Goal: Information Seeking & Learning: Learn about a topic

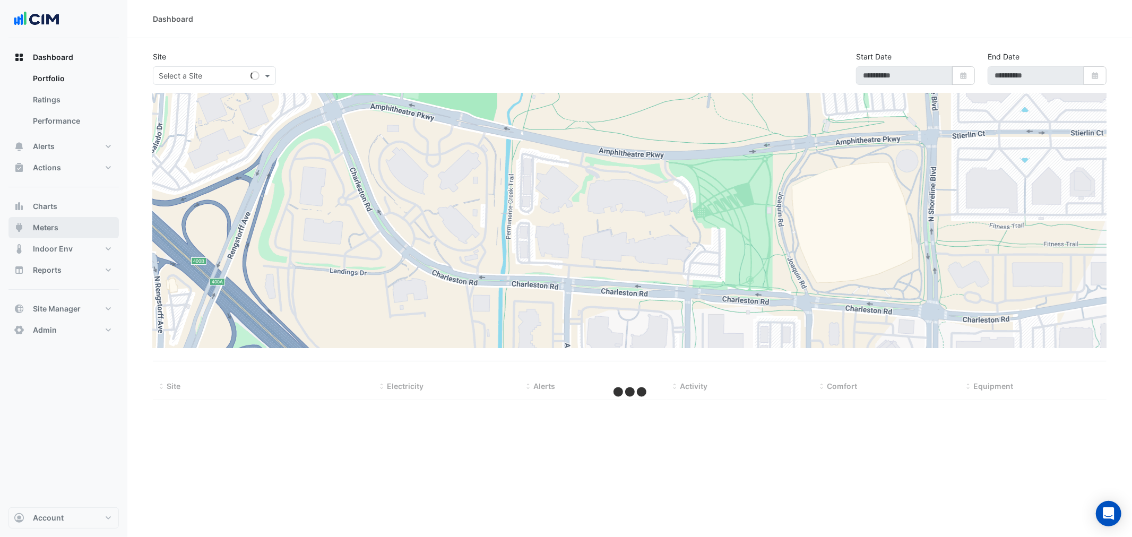
click at [64, 230] on button "Meters" at bounding box center [63, 227] width 110 height 21
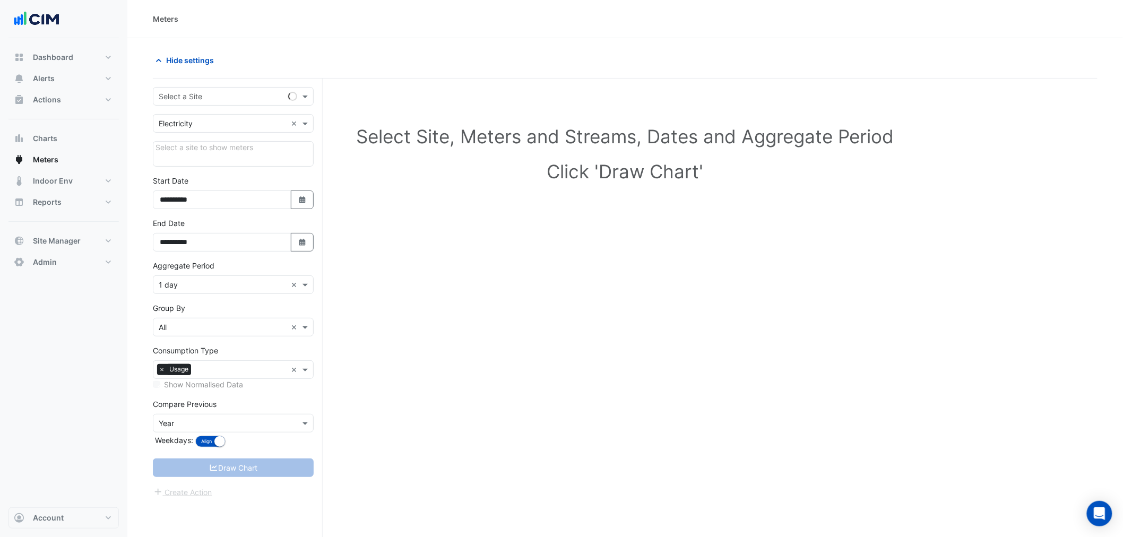
click at [207, 79] on div "**********" at bounding box center [238, 328] width 170 height 499
click at [212, 93] on input "text" at bounding box center [223, 96] width 128 height 11
type input "**********"
click at [189, 127] on div "[GEOGRAPHIC_DATA]" at bounding box center [233, 134] width 160 height 15
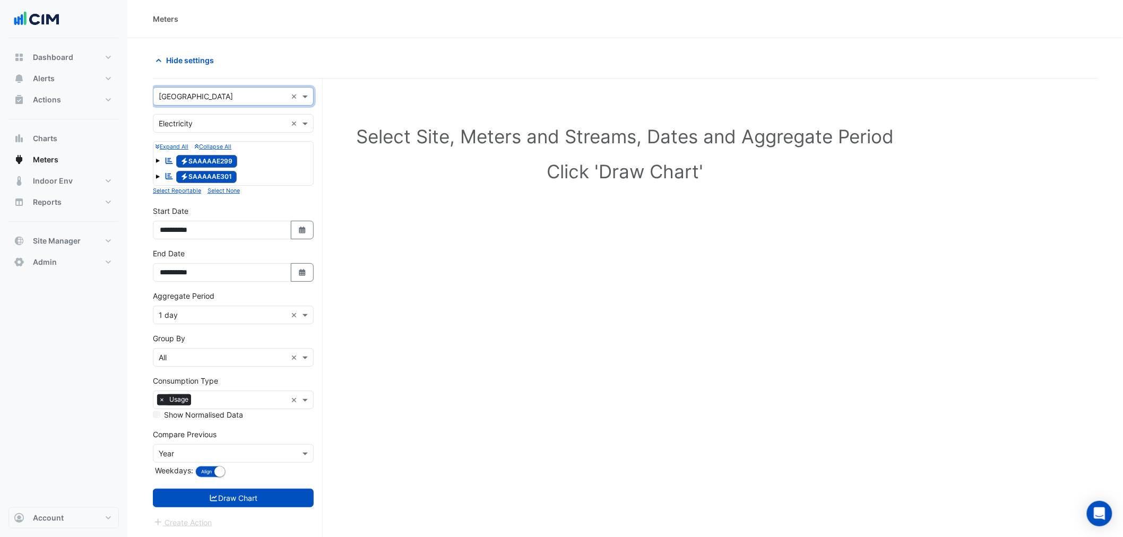
click at [236, 318] on input "text" at bounding box center [223, 315] width 128 height 11
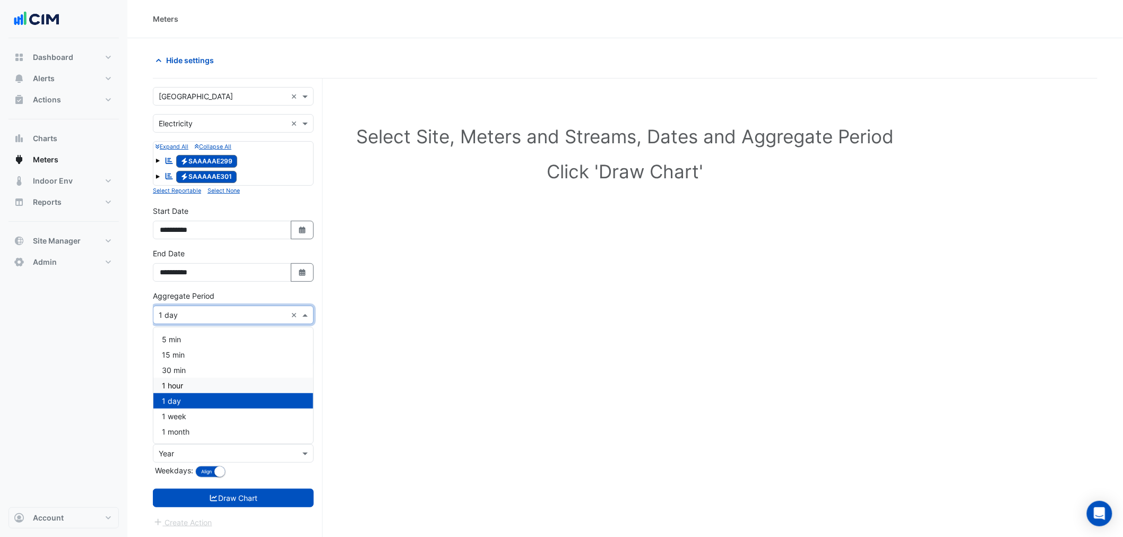
click at [202, 384] on div "1 hour" at bounding box center [233, 385] width 160 height 15
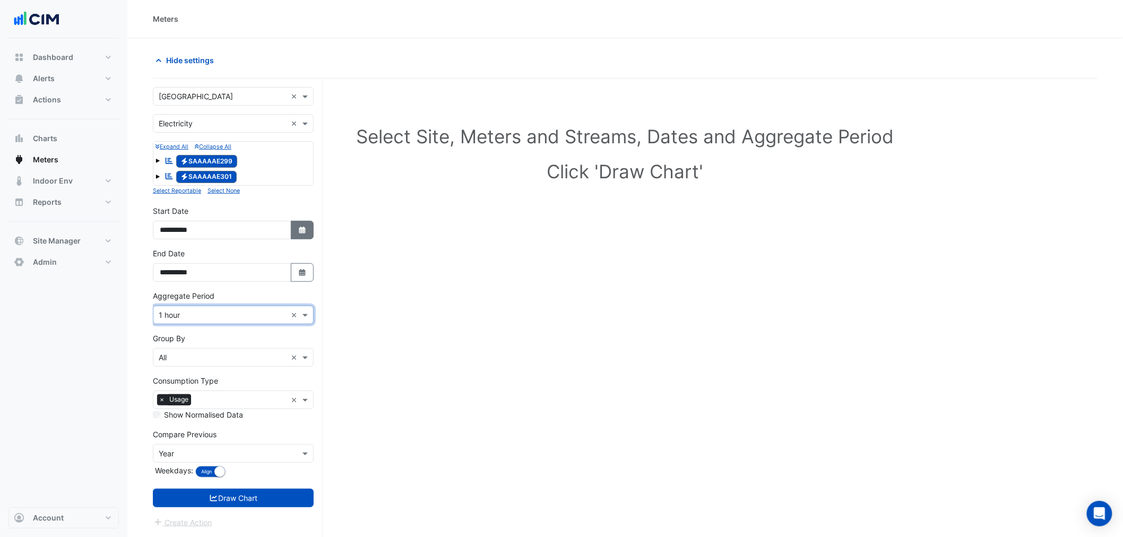
click at [304, 229] on icon "button" at bounding box center [302, 230] width 6 height 7
select select "*"
select select "****"
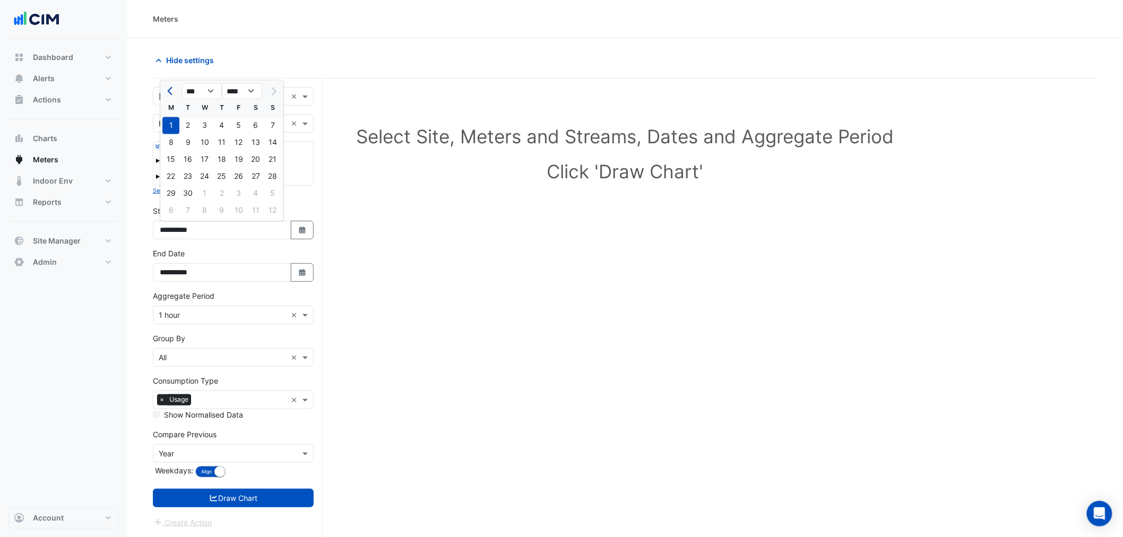
click at [172, 93] on span "Previous month" at bounding box center [171, 91] width 8 height 8
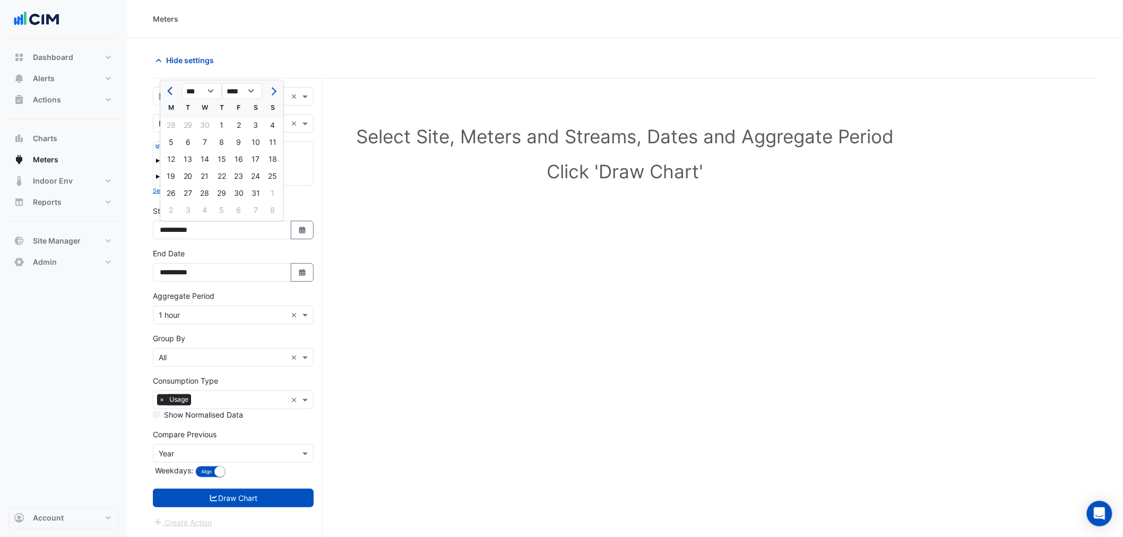
click at [173, 93] on button "Previous month" at bounding box center [170, 91] width 13 height 17
select select "*"
click at [258, 126] on div "1" at bounding box center [255, 125] width 17 height 17
type input "**********"
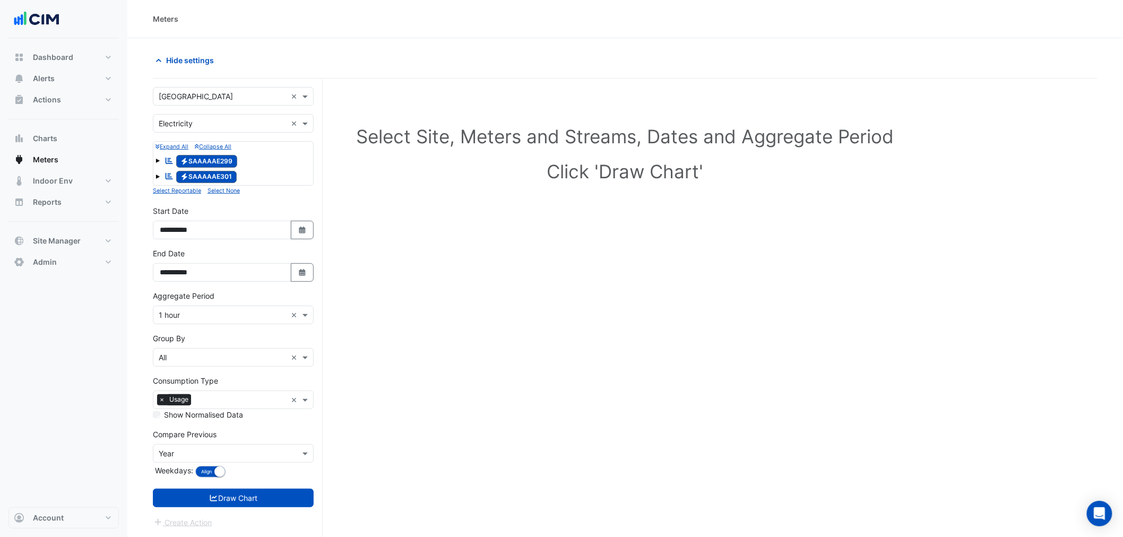
click at [267, 448] on div "× Year" at bounding box center [233, 453] width 161 height 19
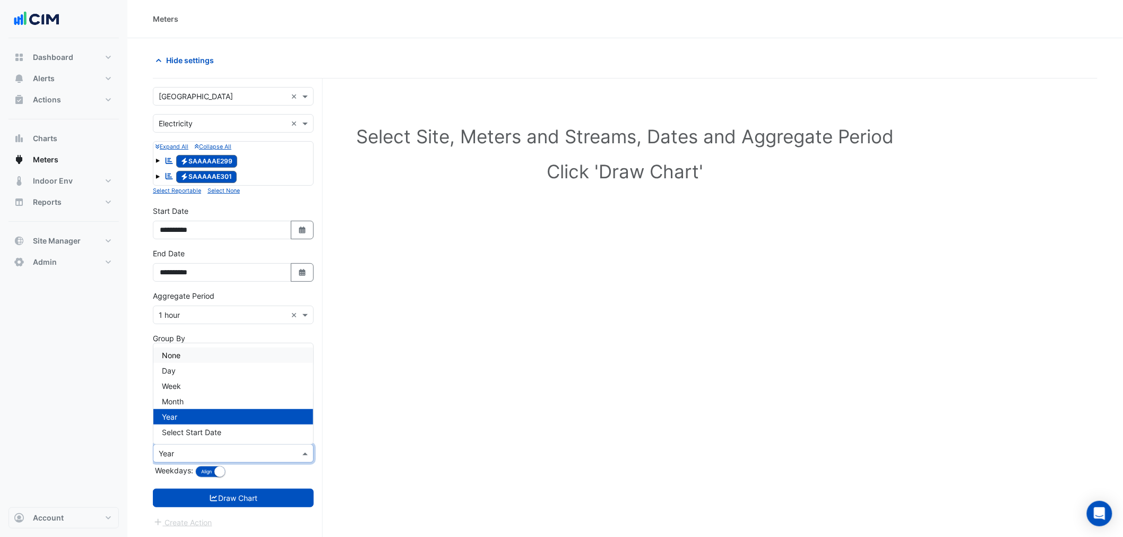
click at [202, 349] on div "None" at bounding box center [233, 355] width 160 height 15
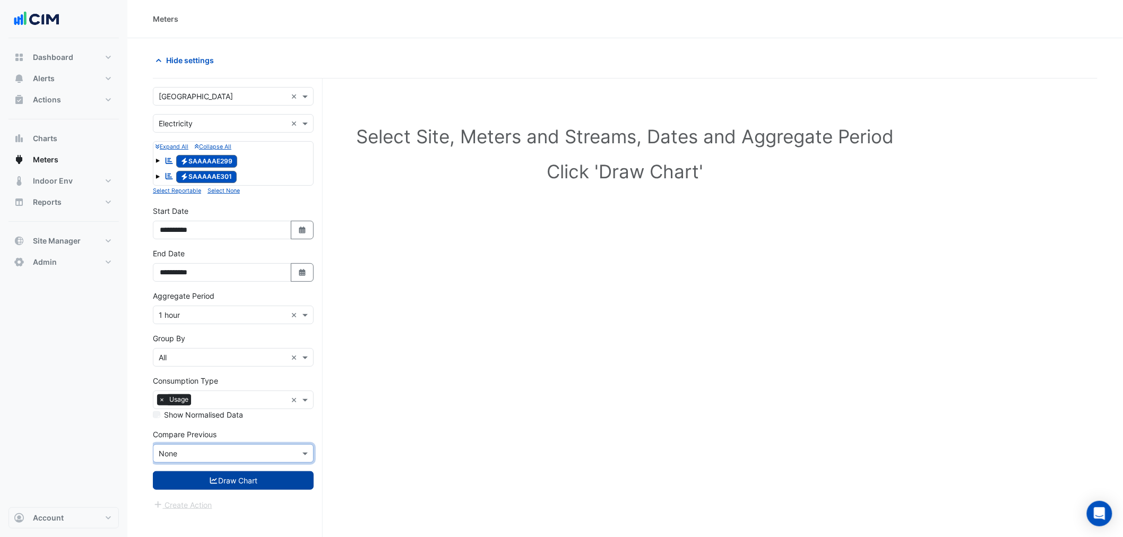
click at [231, 479] on button "Draw Chart" at bounding box center [233, 480] width 161 height 19
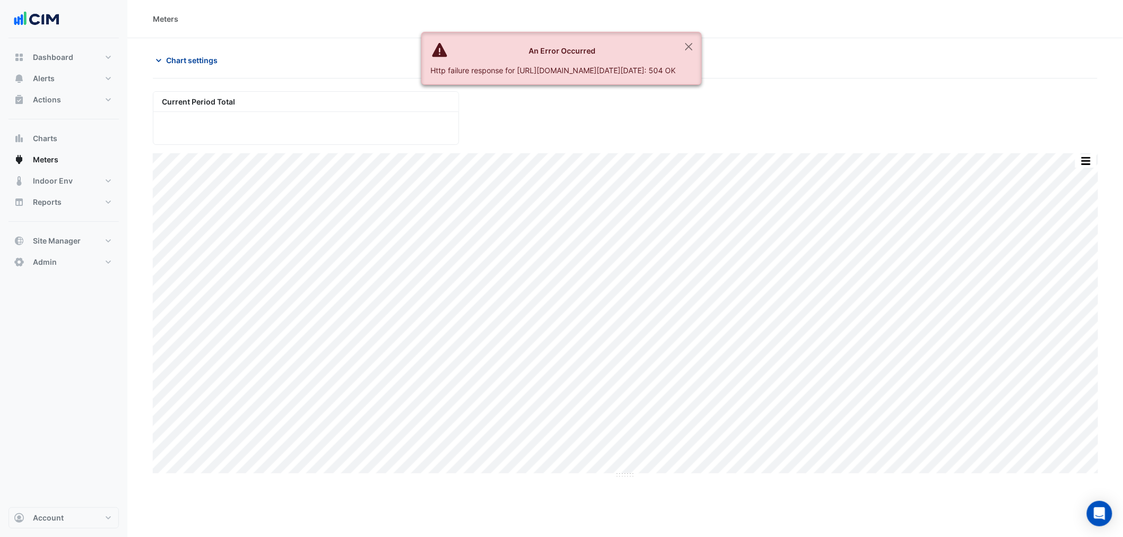
click at [168, 64] on span "Chart settings" at bounding box center [191, 60] width 51 height 11
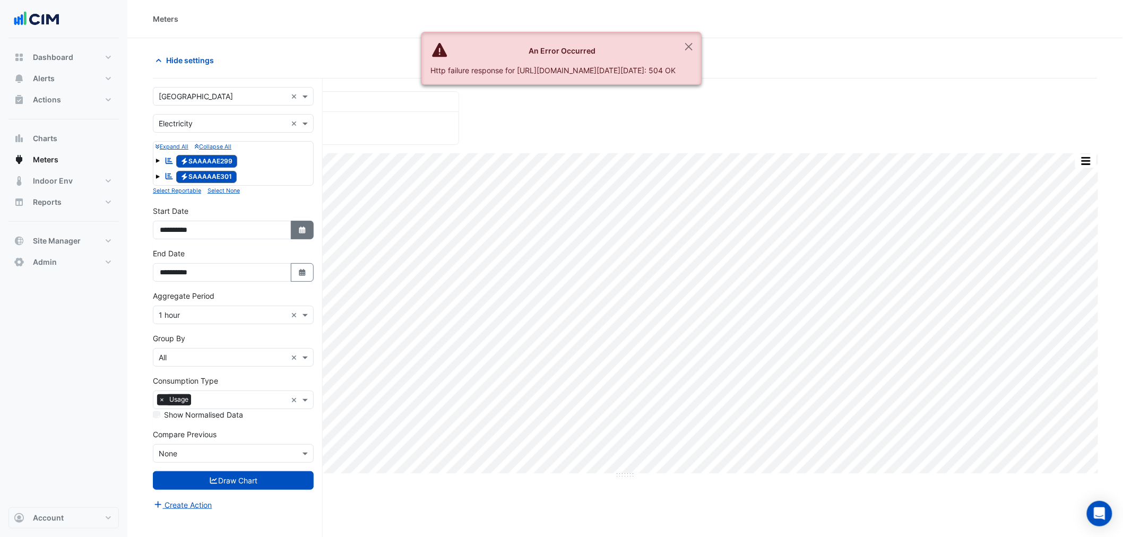
click at [303, 228] on icon "button" at bounding box center [302, 230] width 6 height 7
select select "*"
select select "****"
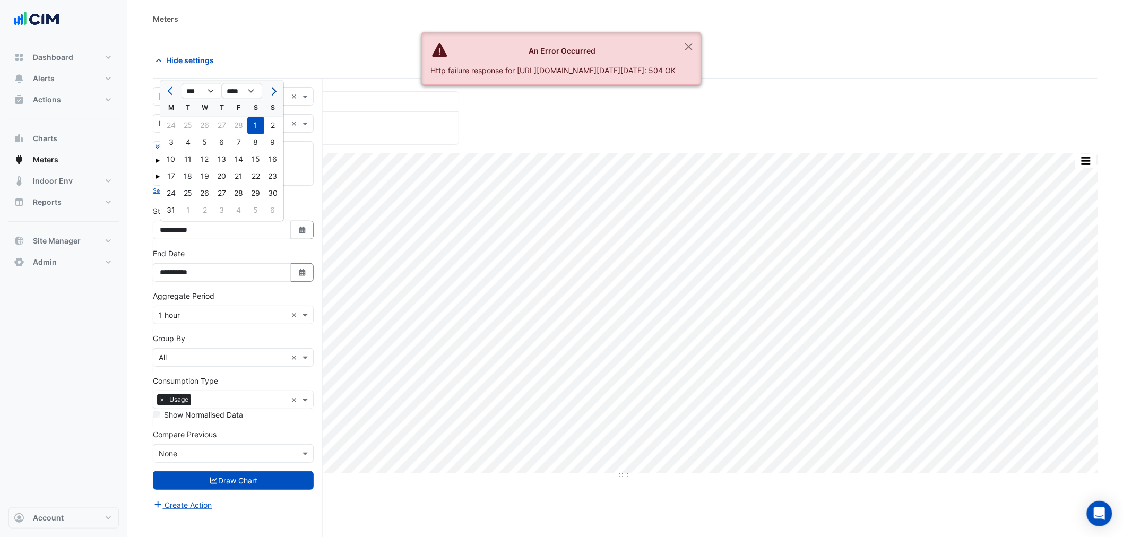
click at [269, 88] on span "Next month" at bounding box center [272, 91] width 8 height 8
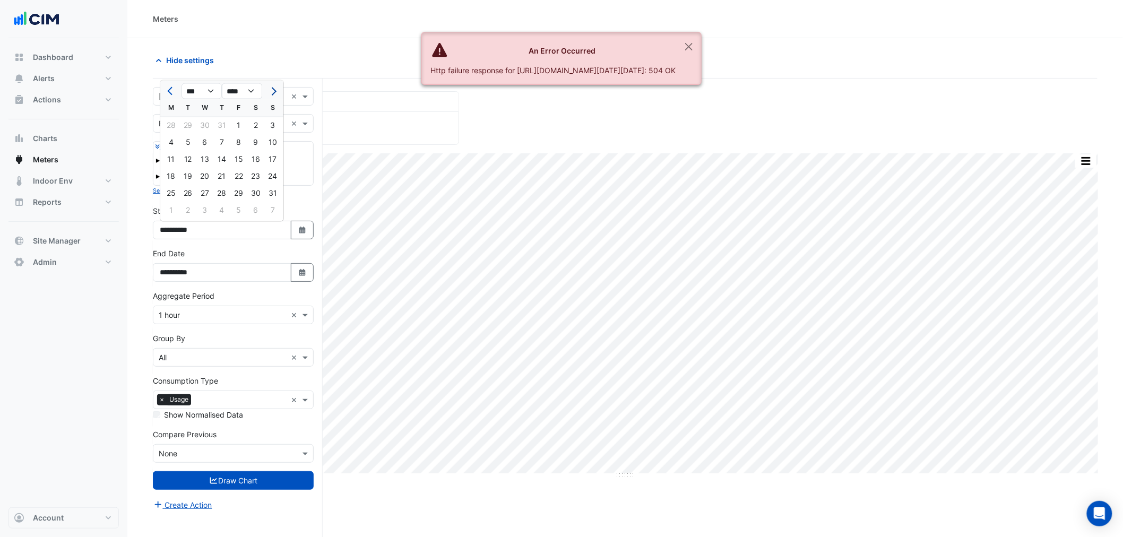
click at [269, 88] on span "Next month" at bounding box center [272, 91] width 8 height 8
select select "*"
click at [168, 129] on div "1" at bounding box center [170, 125] width 17 height 17
type input "**********"
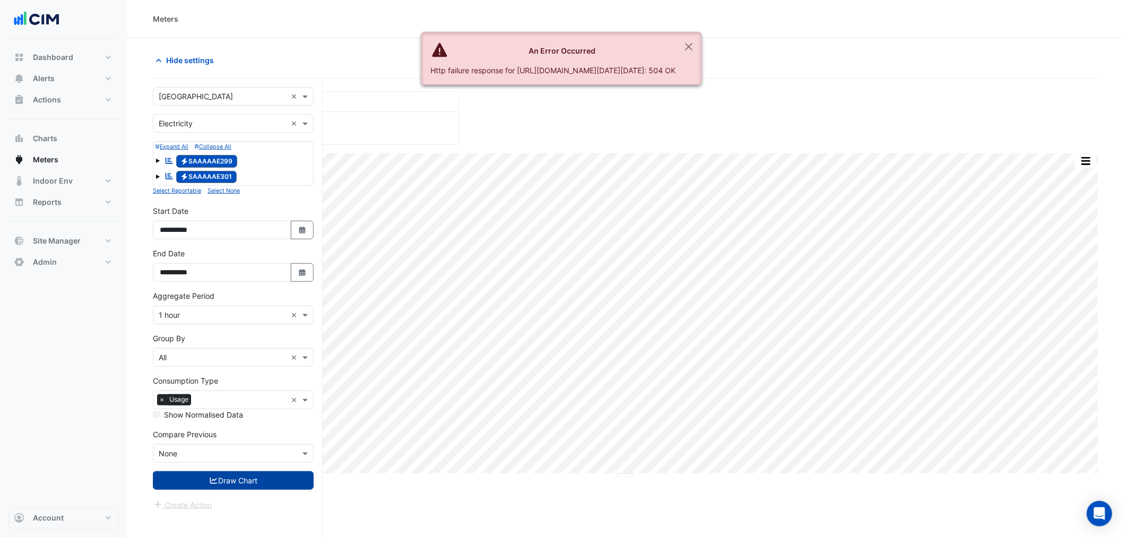
click at [253, 481] on button "Draw Chart" at bounding box center [233, 480] width 161 height 19
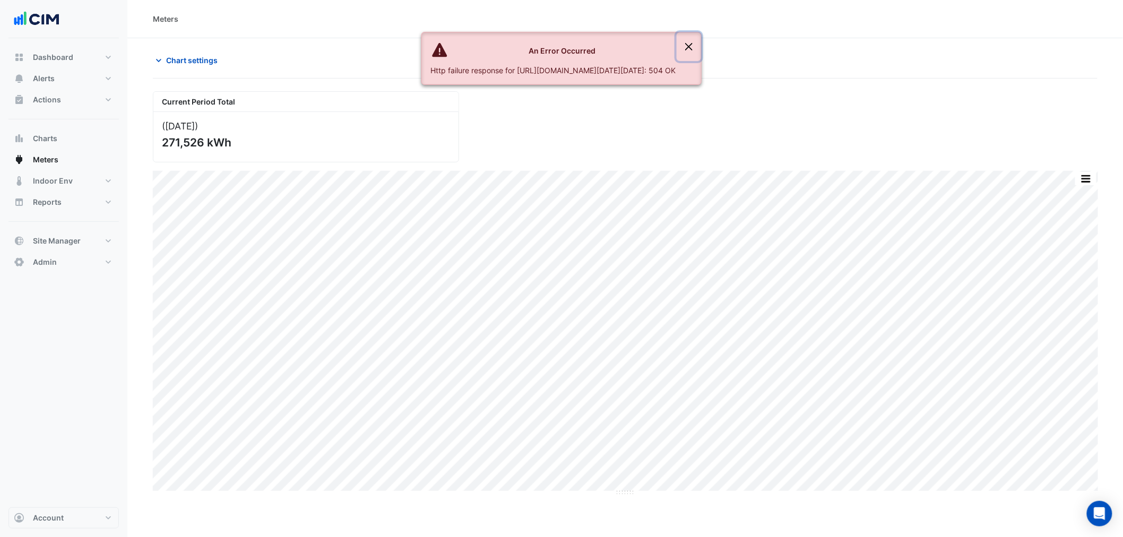
click at [701, 45] on button "Close" at bounding box center [688, 46] width 24 height 29
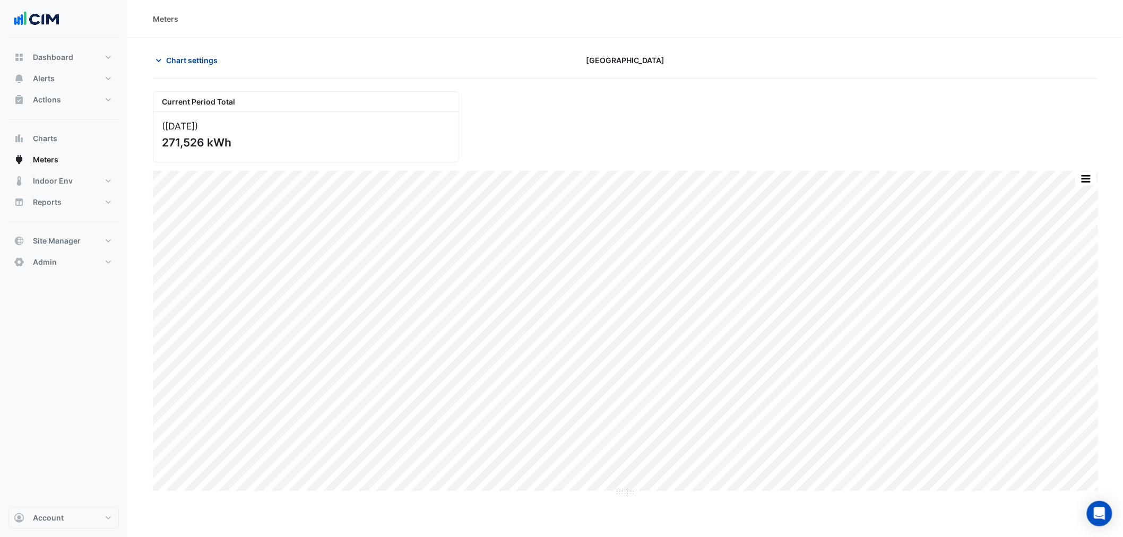
click at [206, 65] on span "Chart settings" at bounding box center [191, 60] width 51 height 11
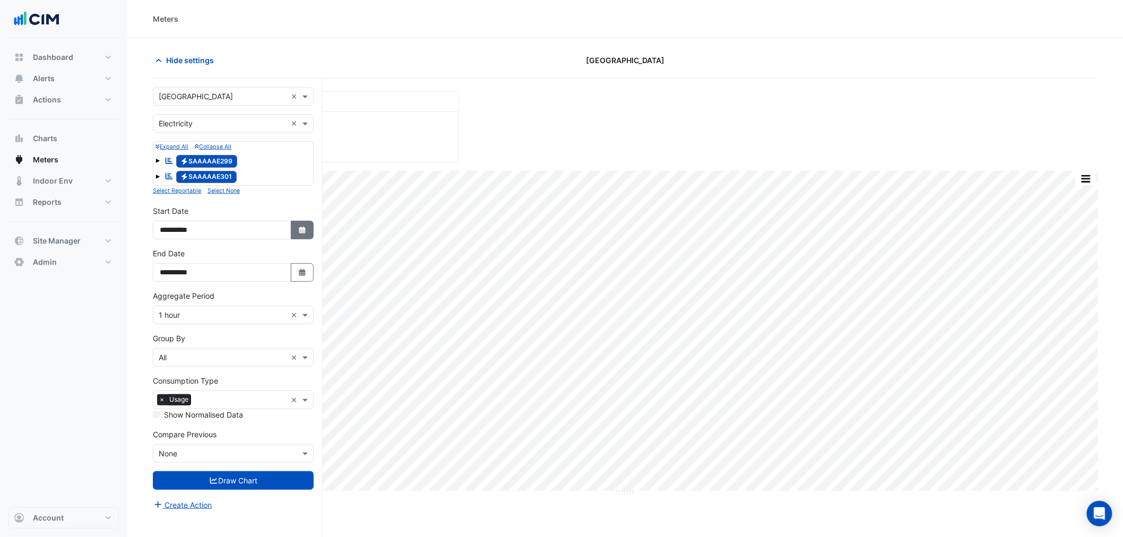
click at [299, 231] on icon "Select Date" at bounding box center [303, 230] width 10 height 7
select select "*"
select select "****"
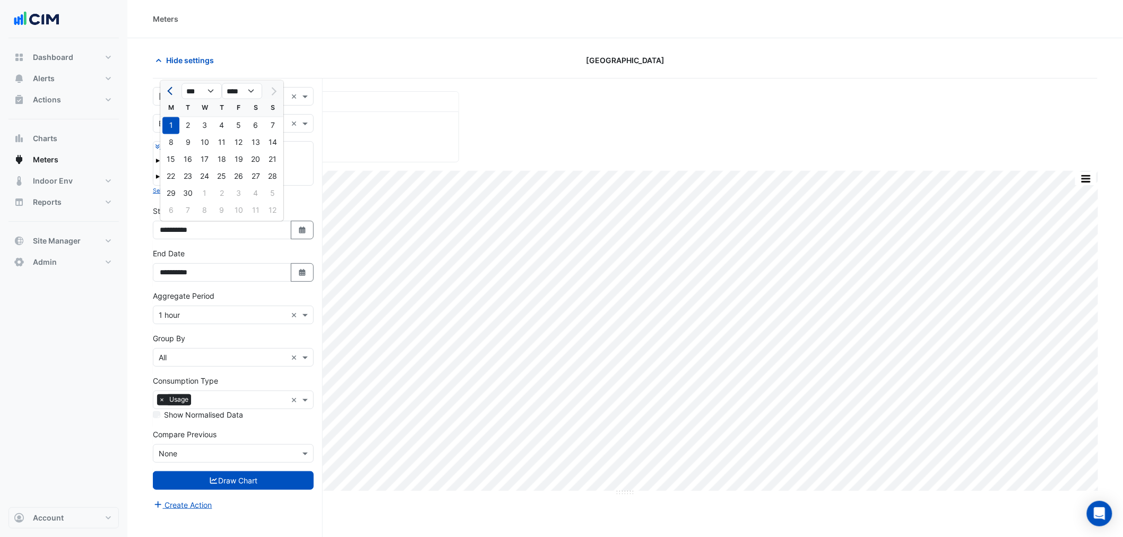
click at [173, 85] on button "Previous month" at bounding box center [170, 91] width 13 height 17
select select "*"
click at [234, 126] on div "1" at bounding box center [238, 125] width 17 height 17
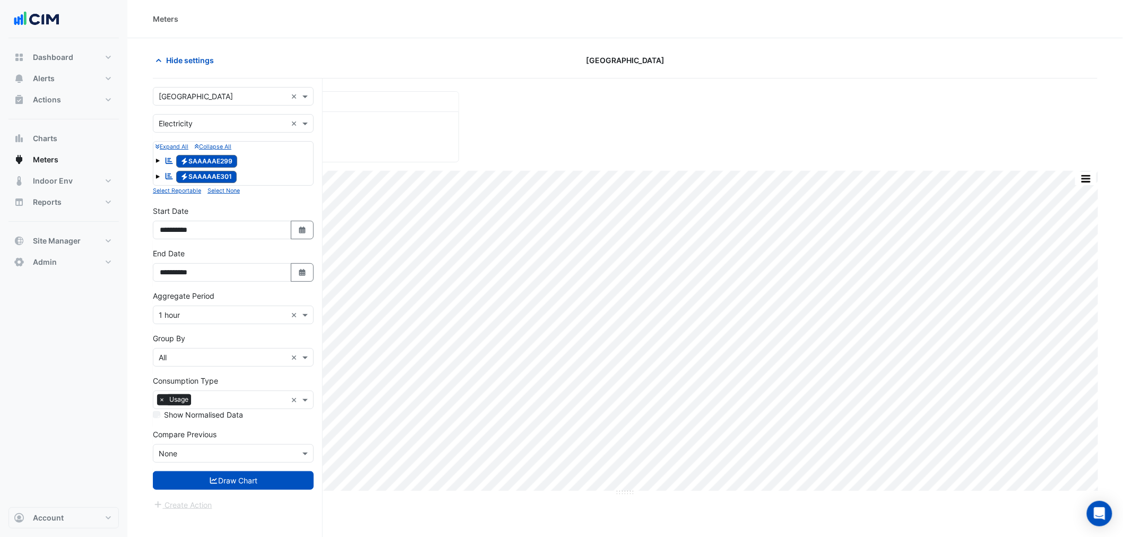
type input "**********"
click at [253, 484] on button "Draw Chart" at bounding box center [233, 480] width 161 height 19
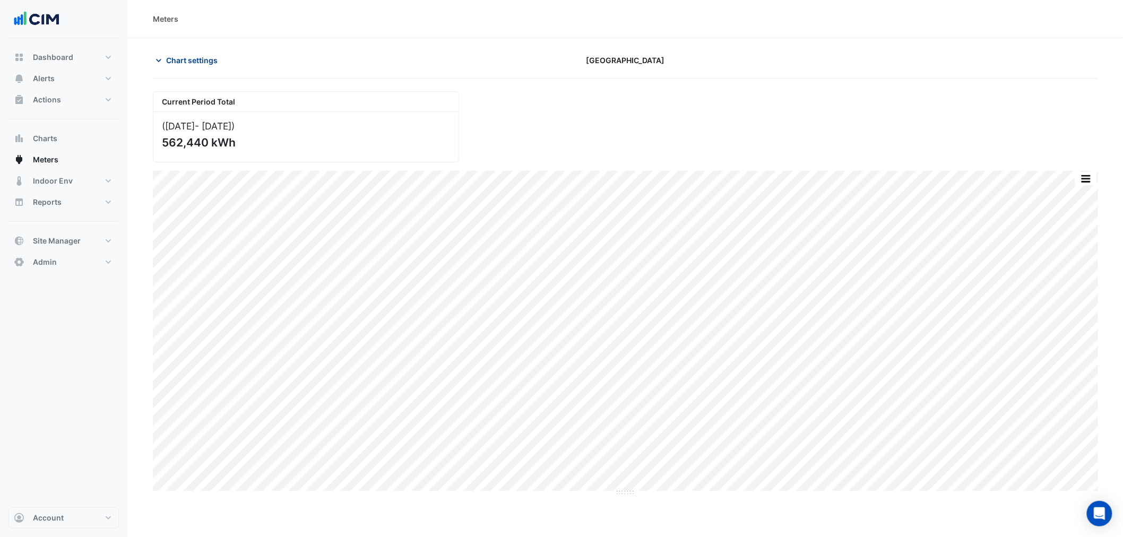
click at [176, 62] on span "Chart settings" at bounding box center [191, 60] width 51 height 11
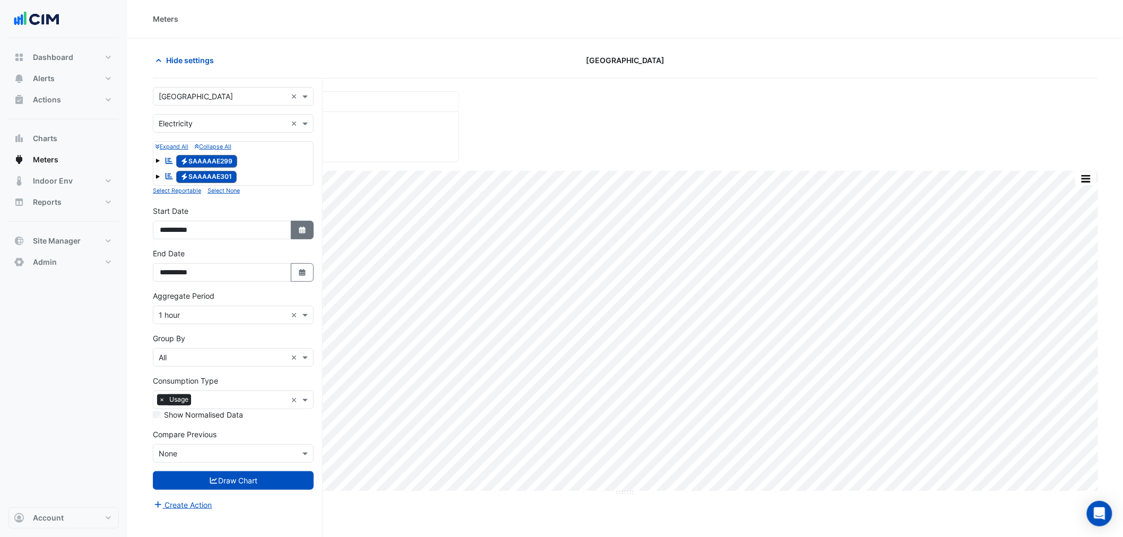
click at [305, 230] on icon "Select Date" at bounding box center [303, 230] width 10 height 7
select select "*"
select select "****"
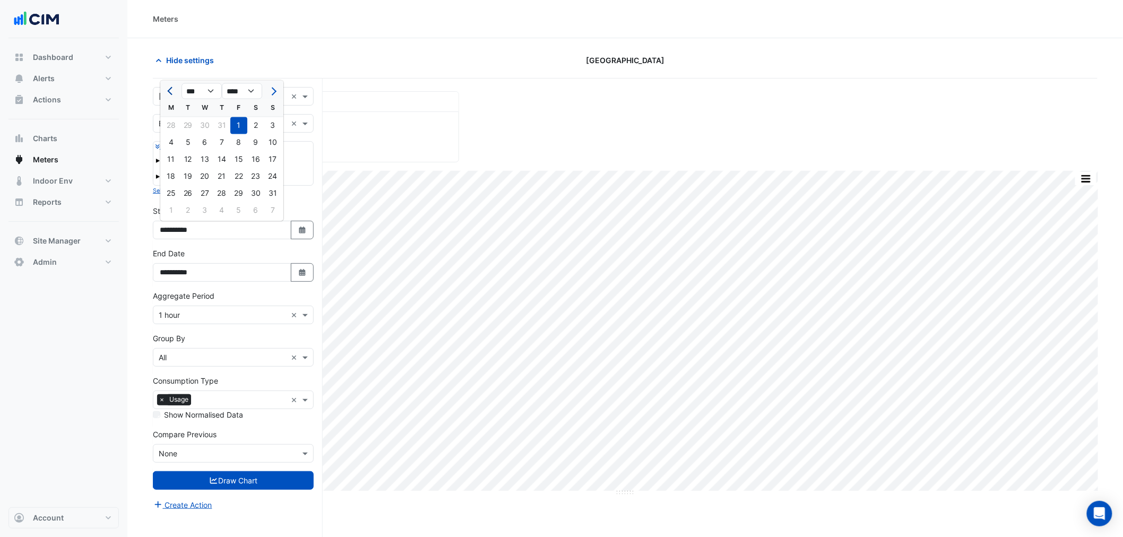
click at [167, 90] on span "Previous month" at bounding box center [171, 91] width 8 height 8
select select "*"
click at [185, 129] on div "1" at bounding box center [187, 125] width 17 height 17
type input "**********"
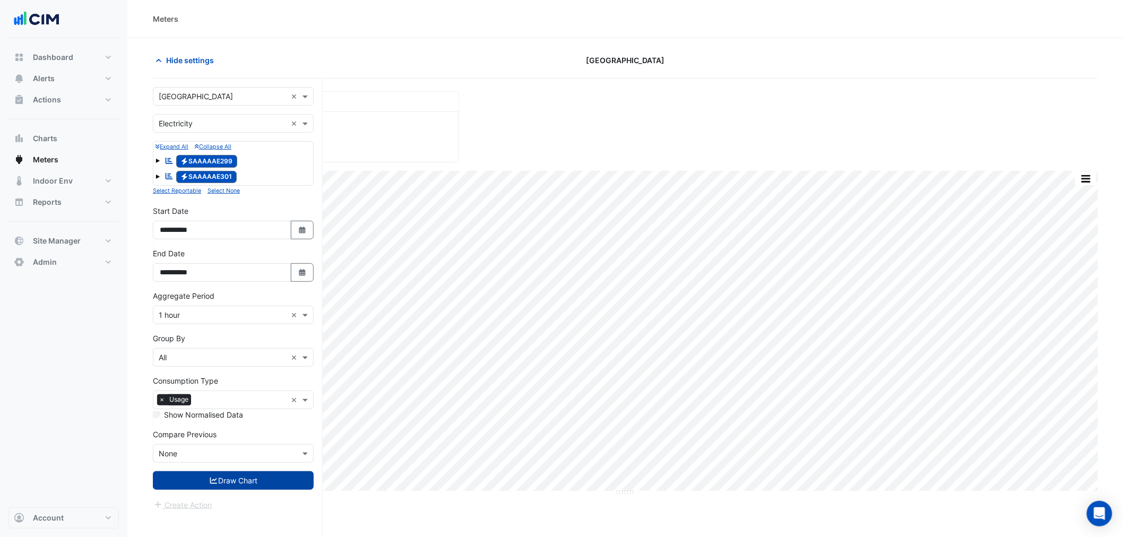
click at [254, 480] on button "Draw Chart" at bounding box center [233, 480] width 161 height 19
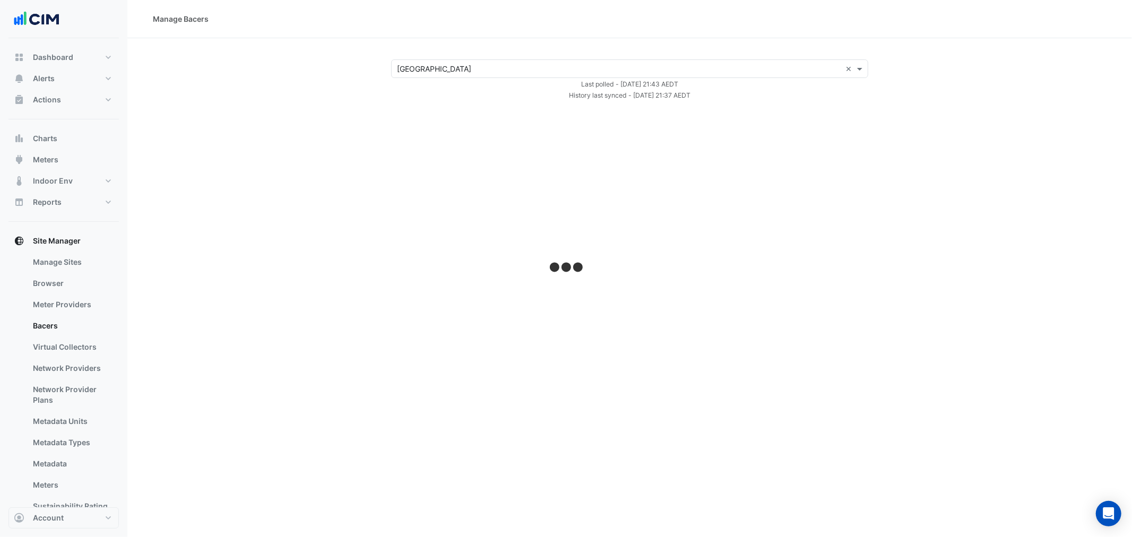
select select "***"
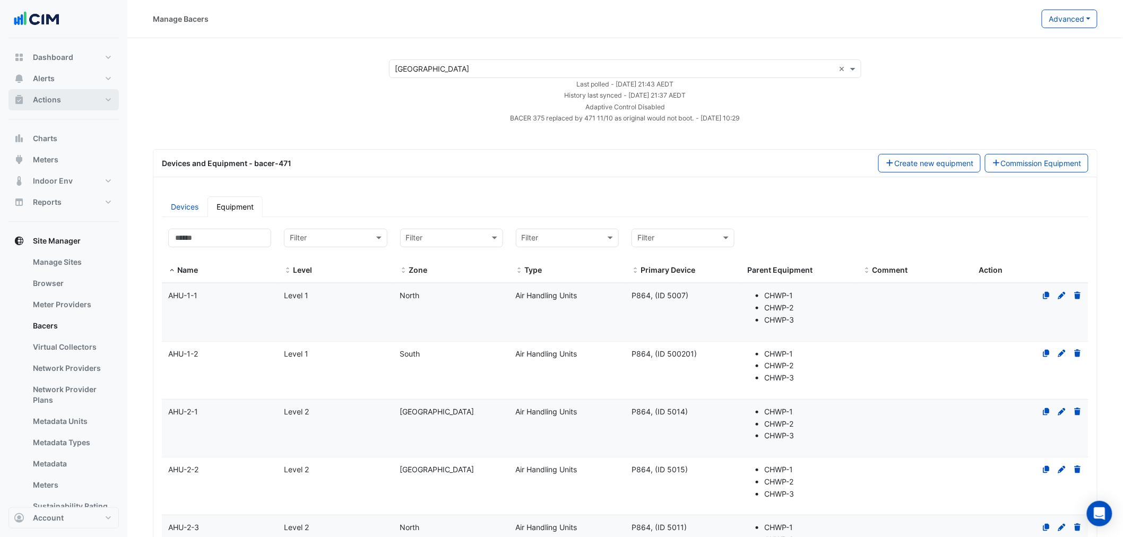
click at [68, 104] on button "Actions" at bounding box center [63, 99] width 110 height 21
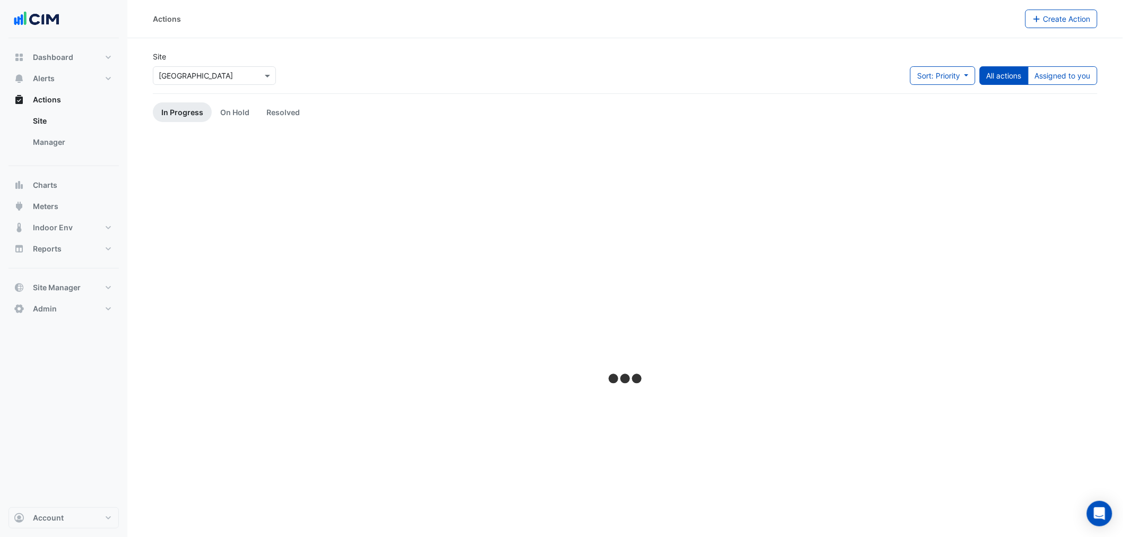
click at [199, 71] on input "text" at bounding box center [204, 76] width 90 height 11
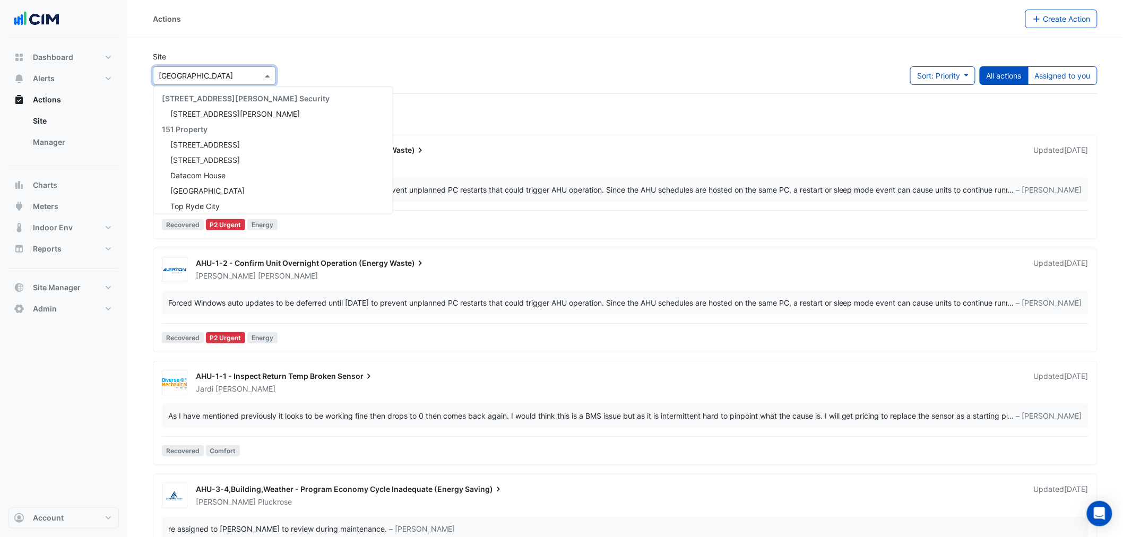
drag, startPoint x: 578, startPoint y: 24, endPoint x: 246, endPoint y: 115, distance: 344.3
click at [566, 28] on div "Actions Create Action" at bounding box center [624, 19] width 995 height 38
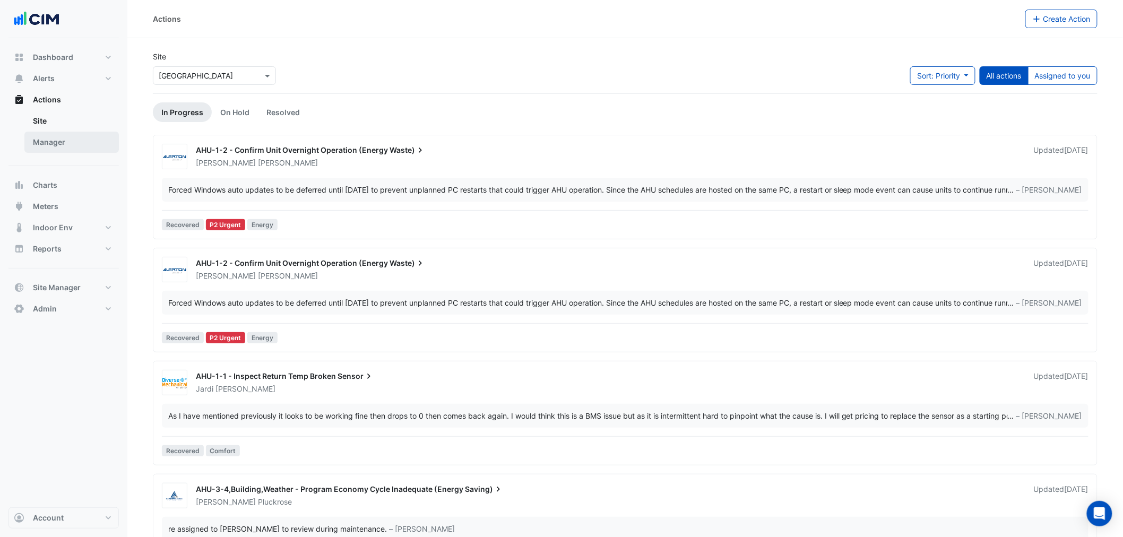
click at [81, 135] on link "Manager" at bounding box center [71, 142] width 94 height 21
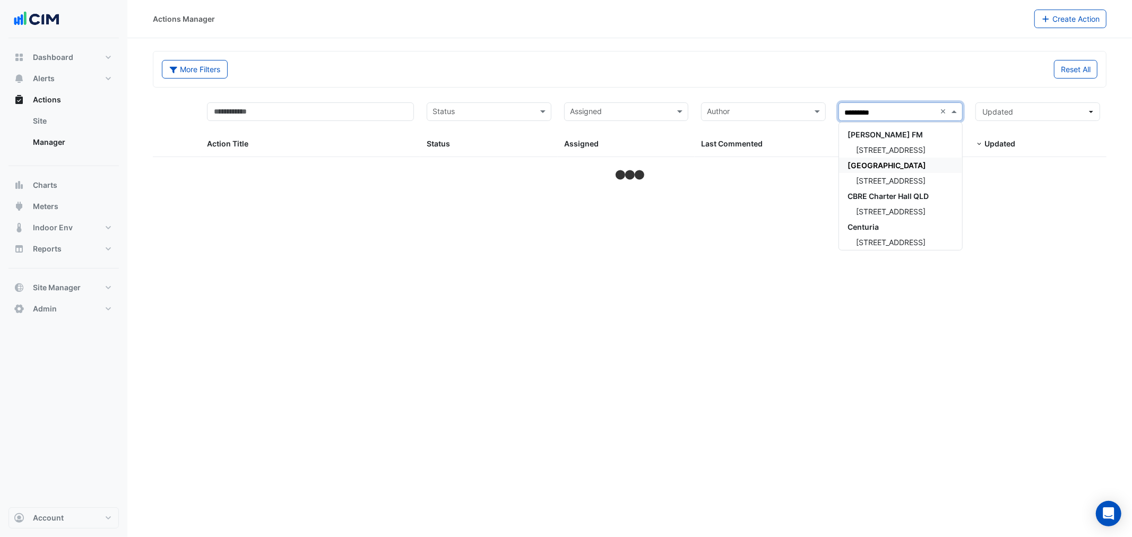
type input "**********"
click at [904, 155] on div "[GEOGRAPHIC_DATA]" at bounding box center [901, 149] width 124 height 15
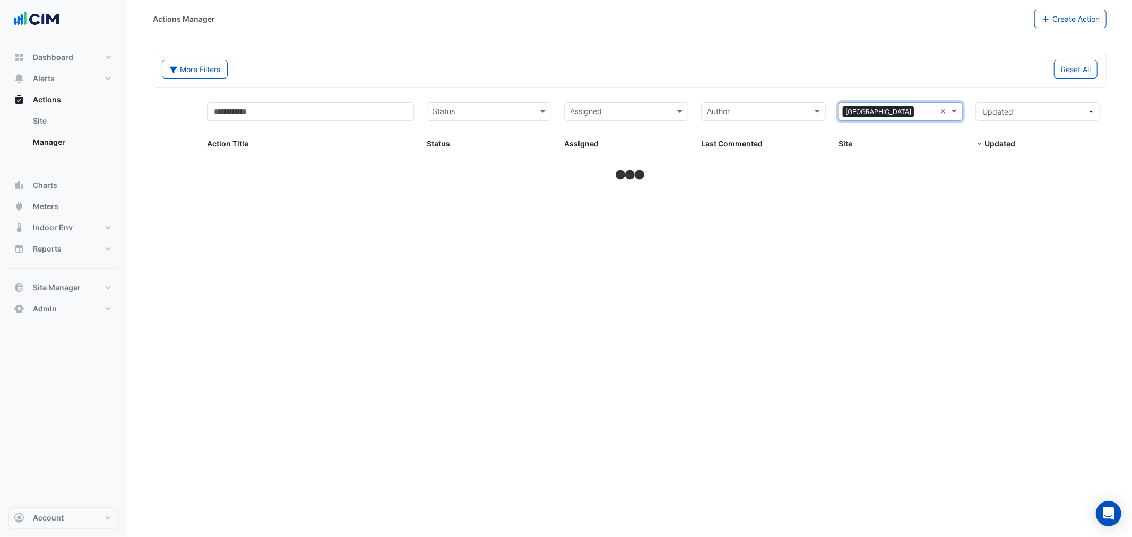
select select "***"
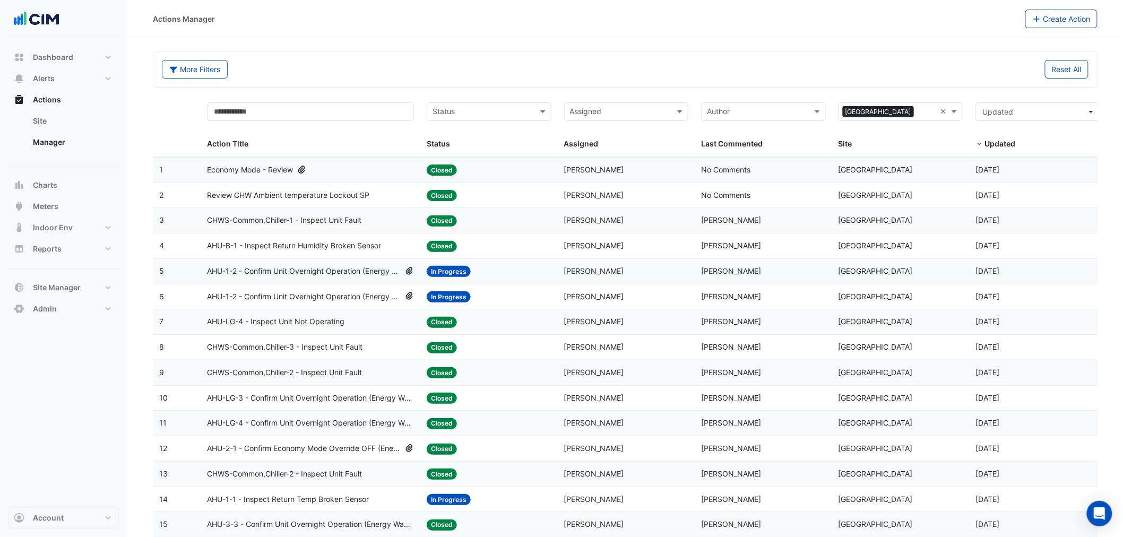
click at [320, 124] on div "Action Title" at bounding box center [310, 126] width 207 height 48
click at [322, 116] on input "text" at bounding box center [310, 111] width 207 height 19
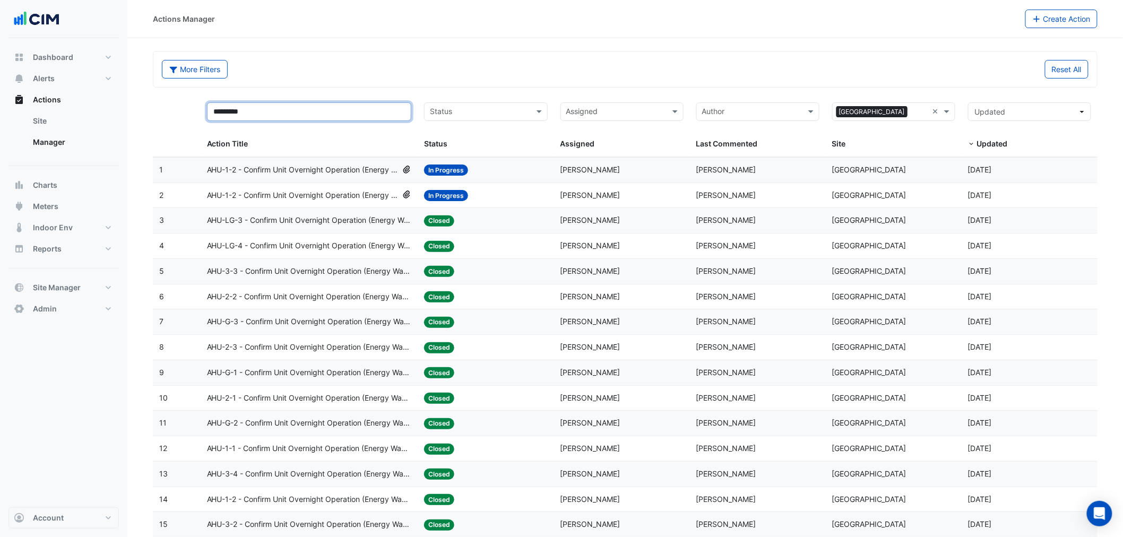
type input "*********"
click at [304, 172] on span "AHU-1-2 - Confirm Unit Overnight Operation (Energy Waste)" at bounding box center [302, 170] width 191 height 12
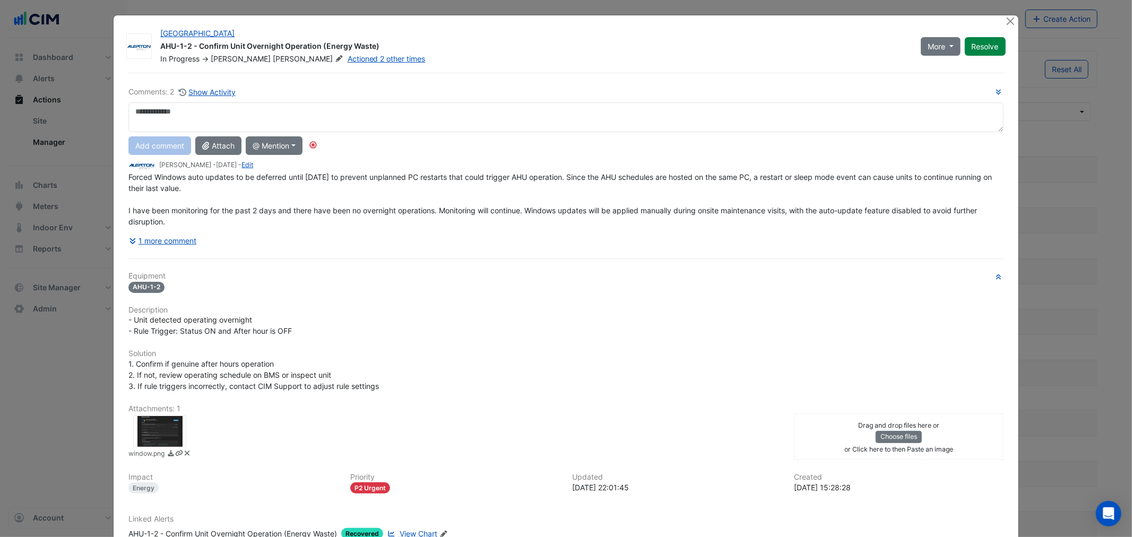
click at [1012, 15] on div at bounding box center [1011, 21] width 13 height 12
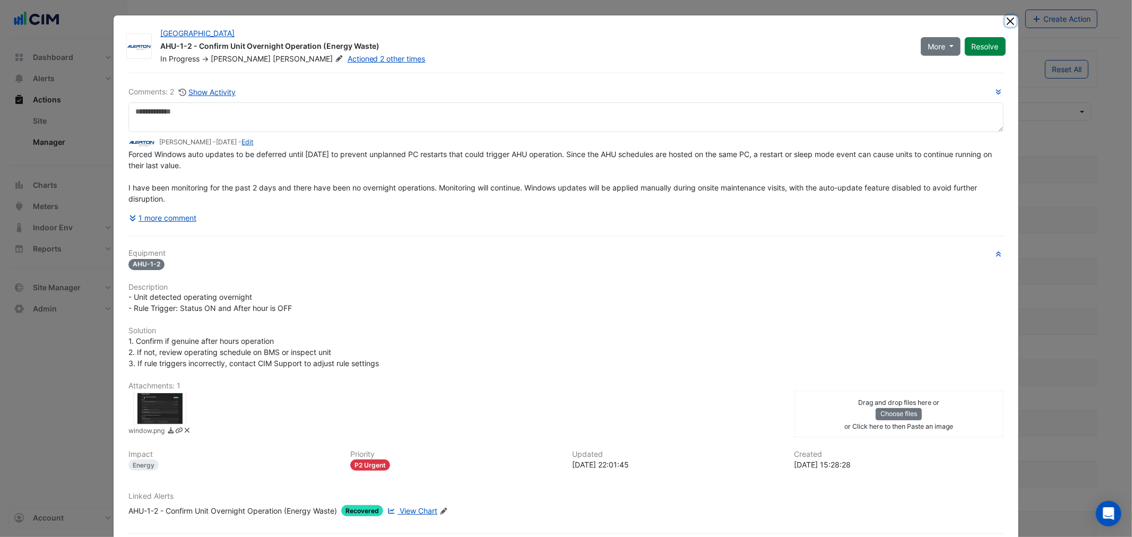
click at [1007, 19] on button "Close" at bounding box center [1010, 20] width 11 height 11
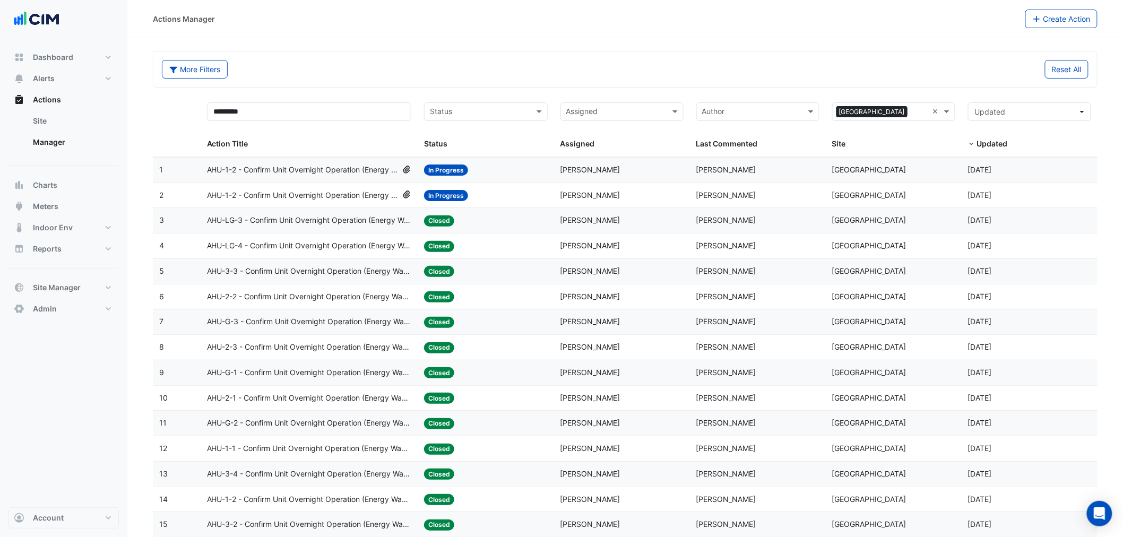
click at [282, 197] on span "AHU-1-2 - Confirm Unit Overnight Operation (Energy Waste)" at bounding box center [302, 195] width 191 height 12
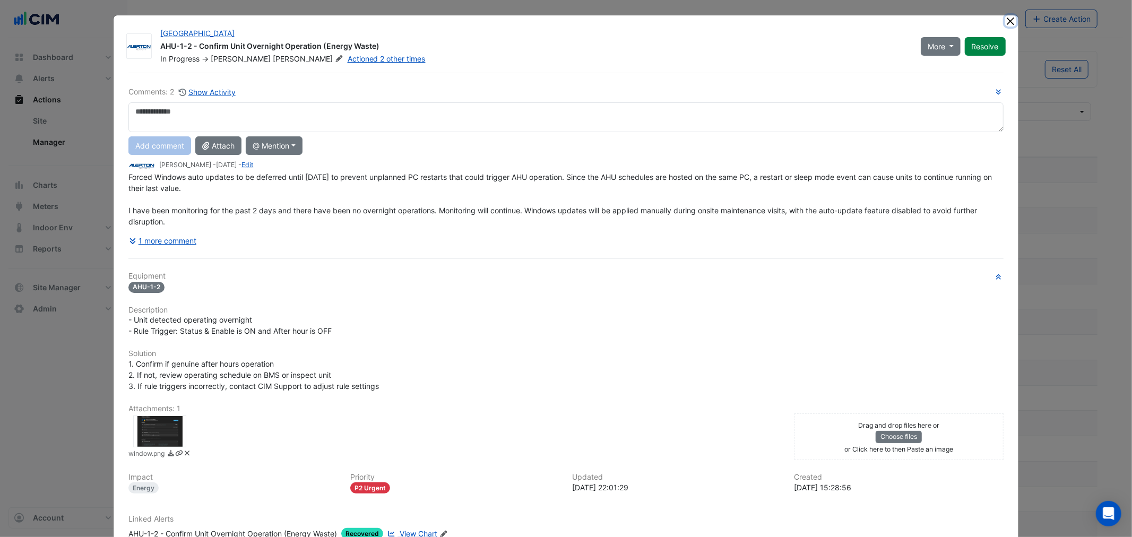
click at [1009, 19] on button "Close" at bounding box center [1010, 20] width 11 height 11
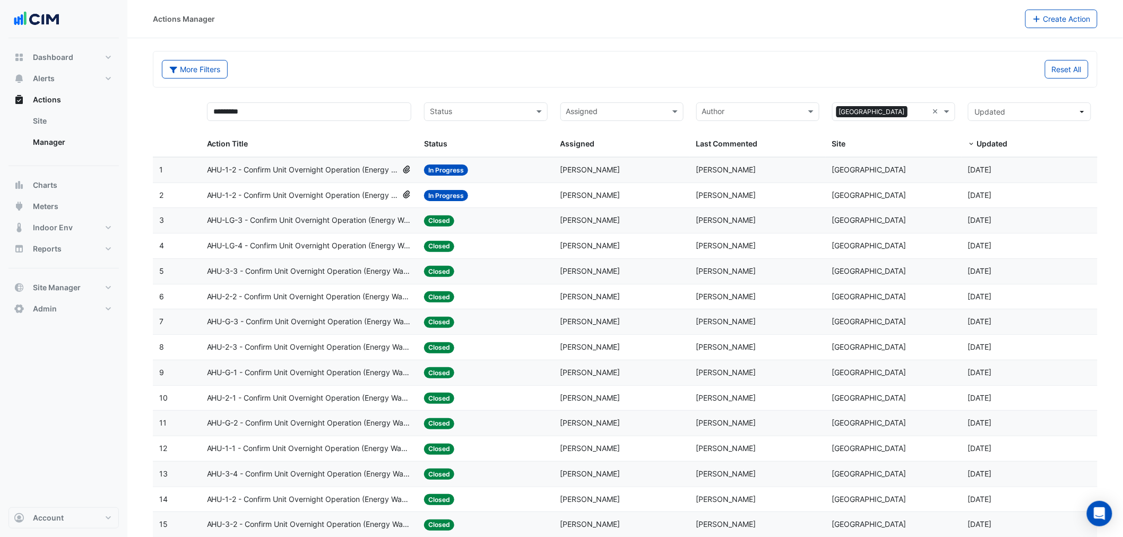
click at [287, 221] on span "AHU-LG-3 - Confirm Unit Overnight Operation (Energy Waste)" at bounding box center [309, 220] width 205 height 12
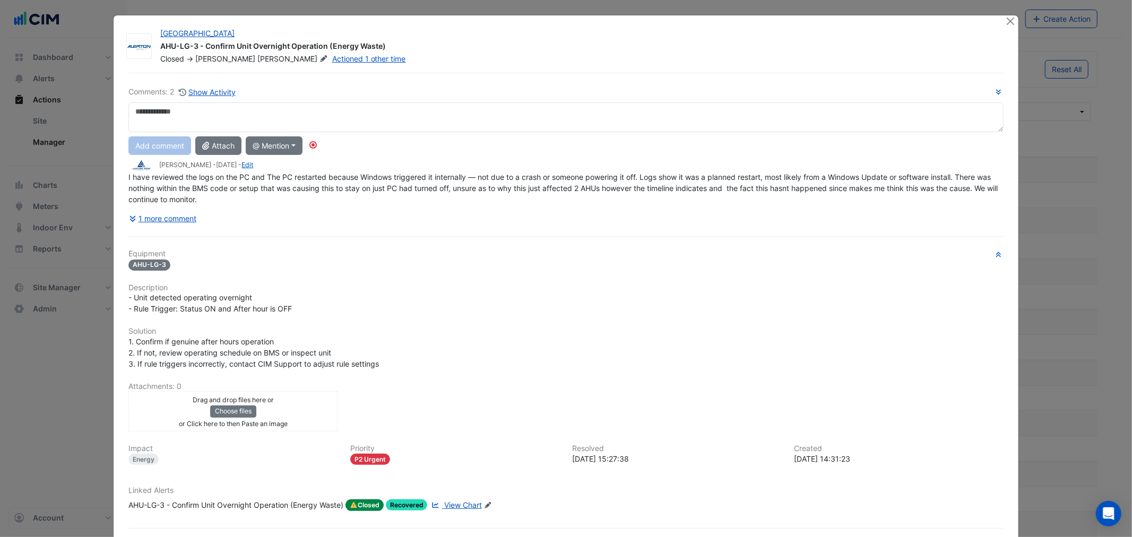
click at [999, 19] on div "[GEOGRAPHIC_DATA] AHU-LG-3 - Confirm Unit Overnight Operation (Energy Waste) Cl…" at bounding box center [566, 291] width 904 height 553
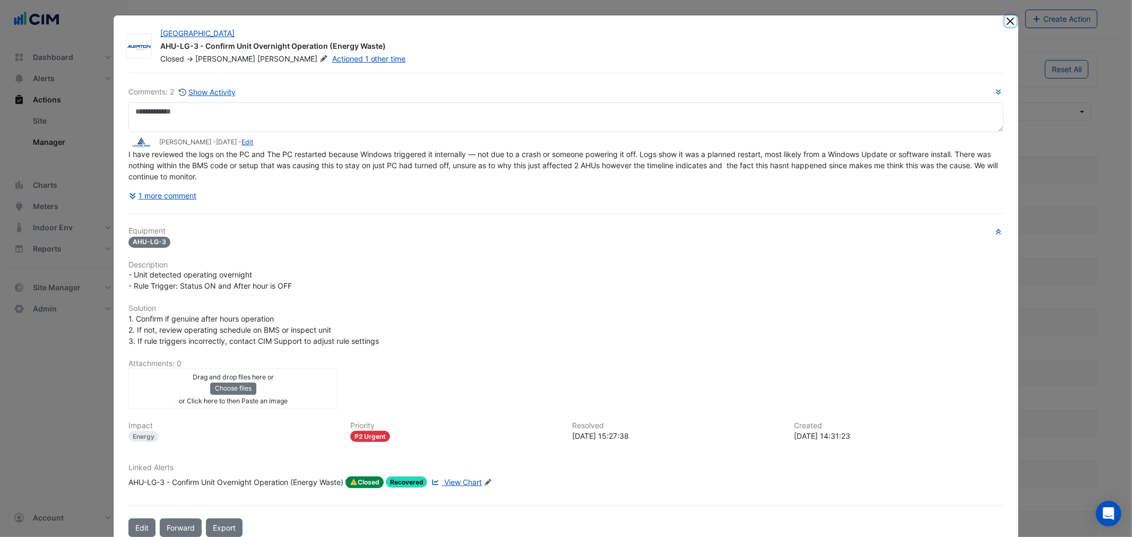
click at [1005, 16] on button "Close" at bounding box center [1010, 20] width 11 height 11
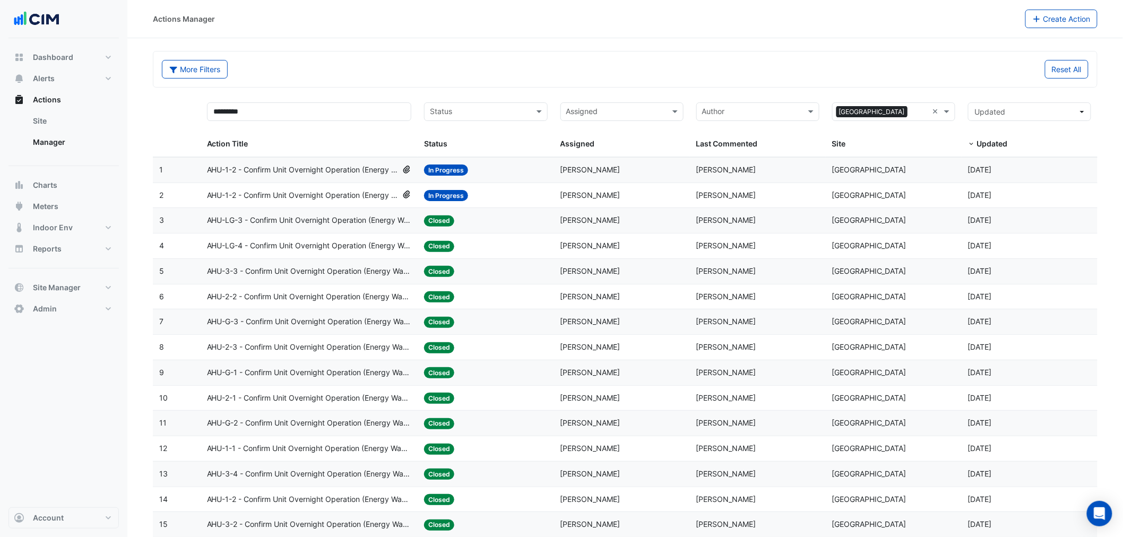
click at [263, 273] on span "AHU-3-3 - Confirm Unit Overnight Operation (Energy Waste)" at bounding box center [309, 271] width 205 height 12
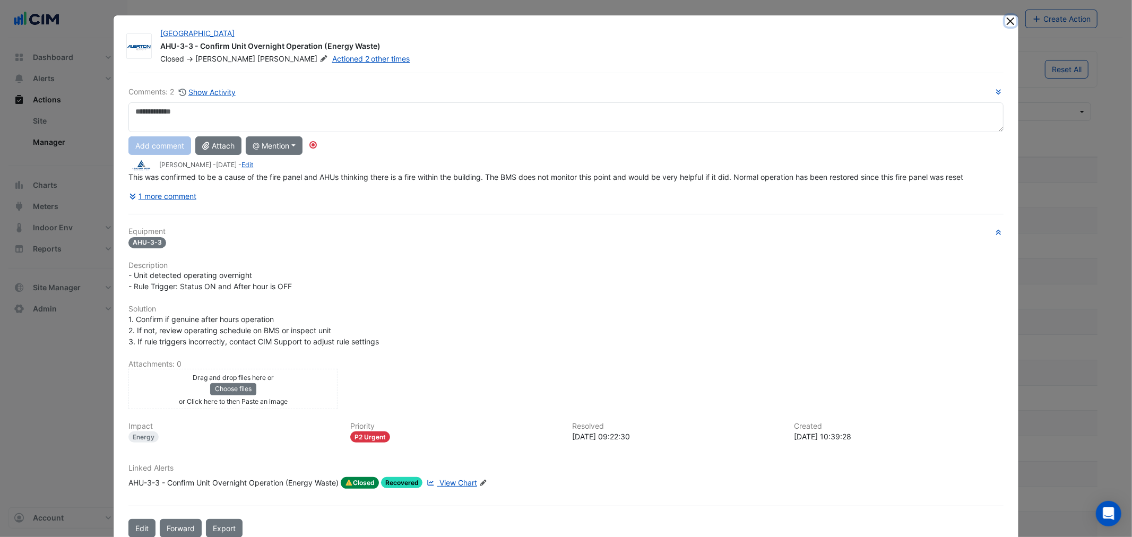
click at [1005, 21] on button "Close" at bounding box center [1010, 20] width 11 height 11
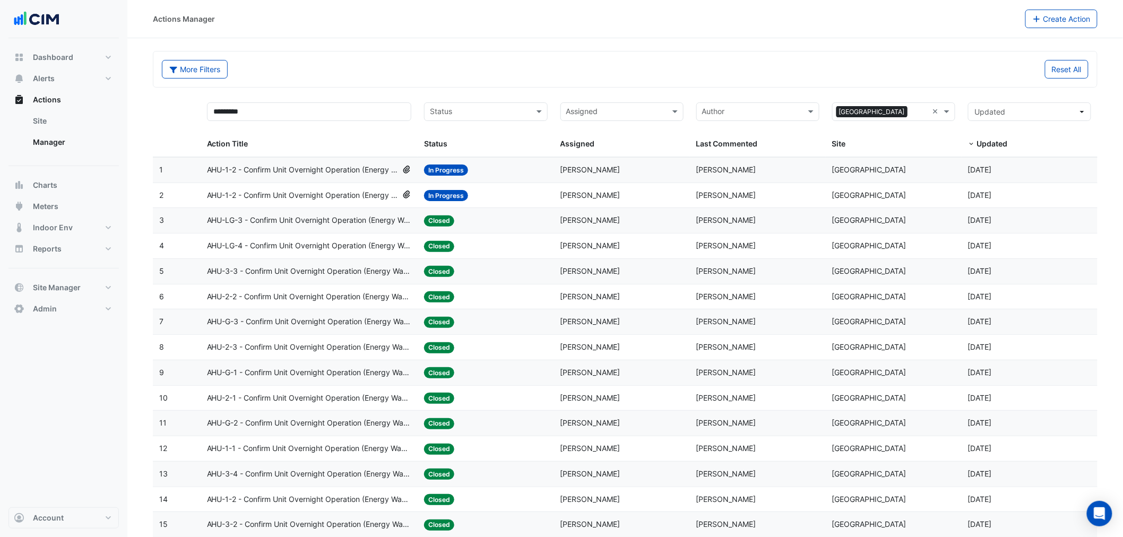
click at [296, 326] on span "AHU-G-3 - Confirm Unit Overnight Operation (Energy Waste)" at bounding box center [309, 322] width 205 height 12
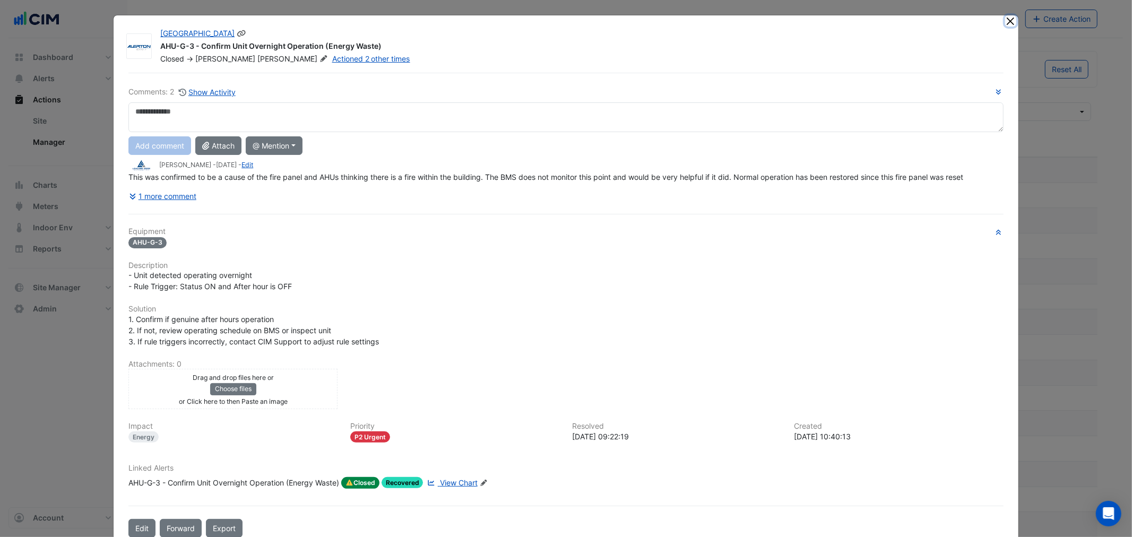
click at [1005, 15] on button "Close" at bounding box center [1010, 20] width 11 height 11
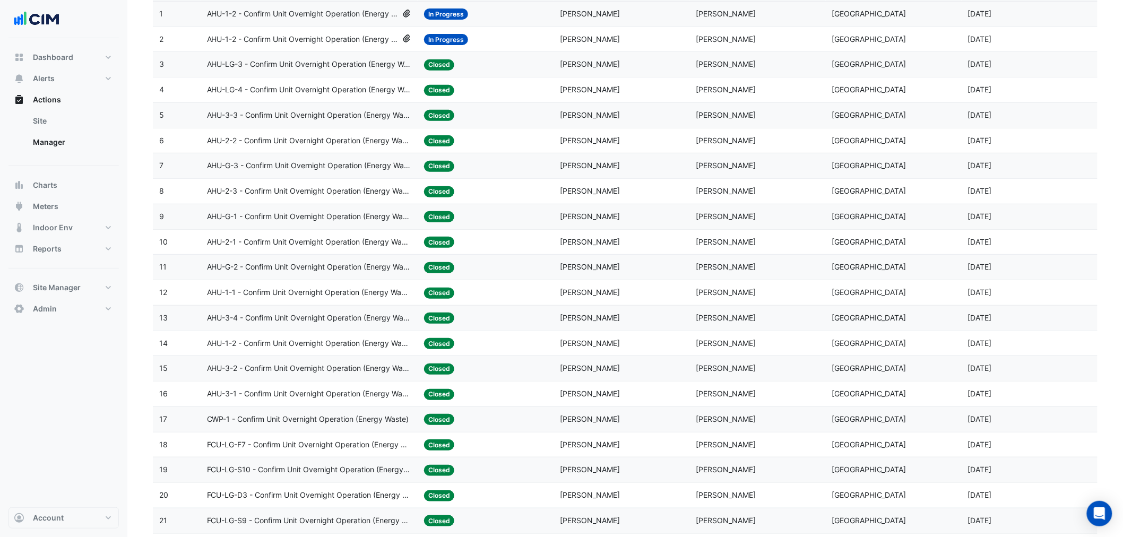
scroll to position [177, 0]
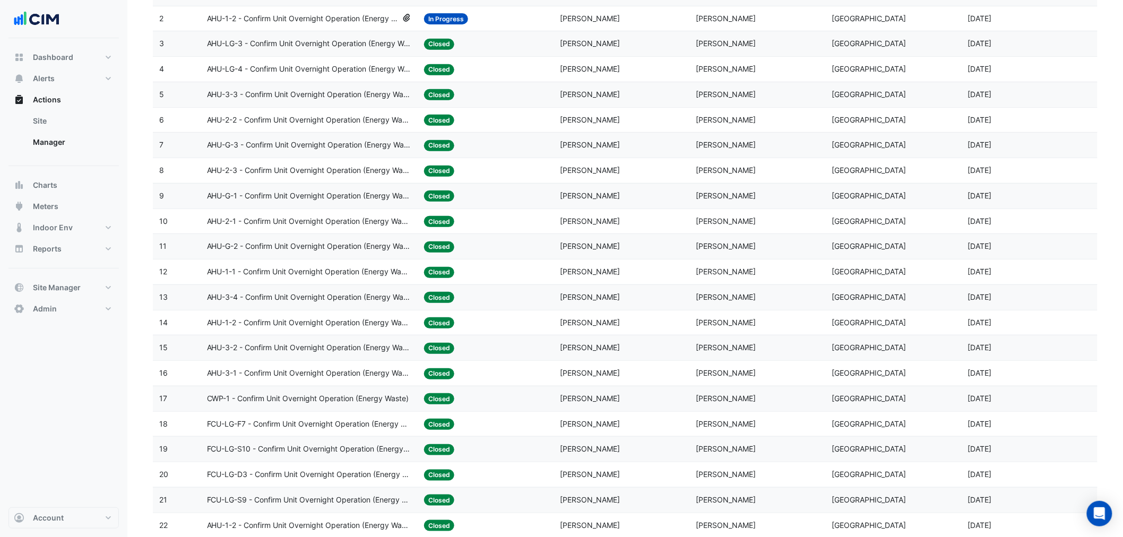
click at [276, 400] on span "CWP-1 - Confirm Unit Overnight Operation (Energy Waste)" at bounding box center [308, 399] width 202 height 12
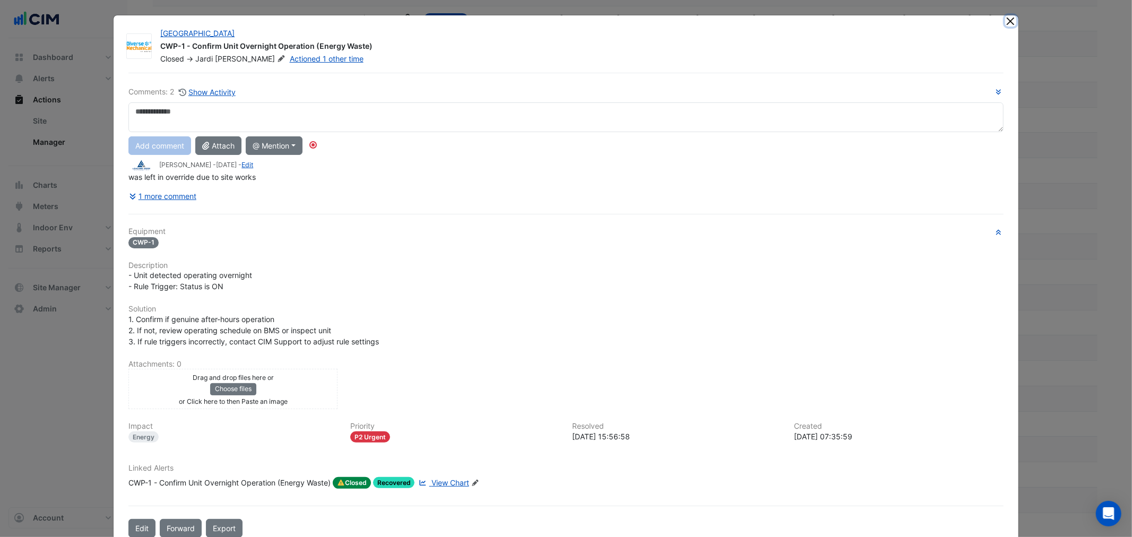
click at [1005, 20] on button "Close" at bounding box center [1010, 20] width 11 height 11
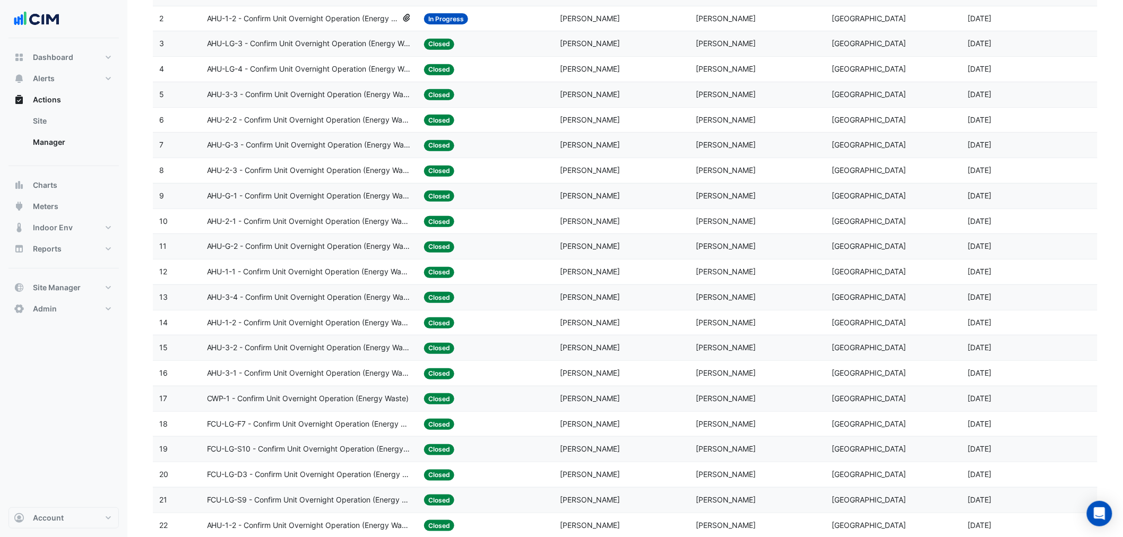
click at [307, 462] on datatable-body-cell "Action Title: FCU-LG-S10 - Confirm Unit Overnight Operation (Energy Waste)" at bounding box center [310, 449] width 218 height 25
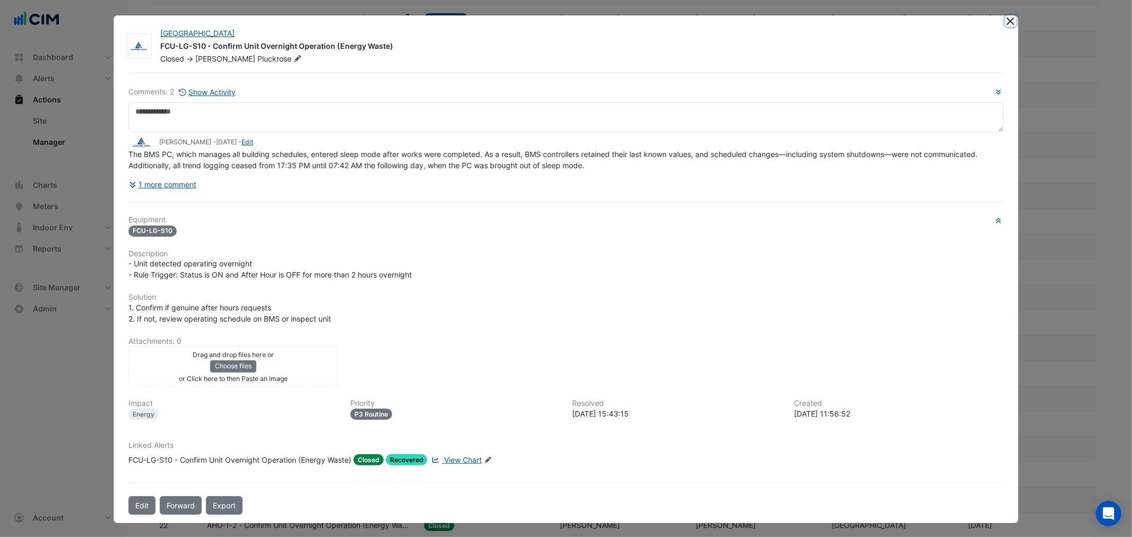
click at [1007, 21] on button "Close" at bounding box center [1010, 20] width 11 height 11
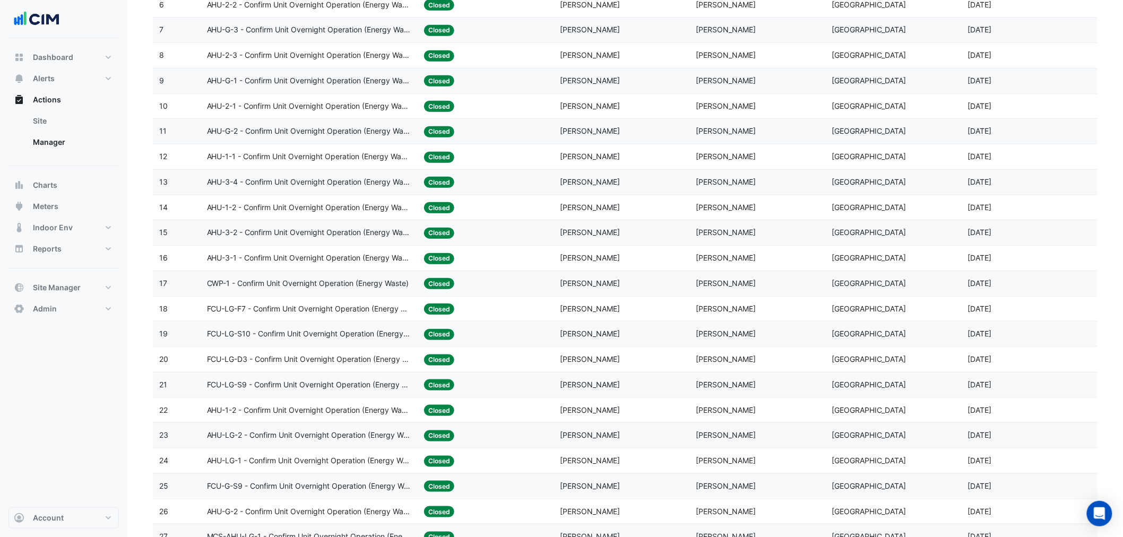
scroll to position [294, 0]
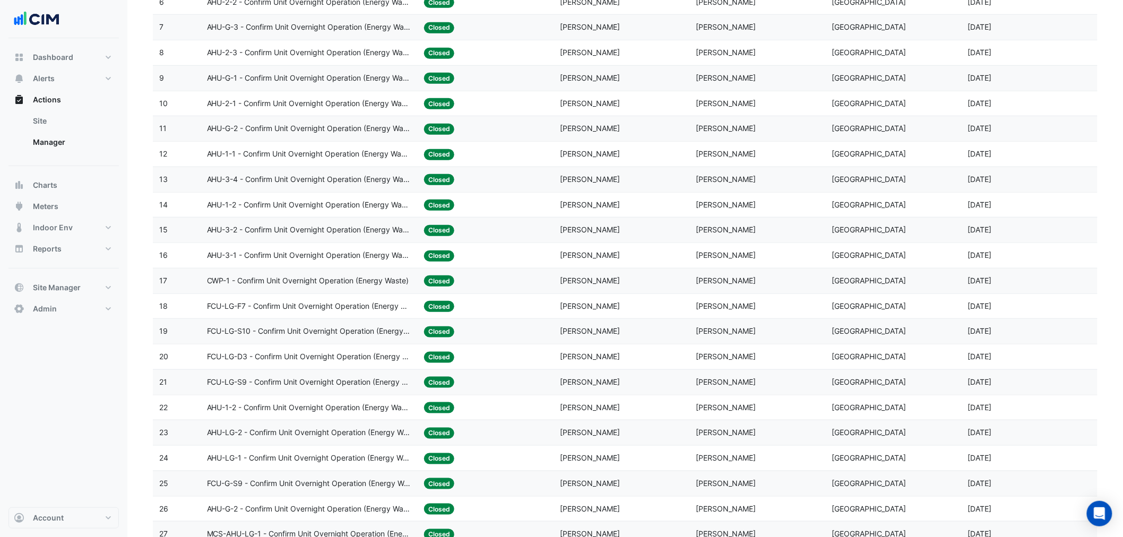
click at [311, 434] on span "AHU-LG-2 - Confirm Unit Overnight Operation (Energy Waste)" at bounding box center [309, 433] width 205 height 12
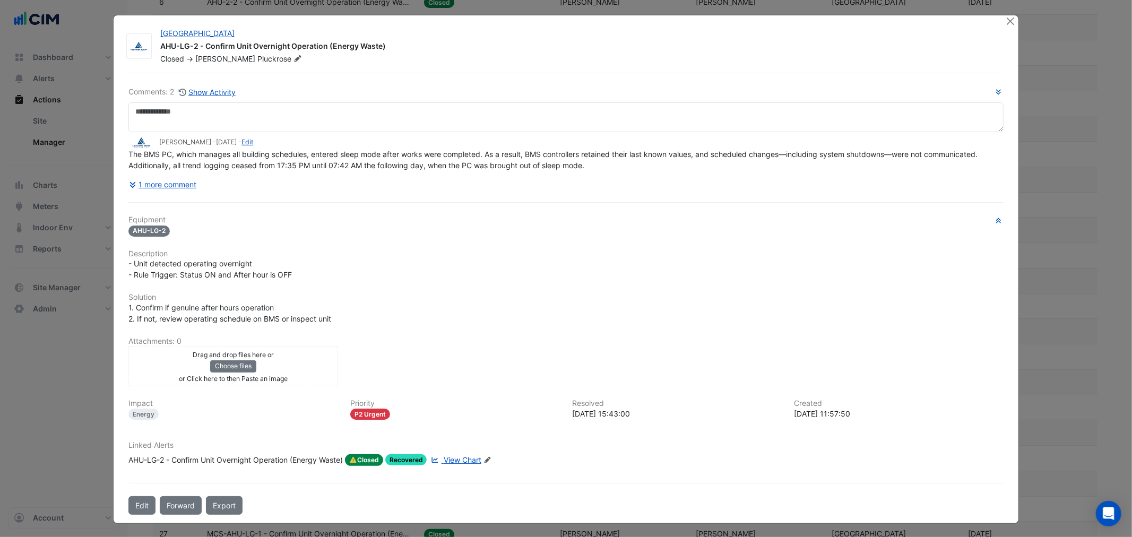
click at [1014, 24] on ngb-modal-window "[GEOGRAPHIC_DATA] AHU-LG-2 - Confirm Unit Overnight Operation (Energy Waste) Cl…" at bounding box center [566, 268] width 1132 height 537
click at [1009, 23] on button "Close" at bounding box center [1010, 20] width 11 height 11
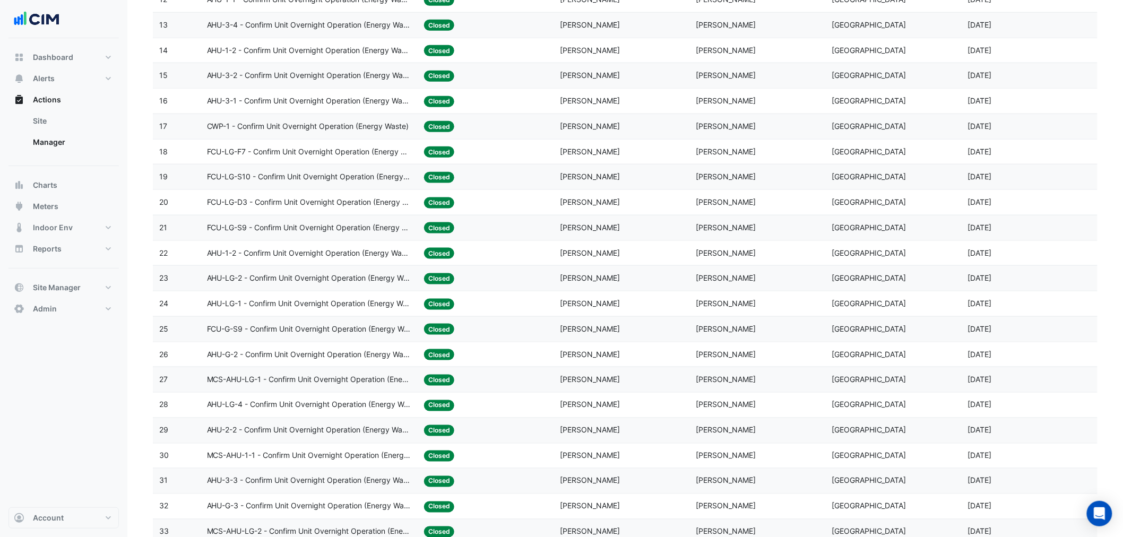
scroll to position [471, 0]
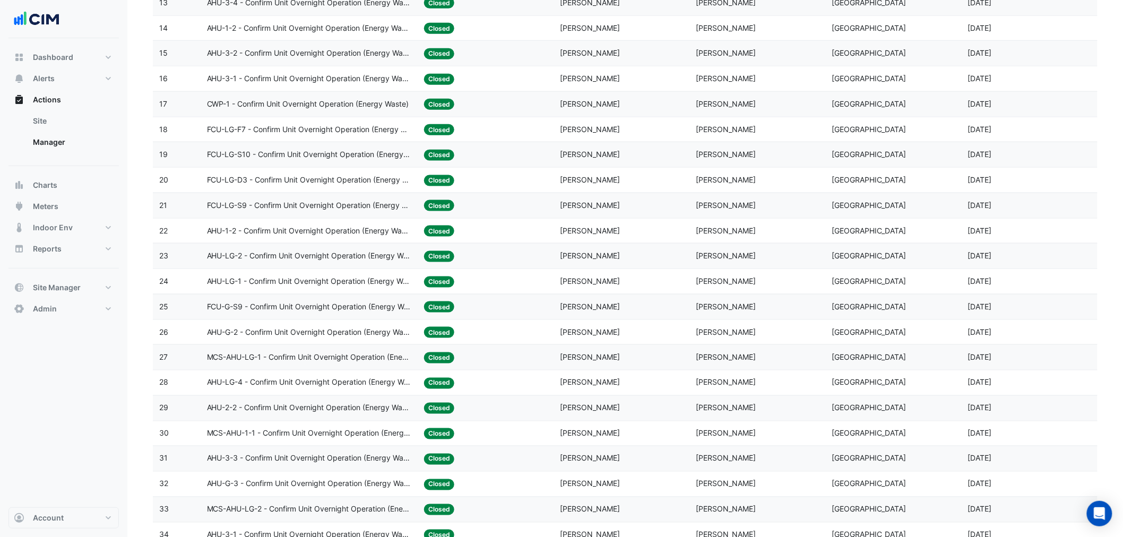
click at [359, 446] on datatable-body-cell "Action Title: MCS-AHU-1-1 - Confirm Unit Overnight Operation (Energy Waste)" at bounding box center [310, 433] width 218 height 25
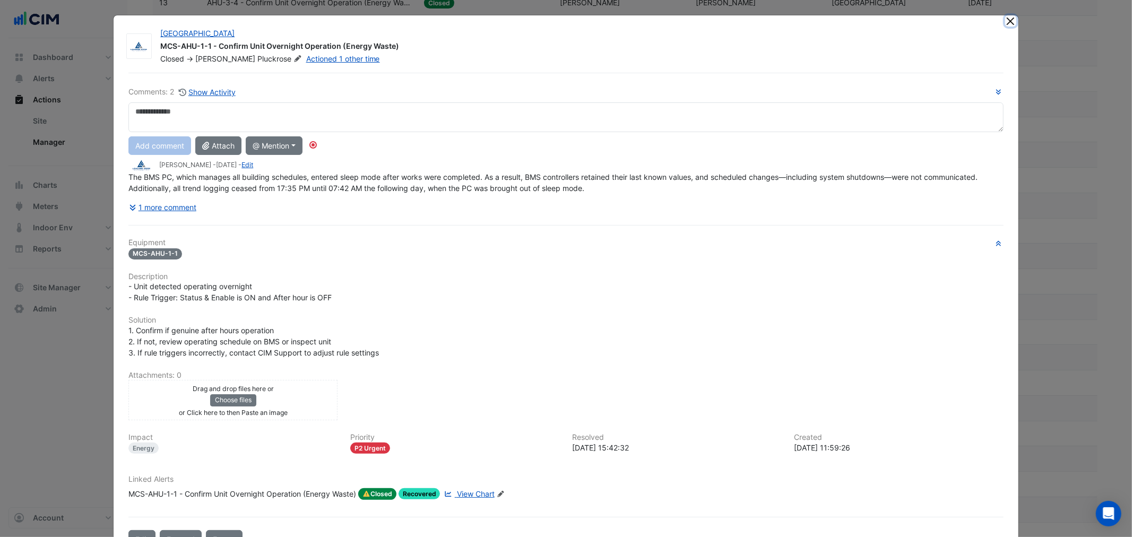
click at [1005, 17] on button "Close" at bounding box center [1010, 20] width 11 height 11
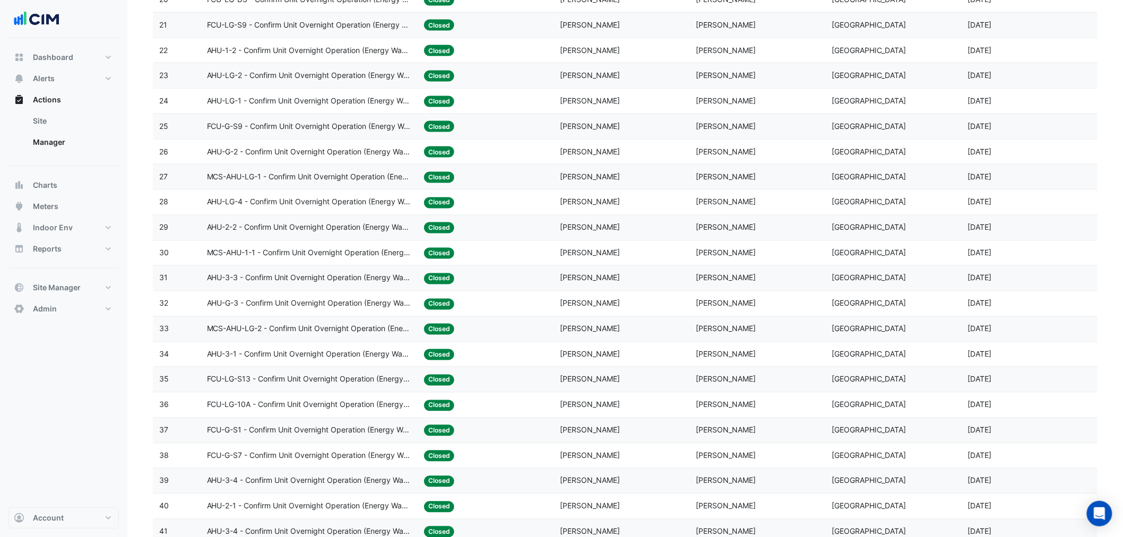
scroll to position [648, 0]
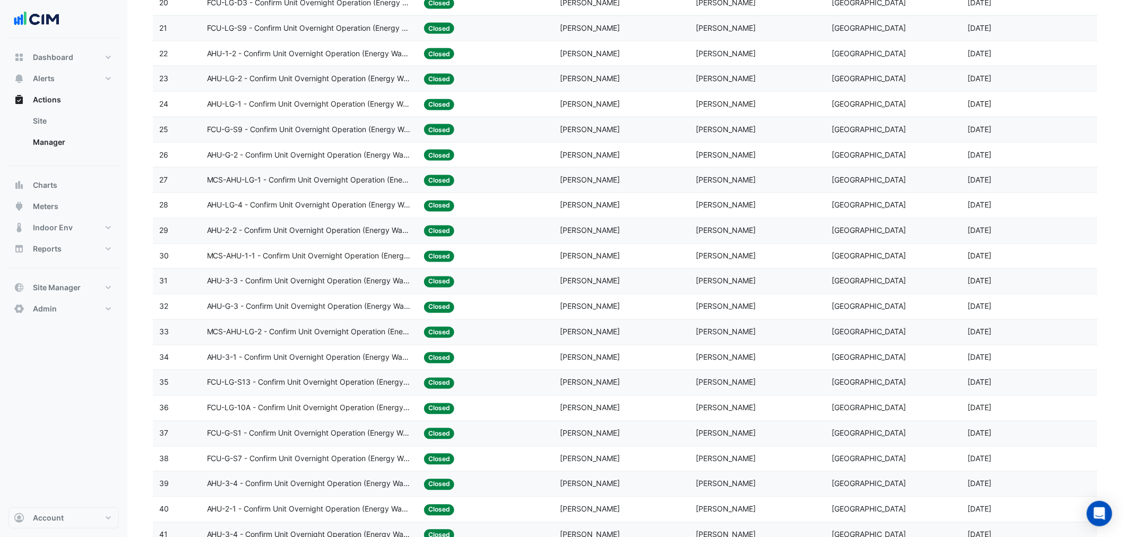
click at [306, 212] on span "AHU-LG-4 - Confirm Unit Overnight Operation (Energy Waste)" at bounding box center [309, 205] width 205 height 12
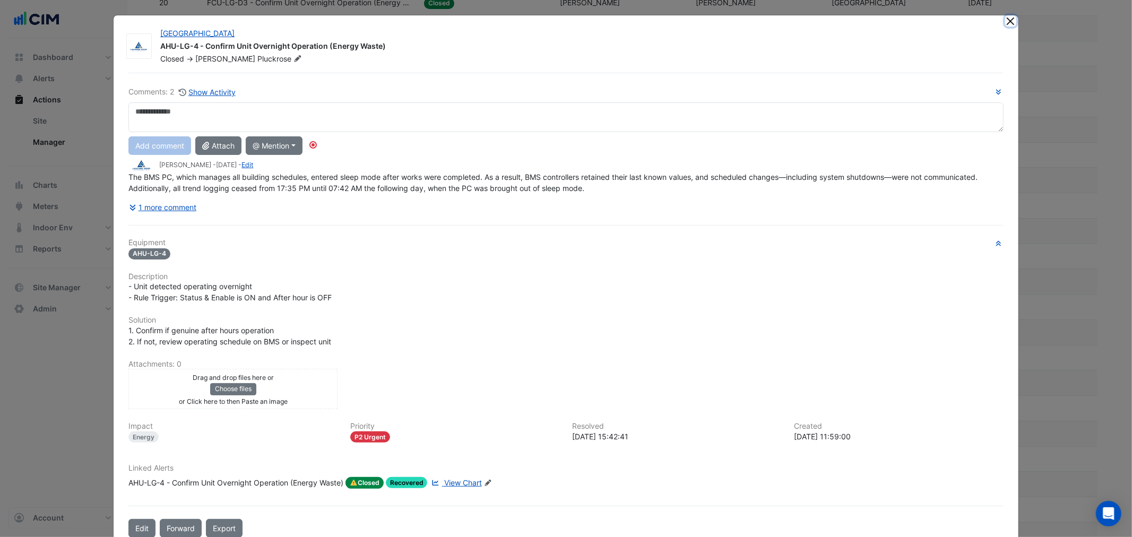
click at [1005, 23] on button "Close" at bounding box center [1010, 20] width 11 height 11
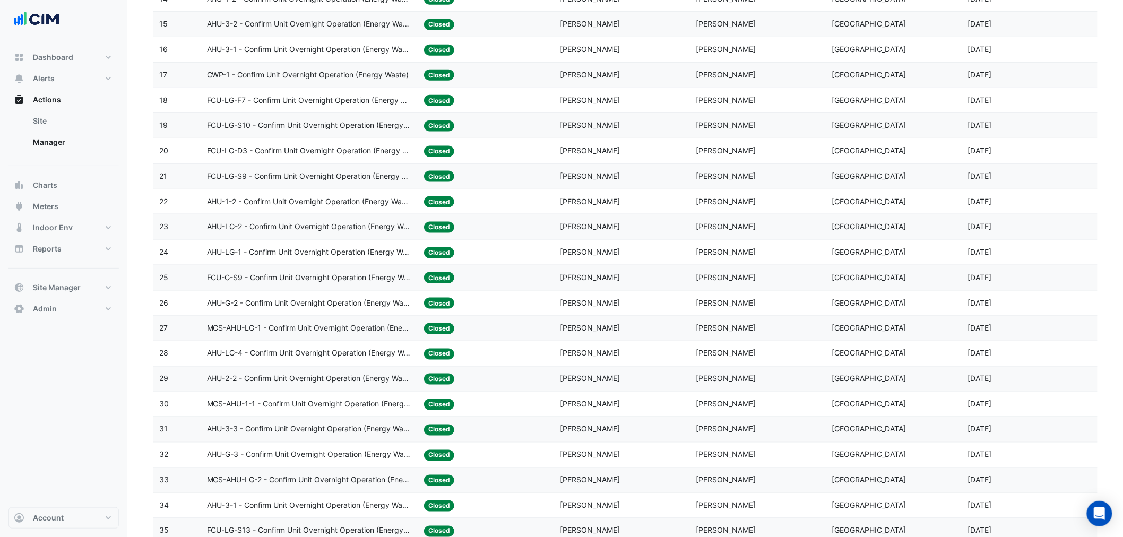
scroll to position [471, 0]
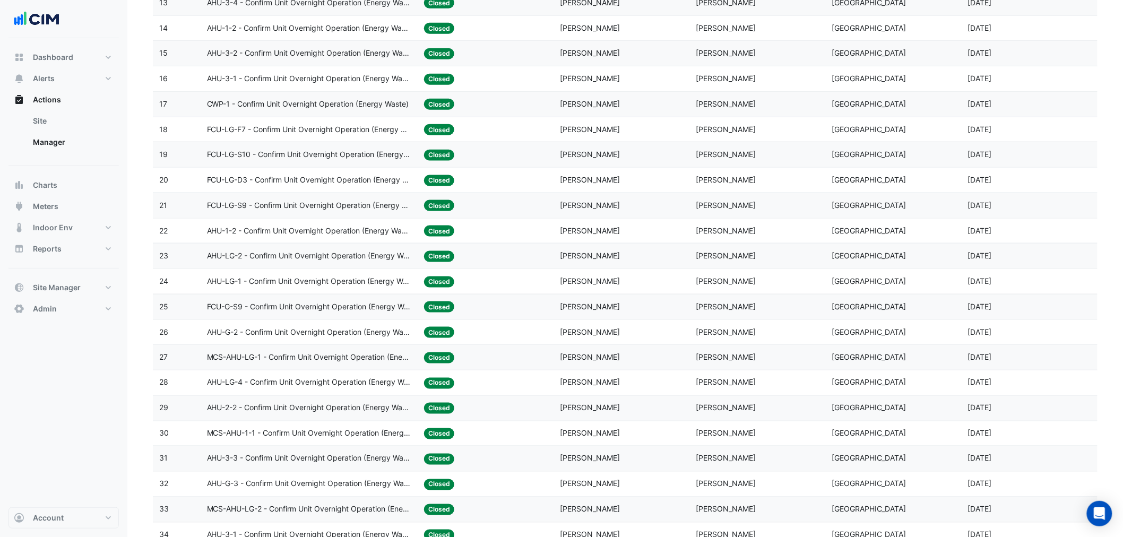
click at [299, 167] on datatable-body-cell "Action Title: FCU-LG-S10 - Confirm Unit Overnight Operation (Energy Waste)" at bounding box center [310, 154] width 218 height 25
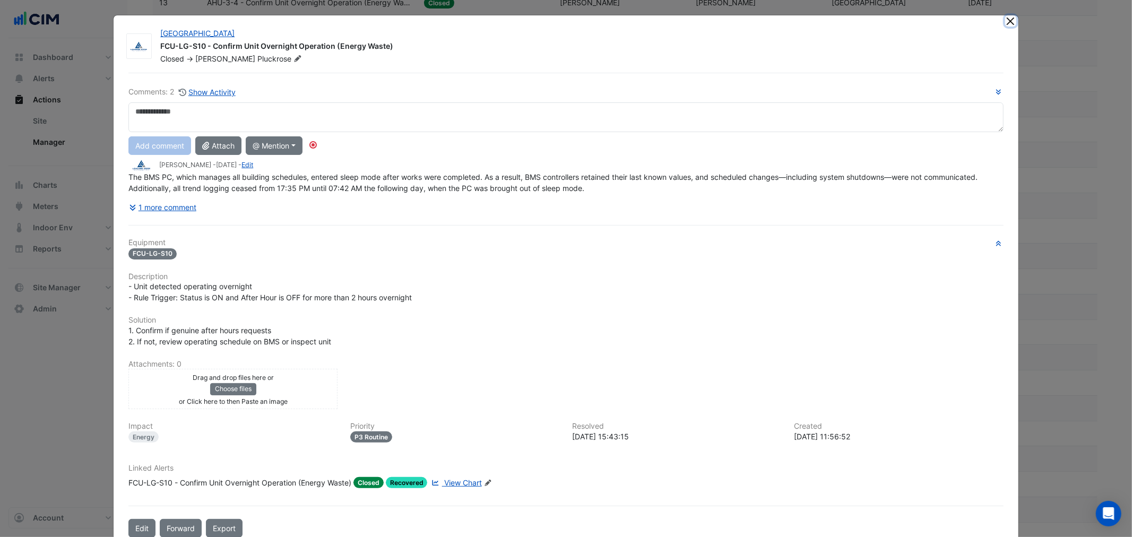
click at [1005, 22] on button "Close" at bounding box center [1010, 20] width 11 height 11
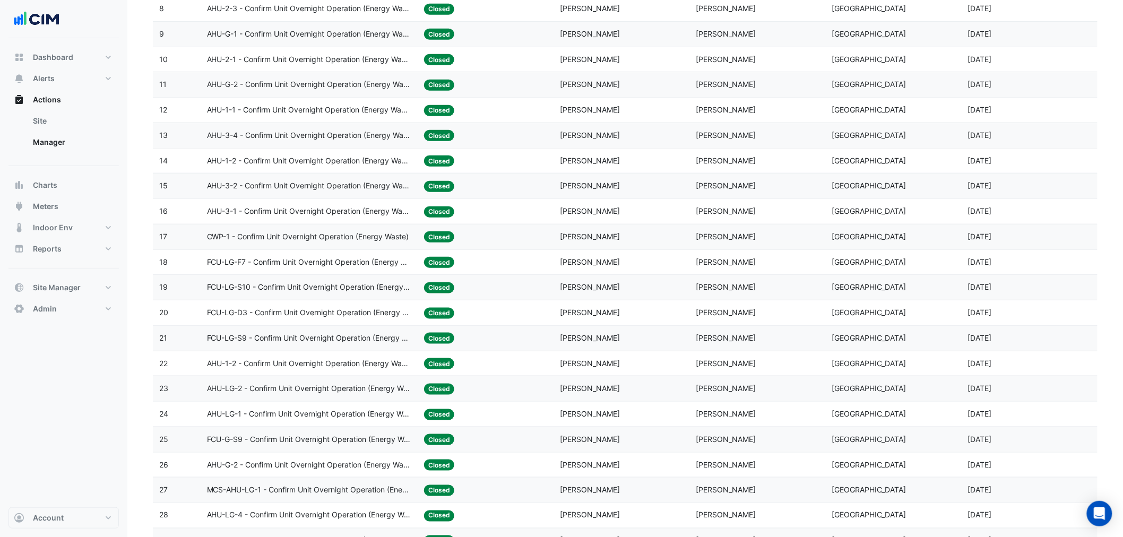
scroll to position [294, 0]
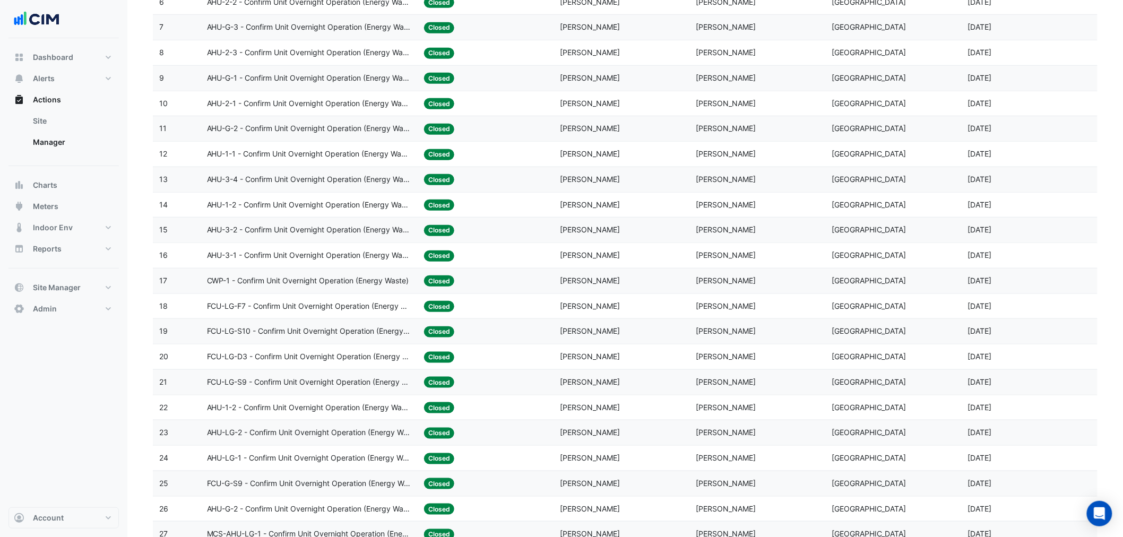
click at [314, 146] on datatable-body-cell "Action Title: AHU-1-1 - Confirm Unit Overnight Operation (Energy Waste)" at bounding box center [310, 154] width 218 height 25
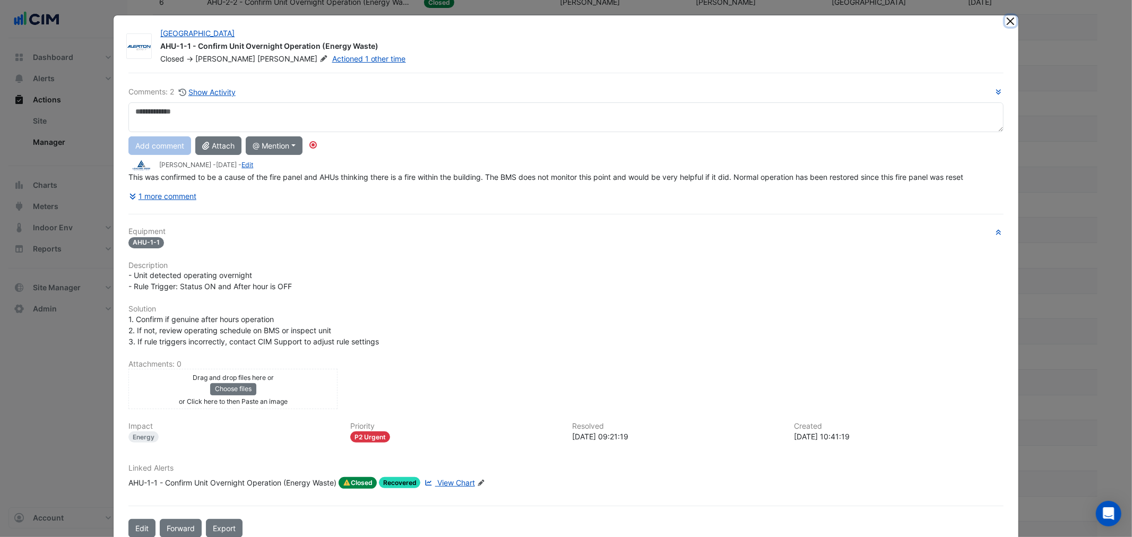
click at [1007, 19] on button "Close" at bounding box center [1010, 20] width 11 height 11
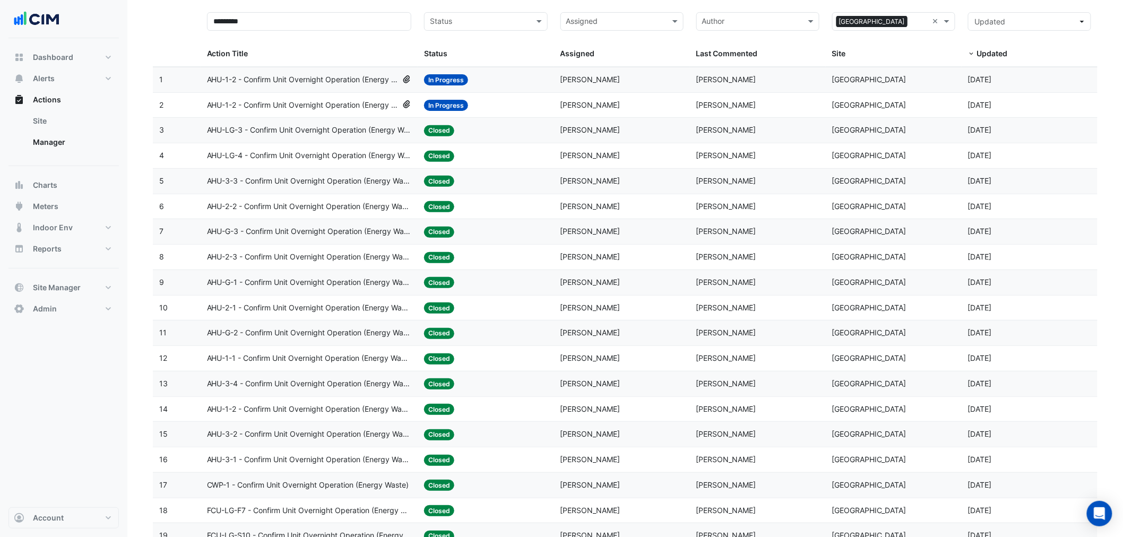
scroll to position [59, 0]
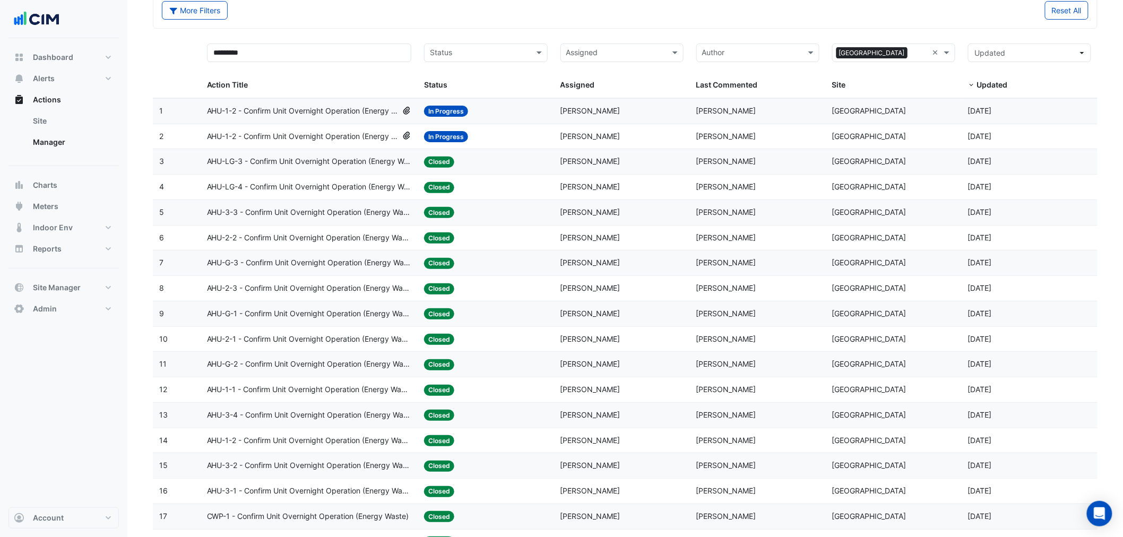
click at [304, 174] on datatable-body-cell "Action Title: AHU-LG-3 - Confirm Unit Overnight Operation (Energy Waste)" at bounding box center [310, 161] width 218 height 25
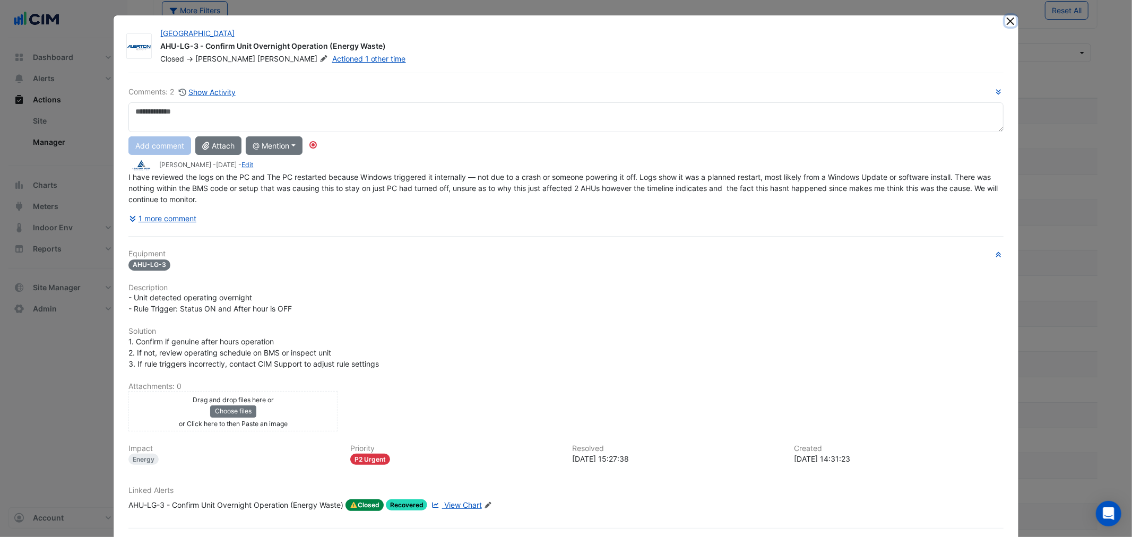
click at [1007, 21] on button "Close" at bounding box center [1010, 20] width 11 height 11
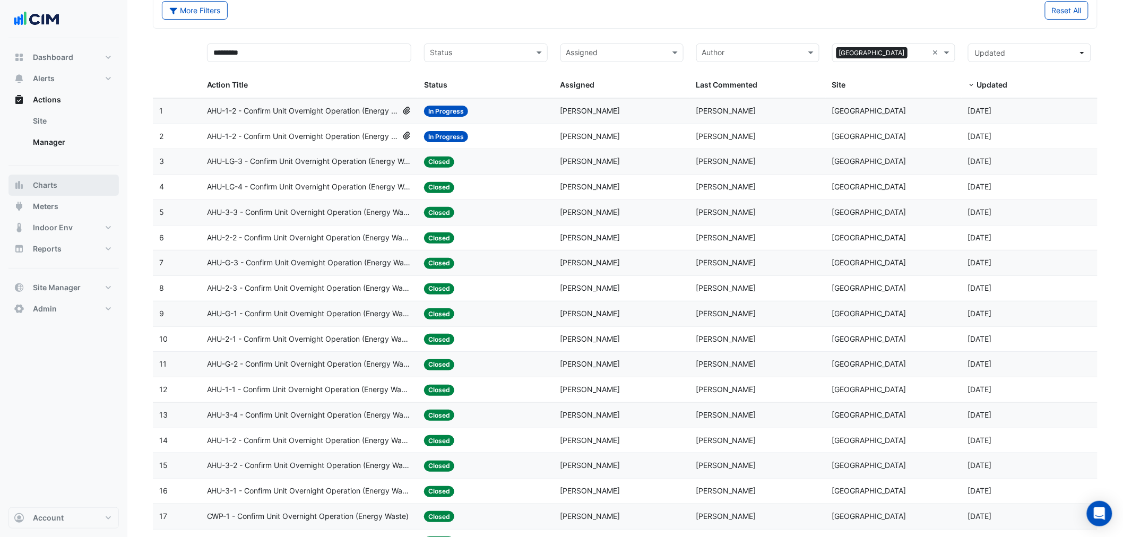
click at [64, 188] on button "Charts" at bounding box center [63, 185] width 110 height 21
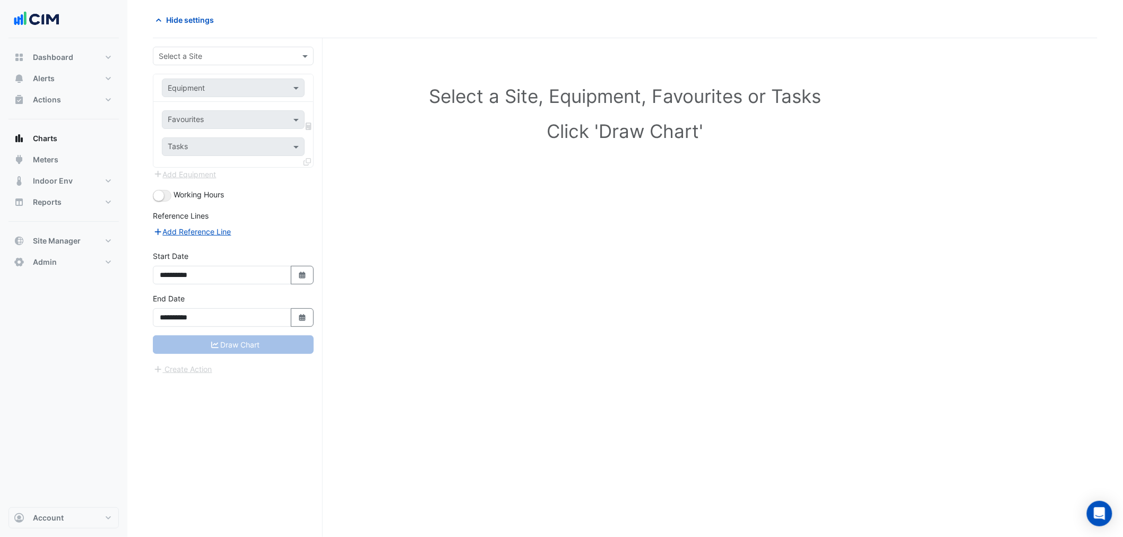
click at [289, 54] on div at bounding box center [233, 56] width 160 height 12
type input "**********"
click at [243, 88] on div "[GEOGRAPHIC_DATA]" at bounding box center [233, 93] width 160 height 15
click at [246, 91] on input "text" at bounding box center [223, 88] width 110 height 11
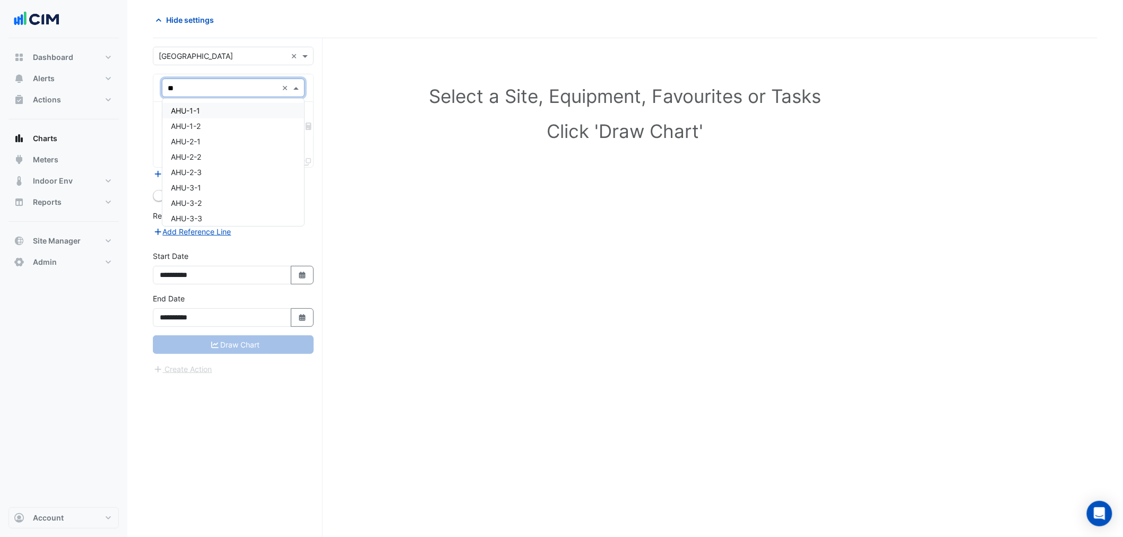
type input "***"
click at [227, 107] on div "AHU-1-1" at bounding box center [233, 110] width 142 height 15
click at [224, 113] on div "Favourites" at bounding box center [218, 119] width 112 height 16
type input "***"
drag, startPoint x: 200, startPoint y: 121, endPoint x: 152, endPoint y: 117, distance: 48.4
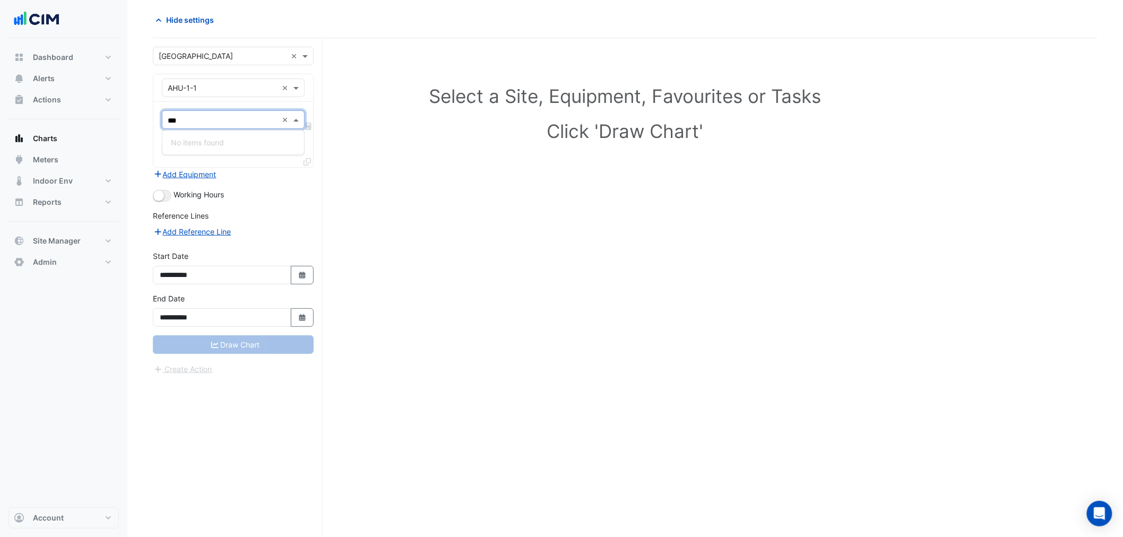
click at [152, 117] on section "**********" at bounding box center [624, 267] width 995 height 539
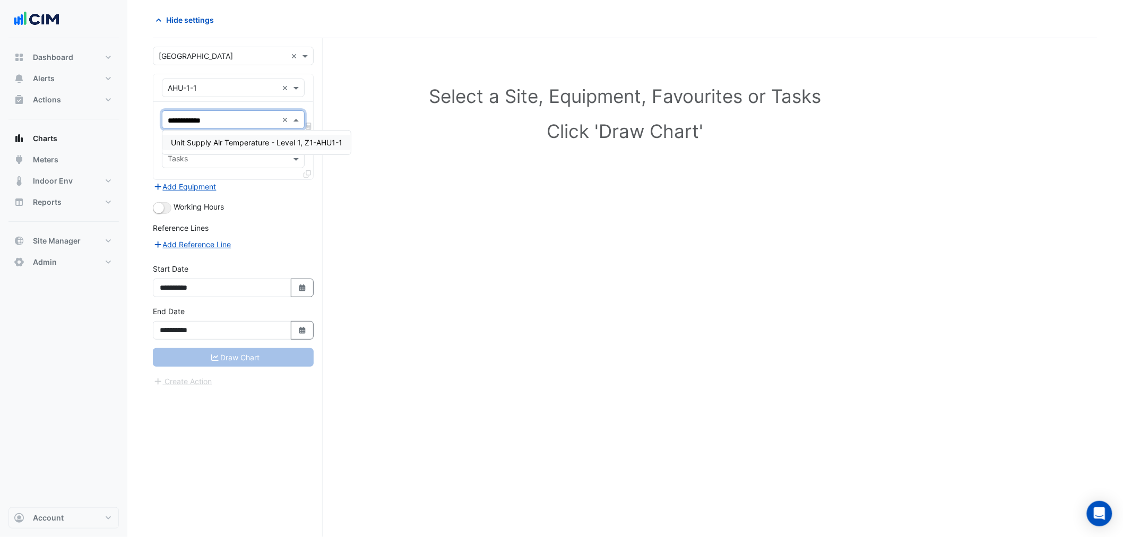
type input "**********"
click at [178, 141] on span "Unit Supply Air Temperature - Level 1, Z1-AHU1-1" at bounding box center [256, 142] width 171 height 9
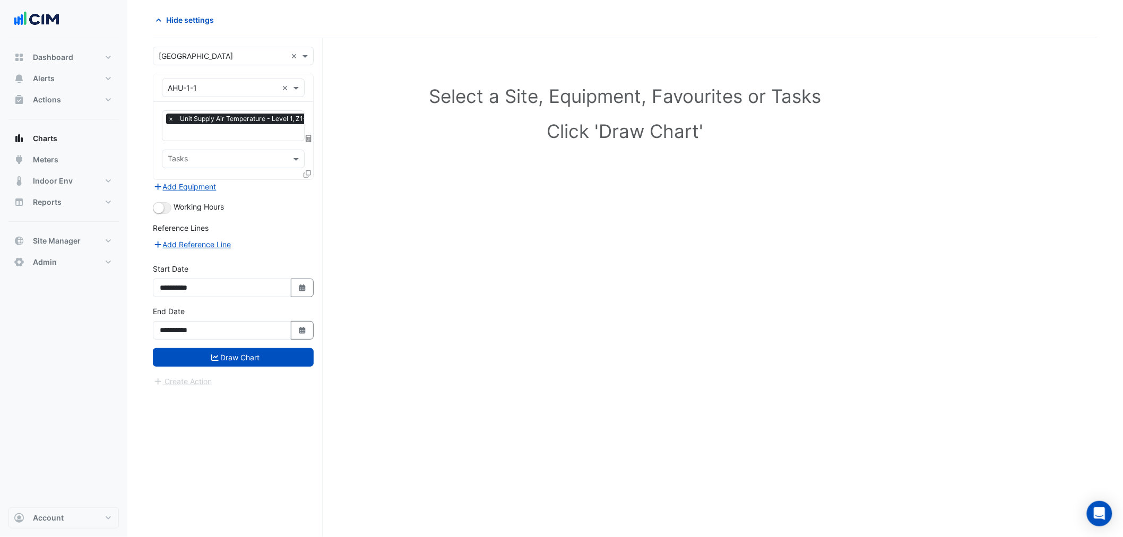
click at [307, 174] on icon at bounding box center [306, 173] width 7 height 7
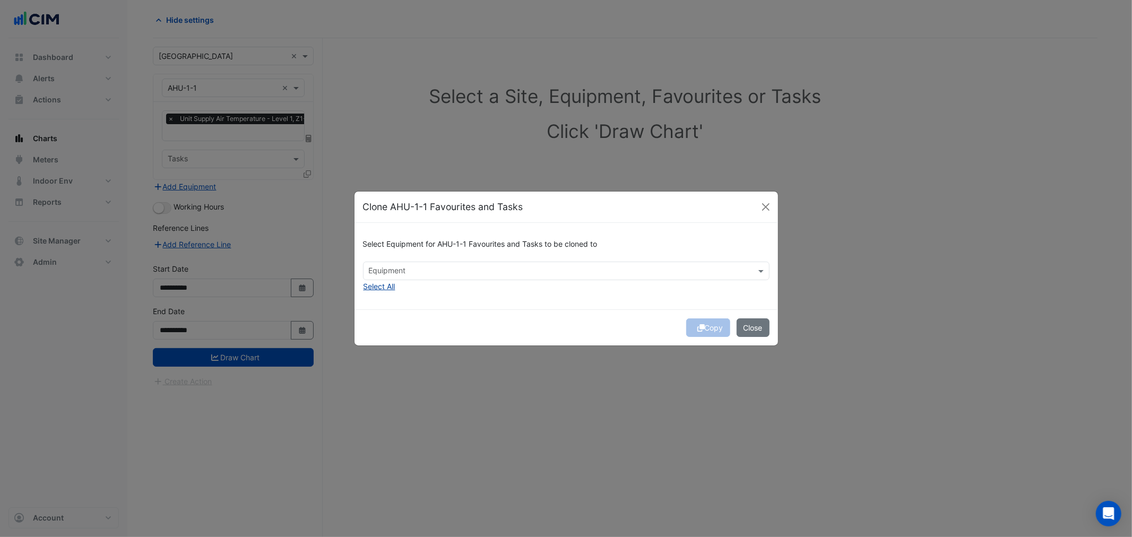
click at [373, 289] on button "Select All" at bounding box center [379, 286] width 33 height 12
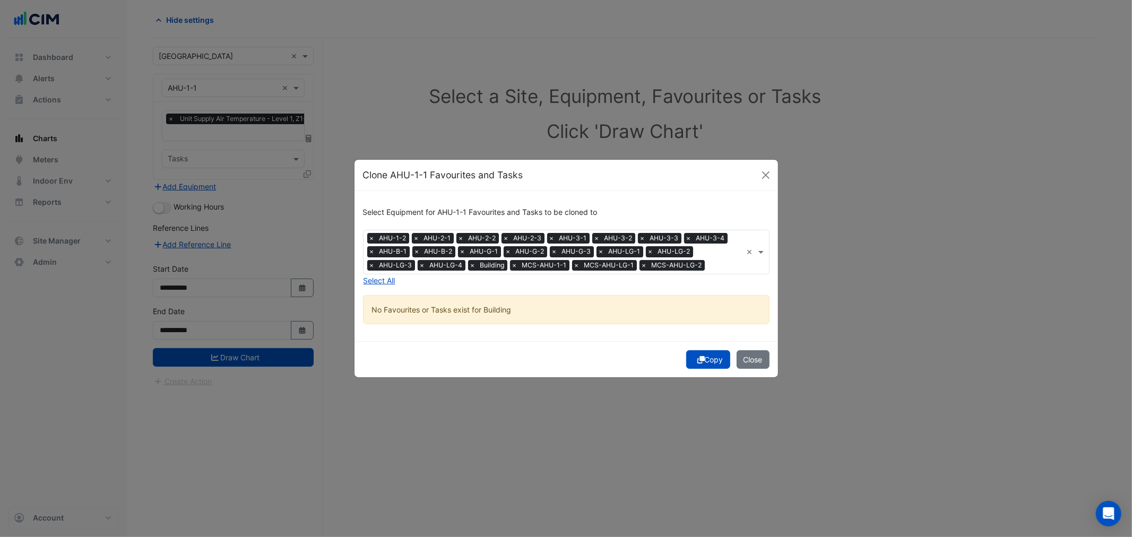
click at [422, 264] on span "×" at bounding box center [423, 265] width 10 height 11
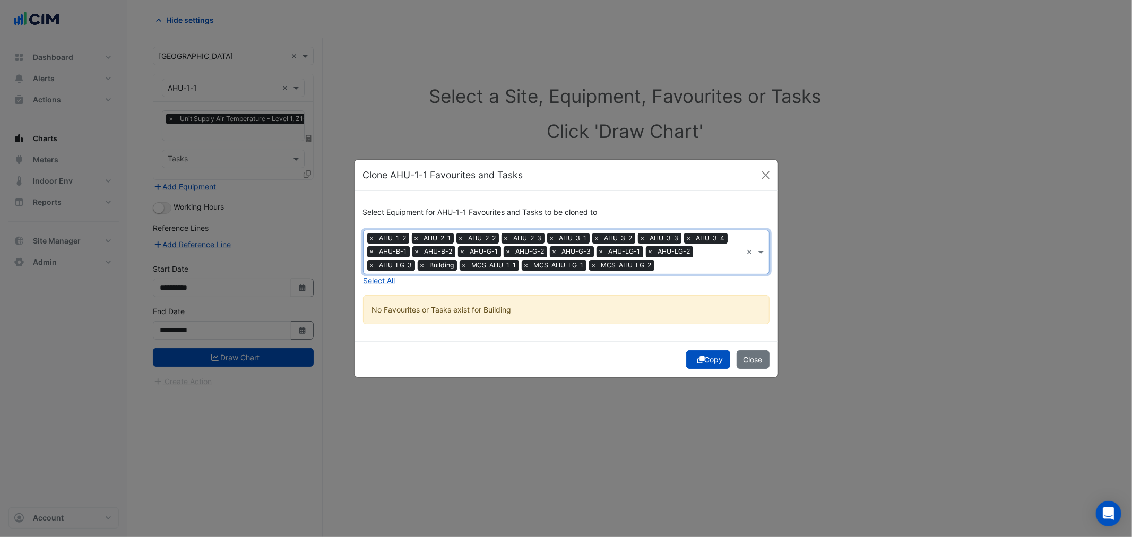
click at [423, 265] on span "×" at bounding box center [423, 265] width 10 height 11
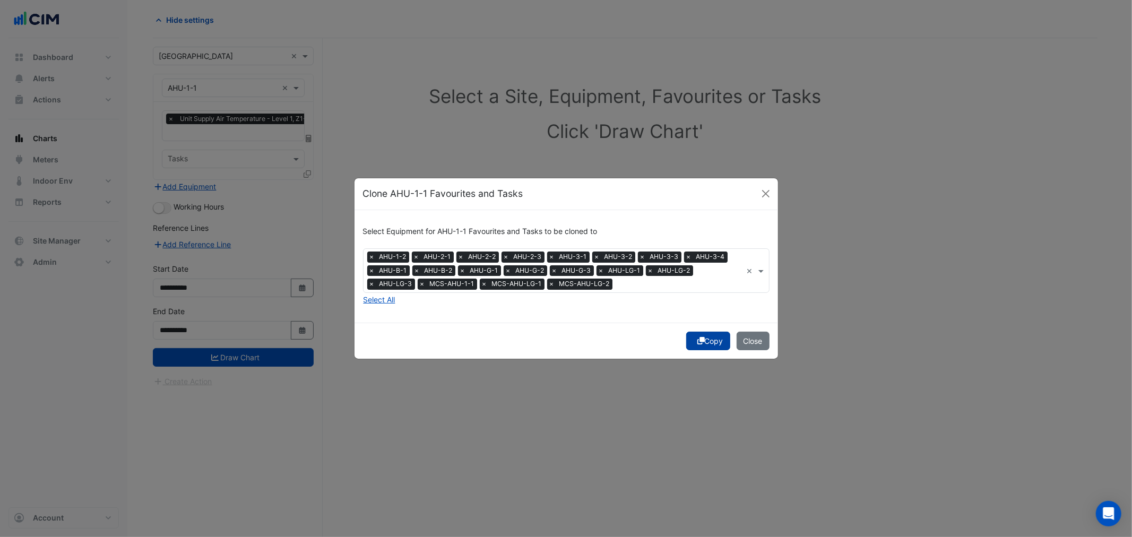
drag, startPoint x: 698, startPoint y: 355, endPoint x: 704, endPoint y: 343, distance: 13.3
click at [698, 354] on div "Copy Close" at bounding box center [565, 341] width 423 height 36
click at [706, 343] on button "Copy" at bounding box center [708, 341] width 44 height 19
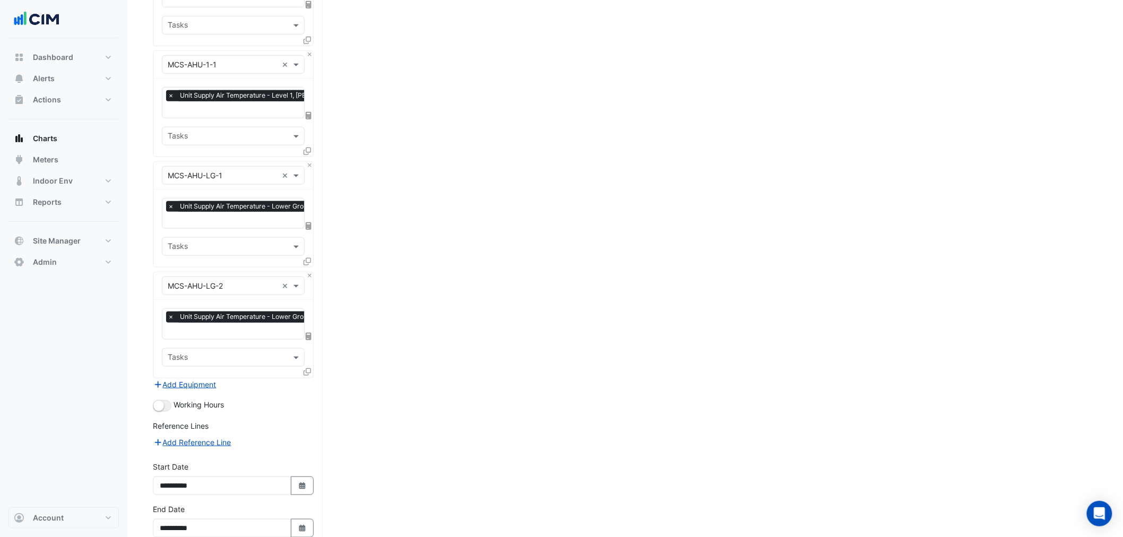
scroll to position [1982, 0]
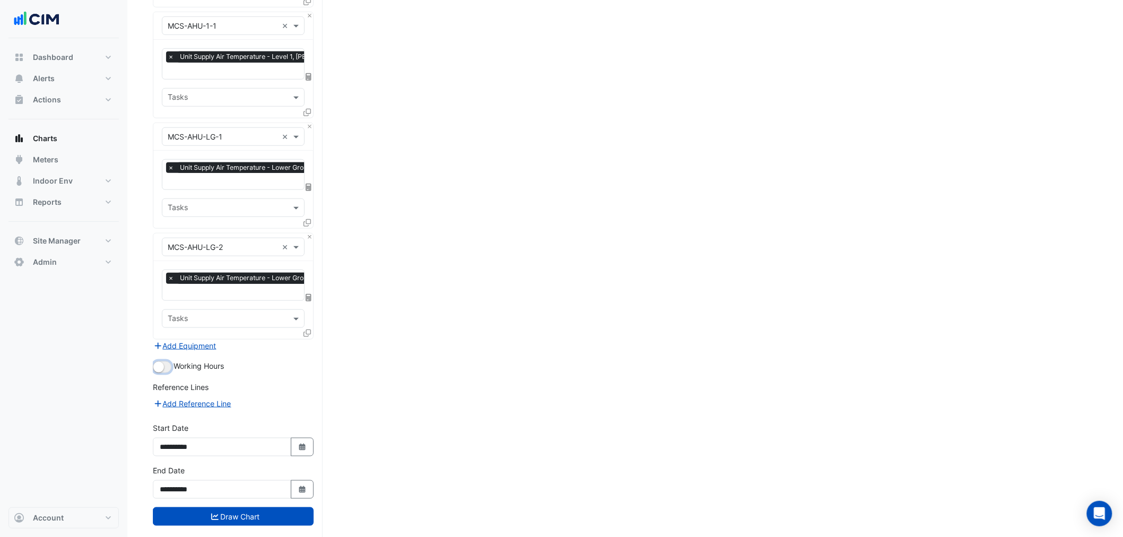
click at [158, 362] on small "button" at bounding box center [158, 367] width 11 height 11
click at [229, 507] on button "Draw Chart" at bounding box center [233, 516] width 161 height 19
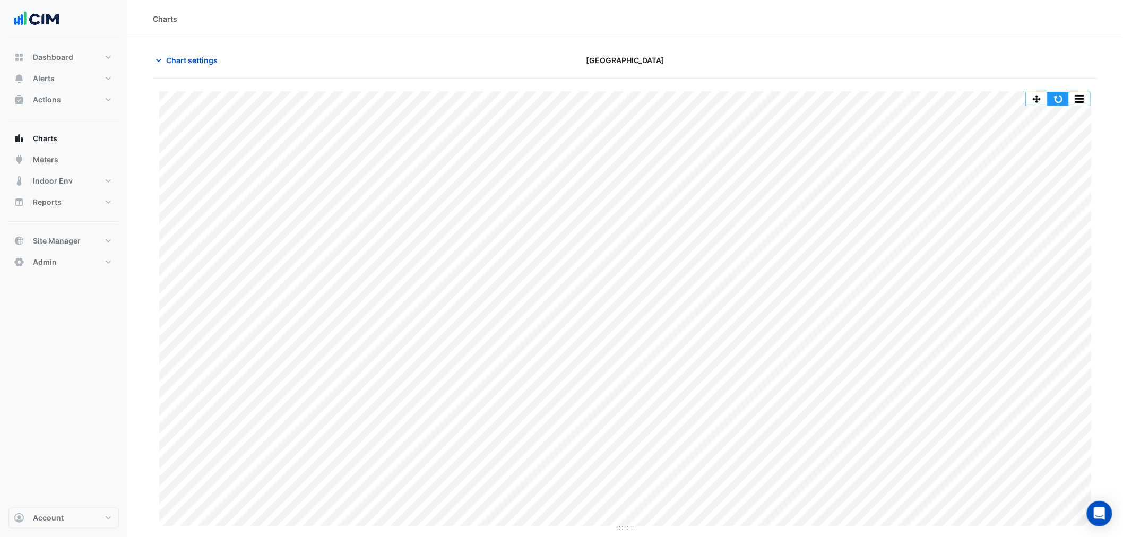
click at [1053, 96] on button "button" at bounding box center [1057, 98] width 21 height 13
click at [192, 66] on button "Chart settings" at bounding box center [189, 60] width 72 height 19
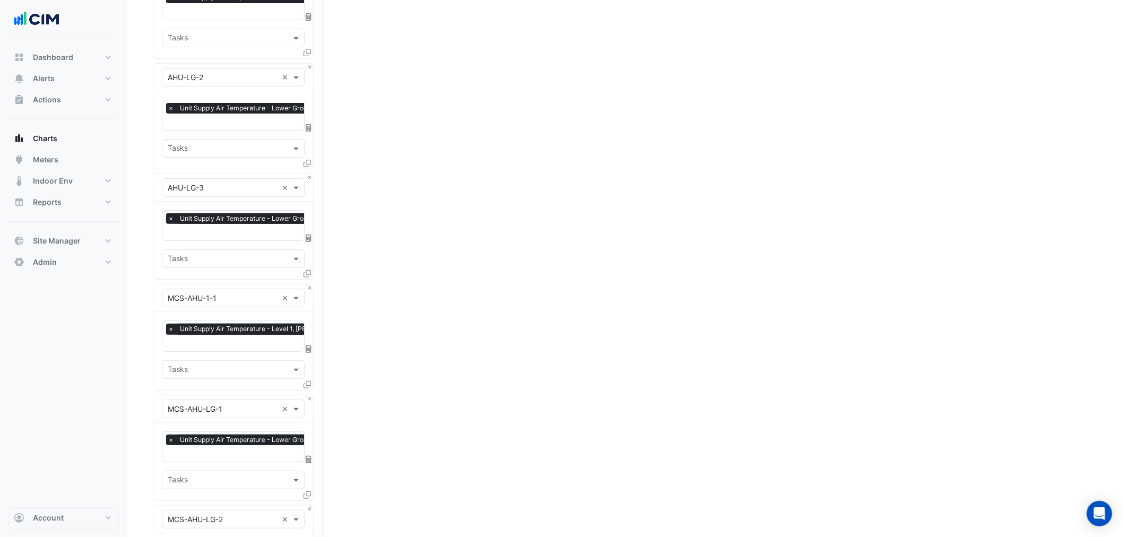
scroll to position [1982, 0]
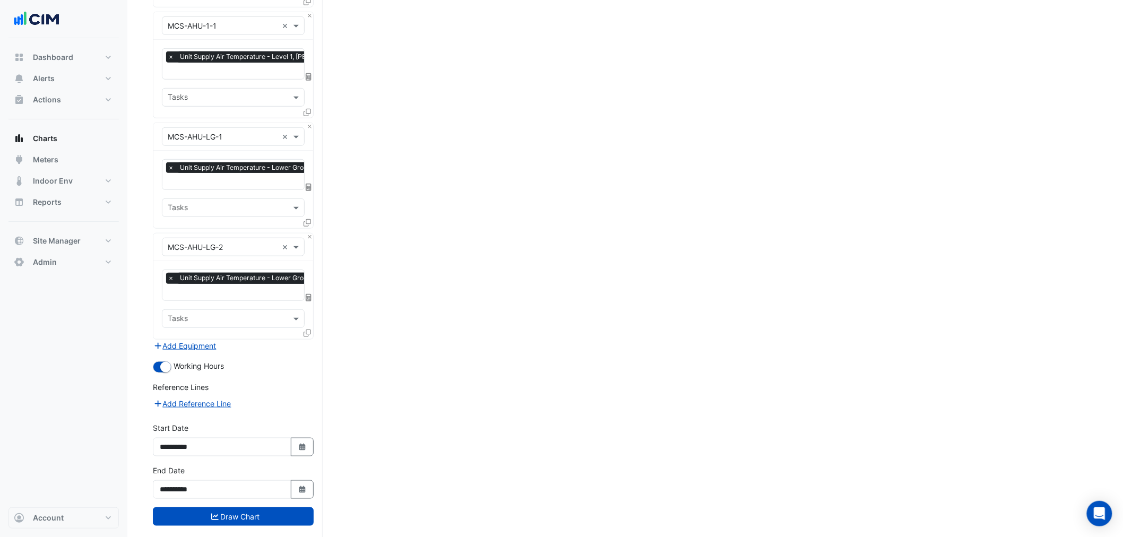
click at [203, 321] on div "× Unit Supply Air Temperature - [GEOGRAPHIC_DATA], [PERSON_NAME] North × Tasks" at bounding box center [233, 299] width 160 height 77
click at [205, 340] on button "Add Equipment" at bounding box center [185, 346] width 64 height 12
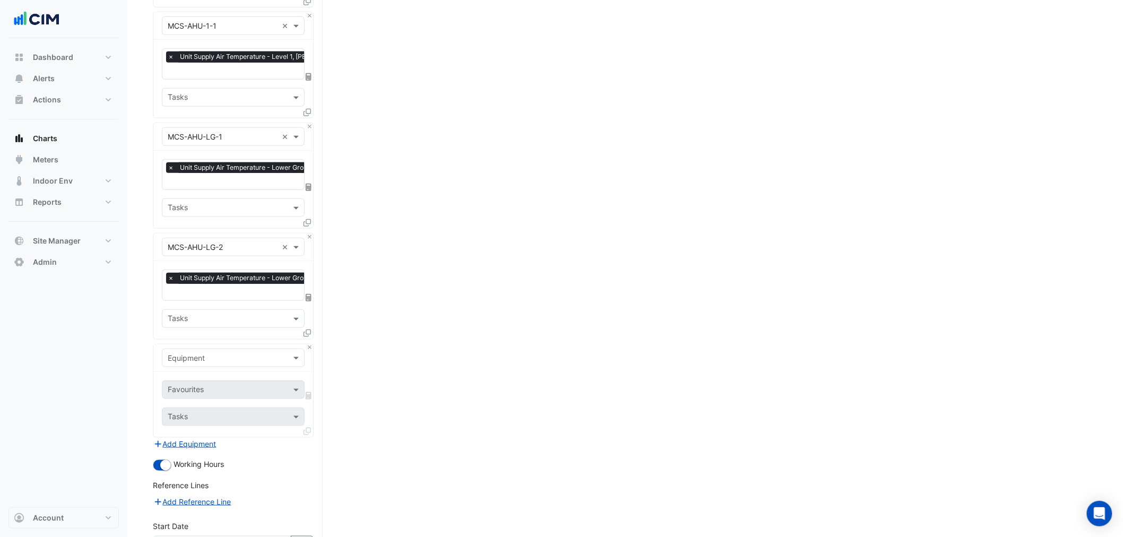
click at [215, 353] on input "text" at bounding box center [223, 358] width 110 height 11
type input "***"
click at [207, 367] on div "Weather" at bounding box center [233, 363] width 142 height 15
click at [209, 385] on input "text" at bounding box center [221, 390] width 107 height 11
type input "****"
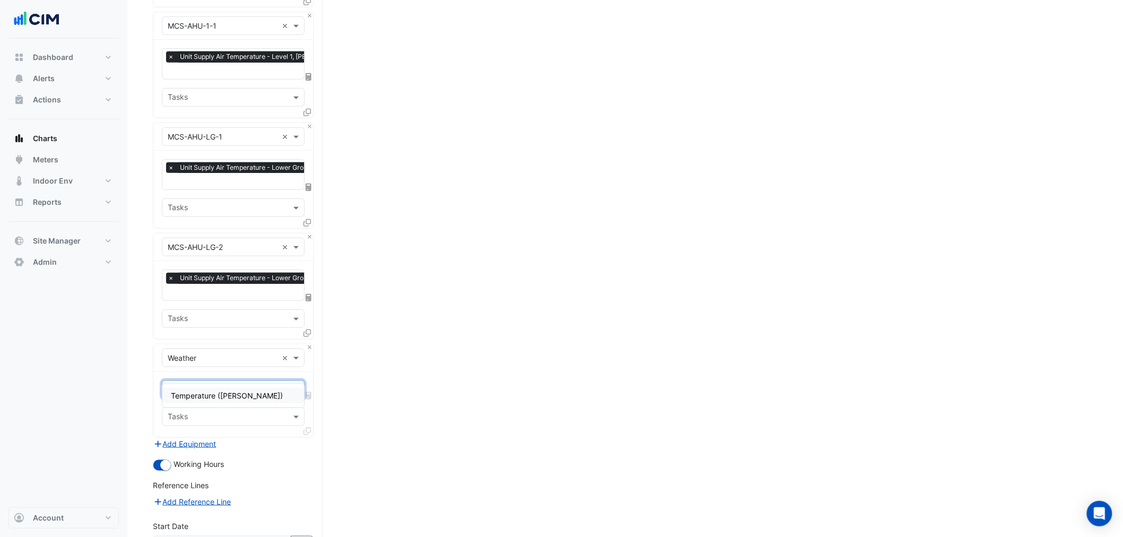
click at [215, 391] on span "Temperature ([PERSON_NAME])" at bounding box center [227, 395] width 112 height 9
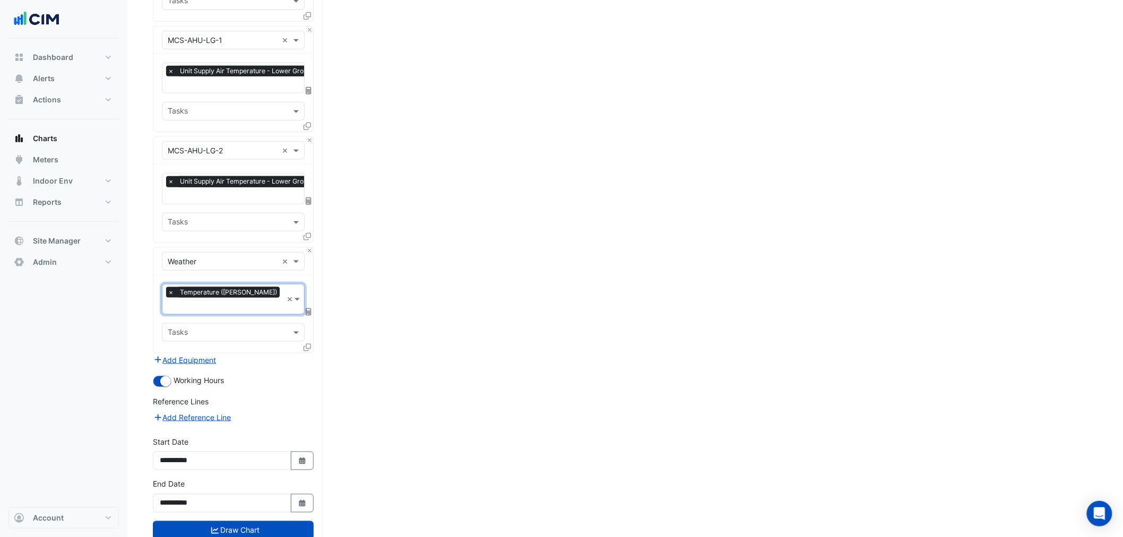
scroll to position [2080, 0]
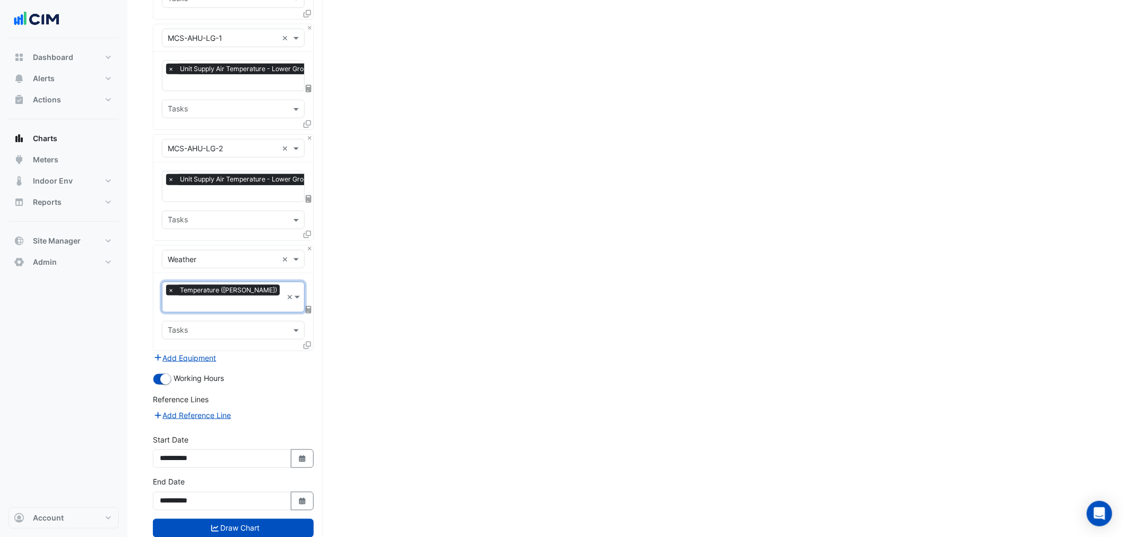
click at [298, 449] on button "Select Date" at bounding box center [302, 458] width 23 height 19
select select "*"
select select "****"
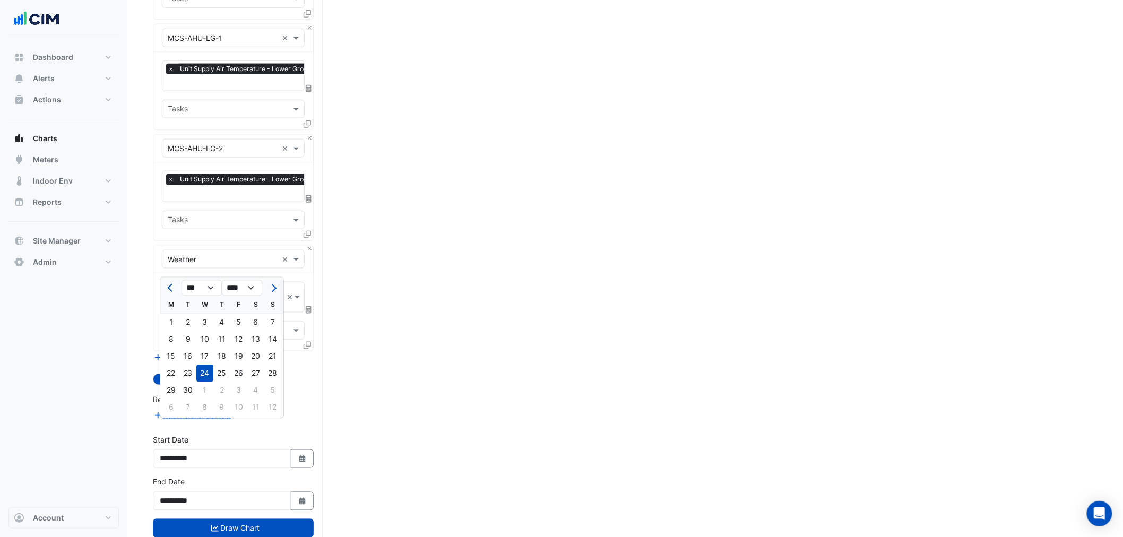
click at [172, 291] on button "Previous month" at bounding box center [170, 288] width 13 height 17
click at [167, 292] on button "Previous month" at bounding box center [170, 288] width 13 height 17
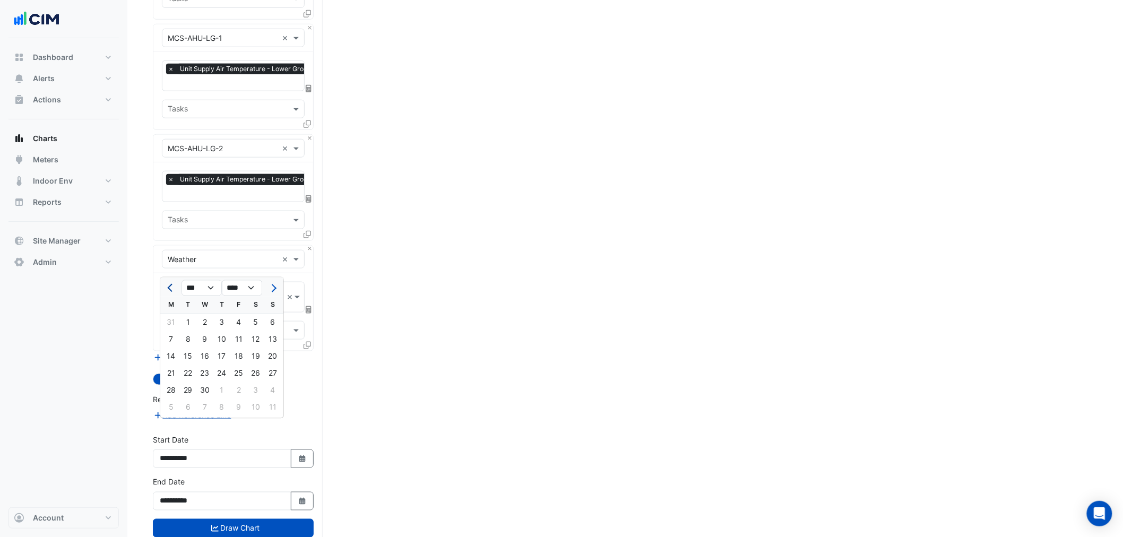
click at [167, 292] on button "Previous month" at bounding box center [170, 288] width 13 height 17
select select "*"
click at [200, 325] on div "1" at bounding box center [204, 322] width 17 height 17
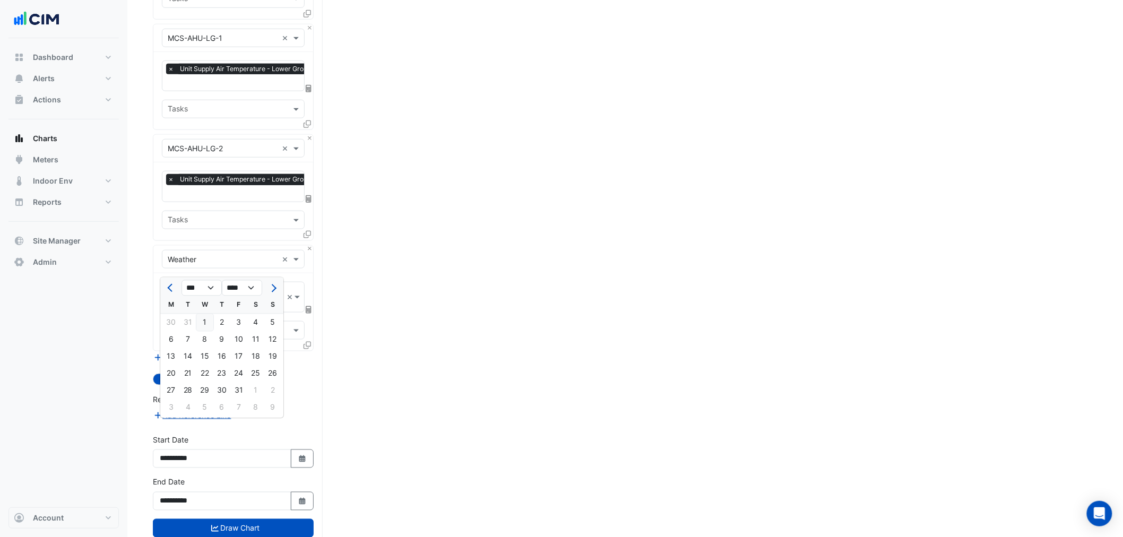
type input "**********"
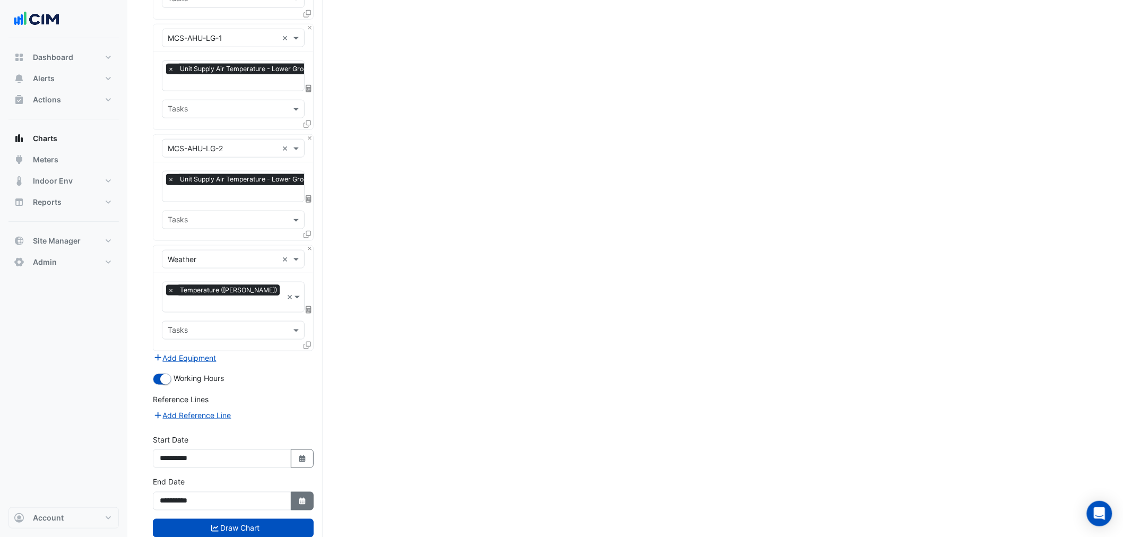
click at [300, 492] on button "Select Date" at bounding box center [302, 501] width 23 height 19
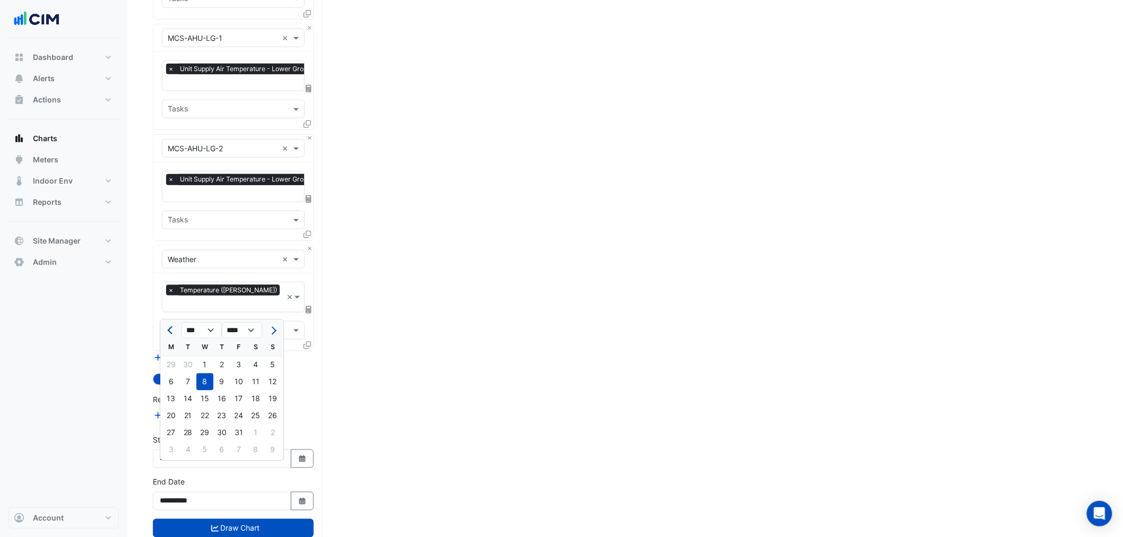
click at [173, 333] on button "Previous month" at bounding box center [170, 330] width 13 height 17
select select "*"
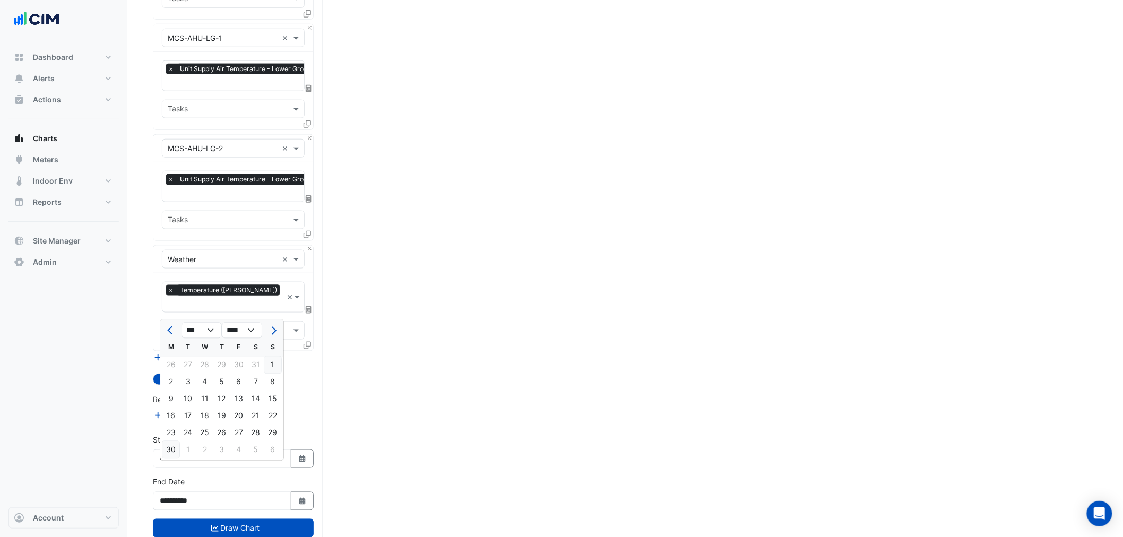
click at [173, 453] on div "30" at bounding box center [170, 449] width 17 height 17
type input "**********"
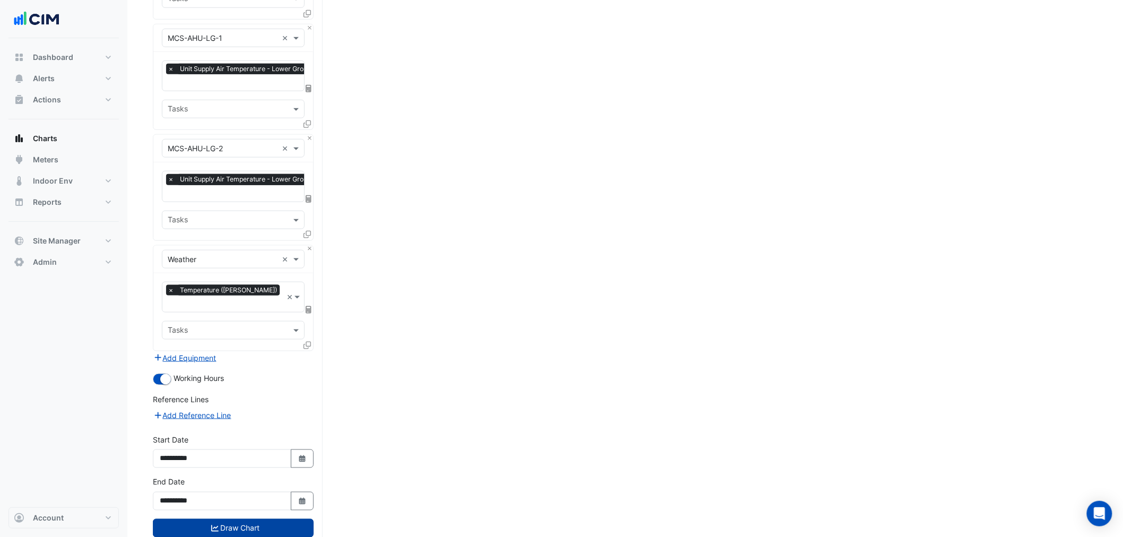
click at [207, 519] on button "Draw Chart" at bounding box center [233, 528] width 161 height 19
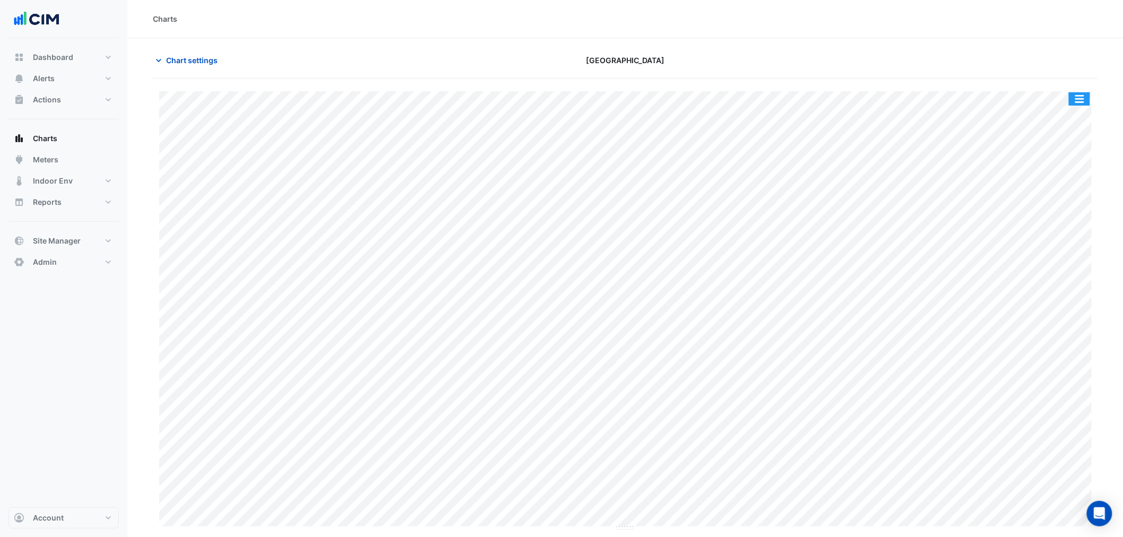
click at [1075, 98] on button "button" at bounding box center [1079, 98] width 21 height 13
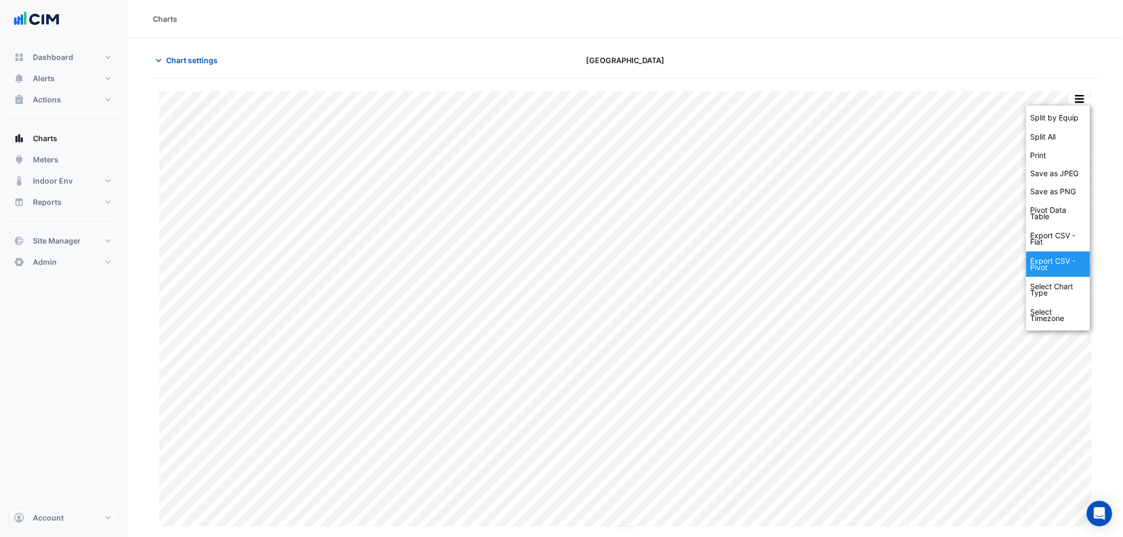
click at [1072, 260] on div "Export CSV - Pivot" at bounding box center [1058, 263] width 64 height 25
click at [1065, 237] on div "Export CSV - Flat" at bounding box center [1058, 238] width 64 height 25
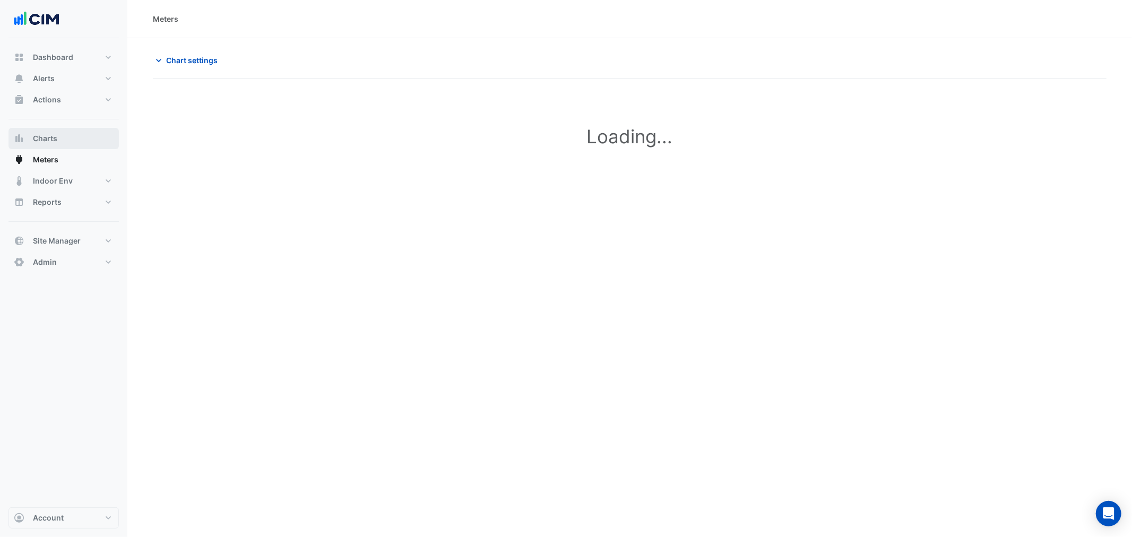
click at [71, 132] on button "Charts" at bounding box center [63, 138] width 110 height 21
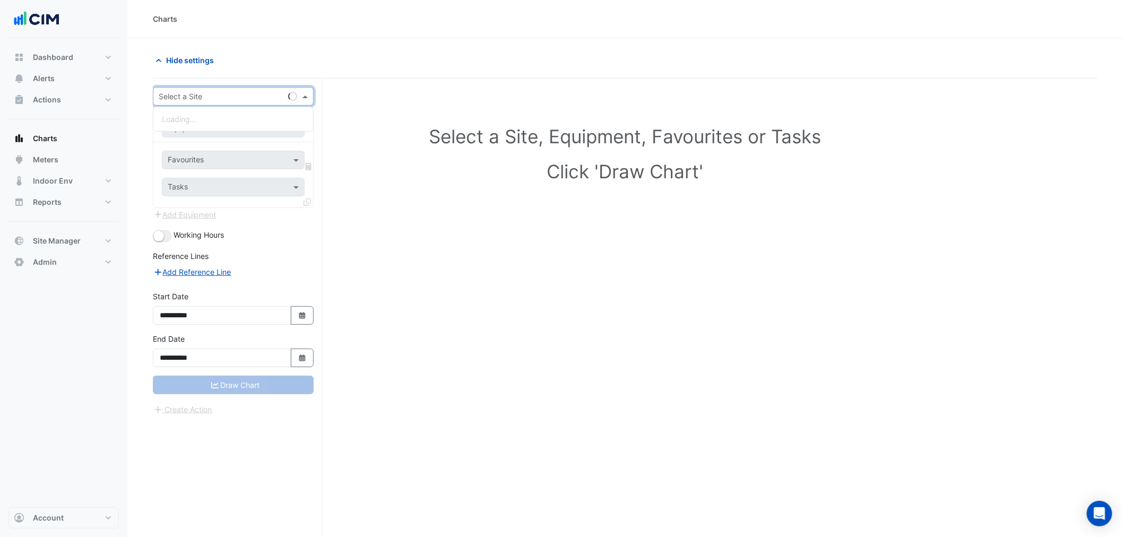
click at [215, 89] on div "Select a Site" at bounding box center [233, 96] width 161 height 19
type input "**********"
click at [206, 125] on div "Precision Group" at bounding box center [233, 118] width 160 height 15
click at [213, 132] on span "[GEOGRAPHIC_DATA]" at bounding box center [207, 134] width 74 height 9
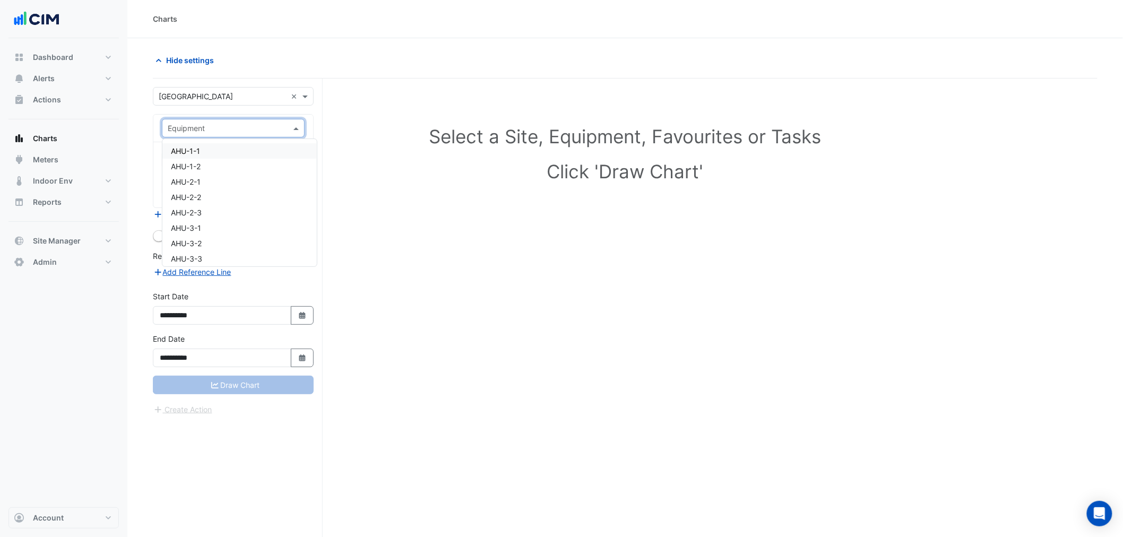
click at [209, 135] on div "Equipment" at bounding box center [233, 128] width 143 height 19
type input "******"
click at [210, 154] on div "AHU-1-1" at bounding box center [233, 150] width 142 height 15
click at [210, 154] on div "Favourites" at bounding box center [218, 160] width 112 height 16
type input "*******"
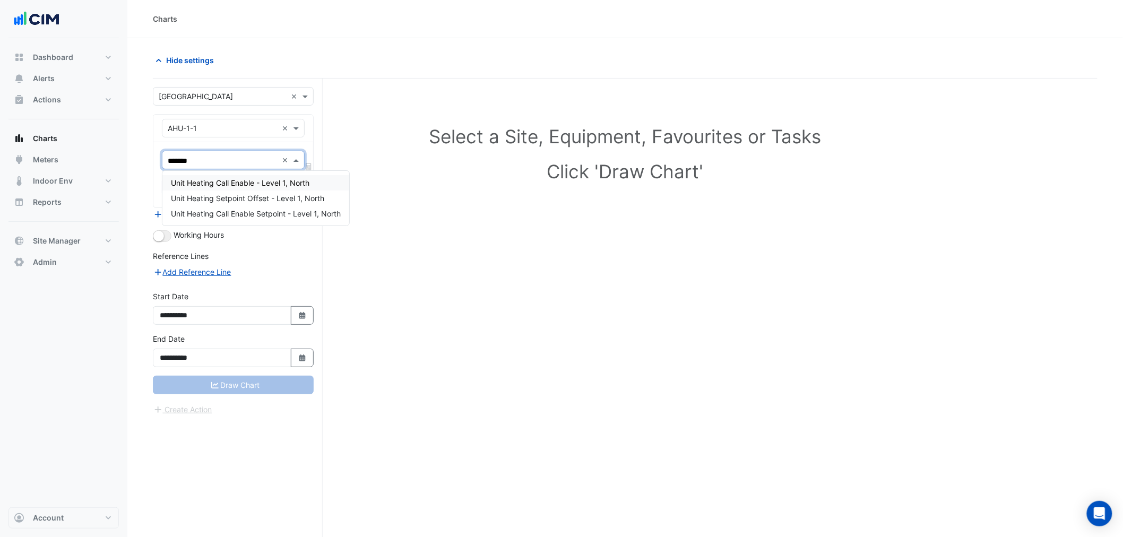
click at [252, 183] on span "Unit Heating Call Enable - Level 1, North" at bounding box center [240, 182] width 138 height 9
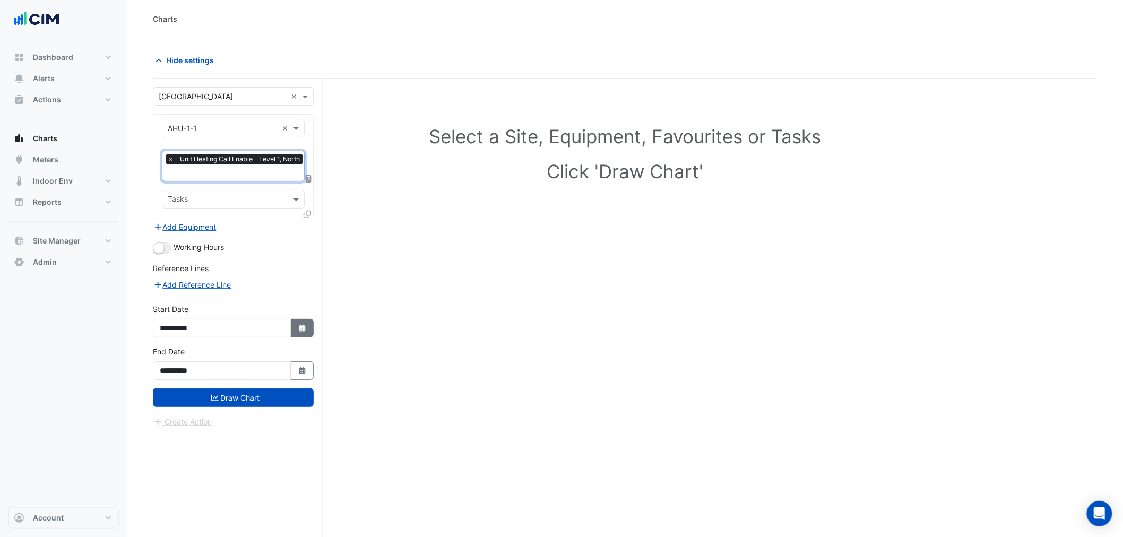
click at [308, 326] on button "Select Date" at bounding box center [302, 328] width 23 height 19
select select "*"
select select "****"
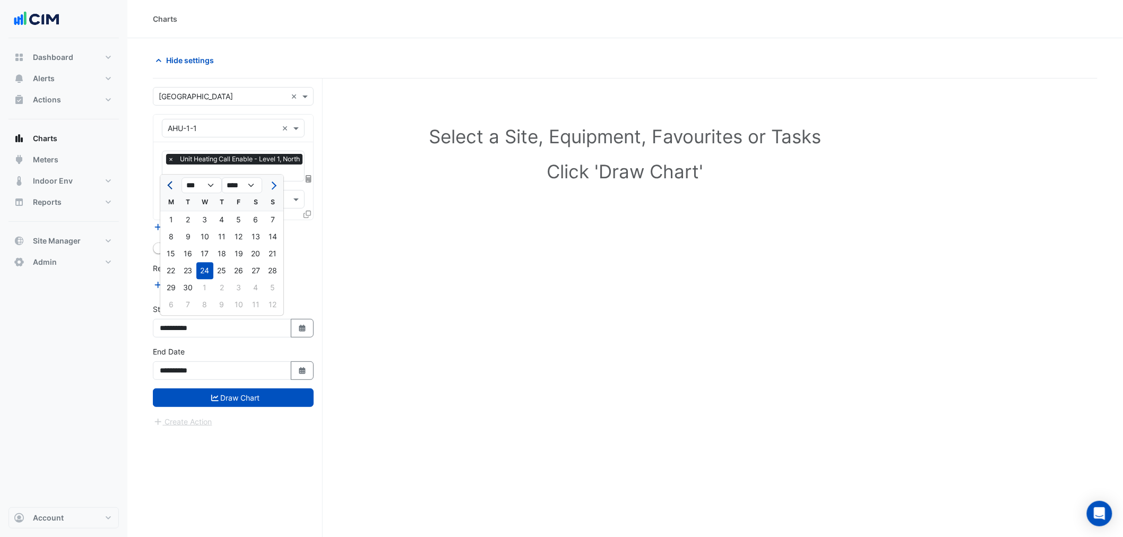
click at [165, 185] on button "Previous month" at bounding box center [170, 185] width 13 height 17
click at [165, 186] on button "Previous month" at bounding box center [170, 185] width 13 height 17
select select "*"
click at [269, 220] on div "1" at bounding box center [272, 219] width 17 height 17
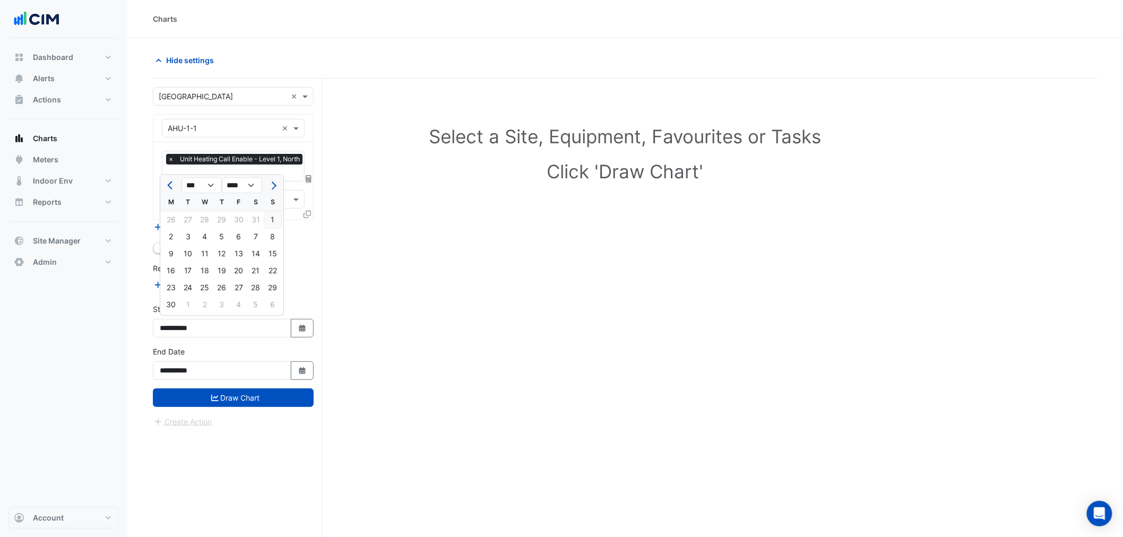
type input "**********"
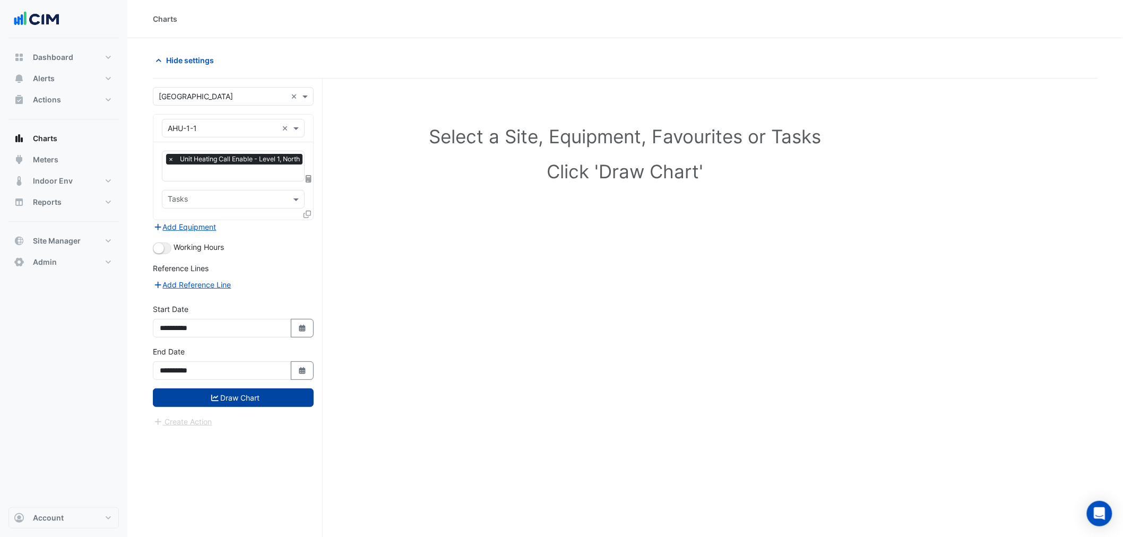
click at [276, 395] on button "Draw Chart" at bounding box center [233, 397] width 161 height 19
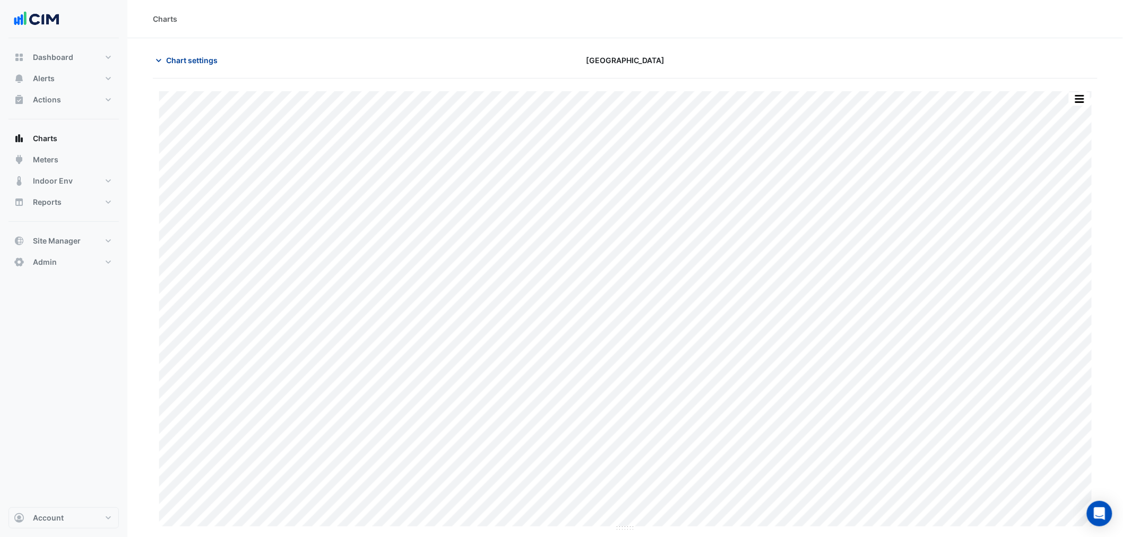
click at [213, 55] on span "Chart settings" at bounding box center [191, 60] width 51 height 11
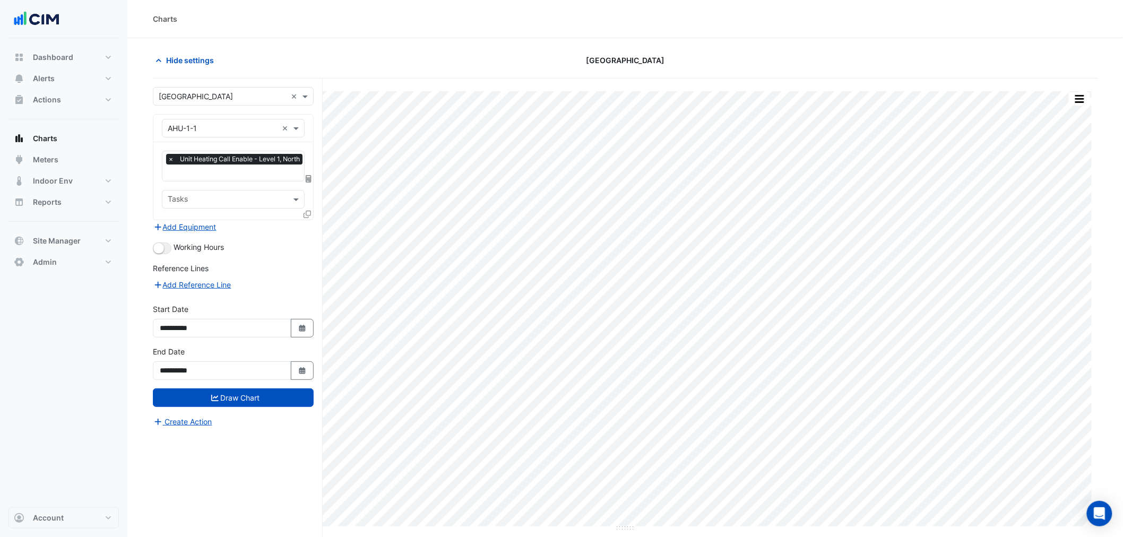
click at [185, 173] on input "text" at bounding box center [236, 173] width 137 height 11
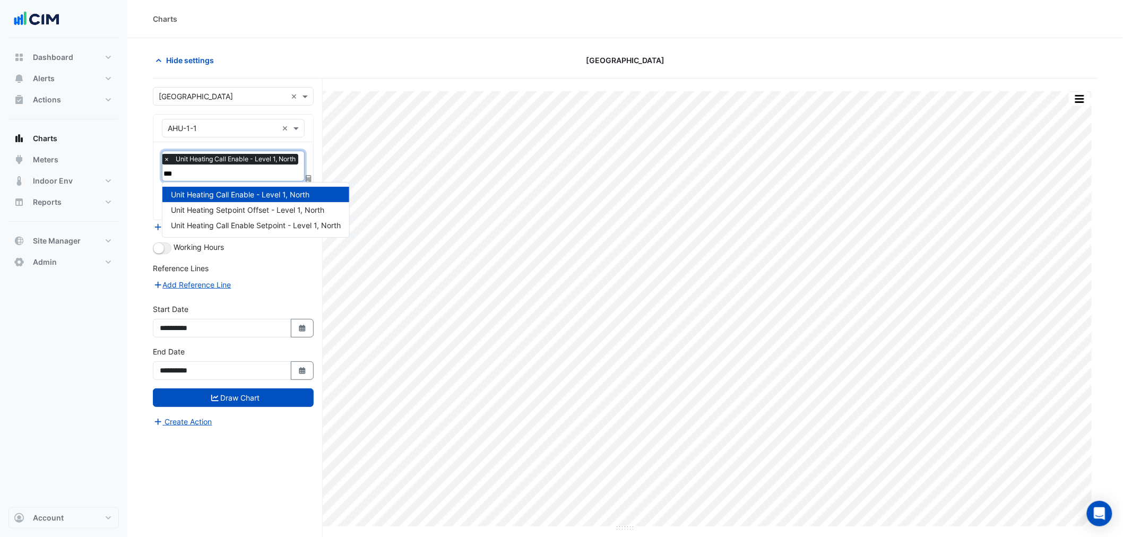
type input "****"
click at [230, 202] on div "Unit Heating Setpoint Offset - Level 1, North" at bounding box center [255, 209] width 187 height 15
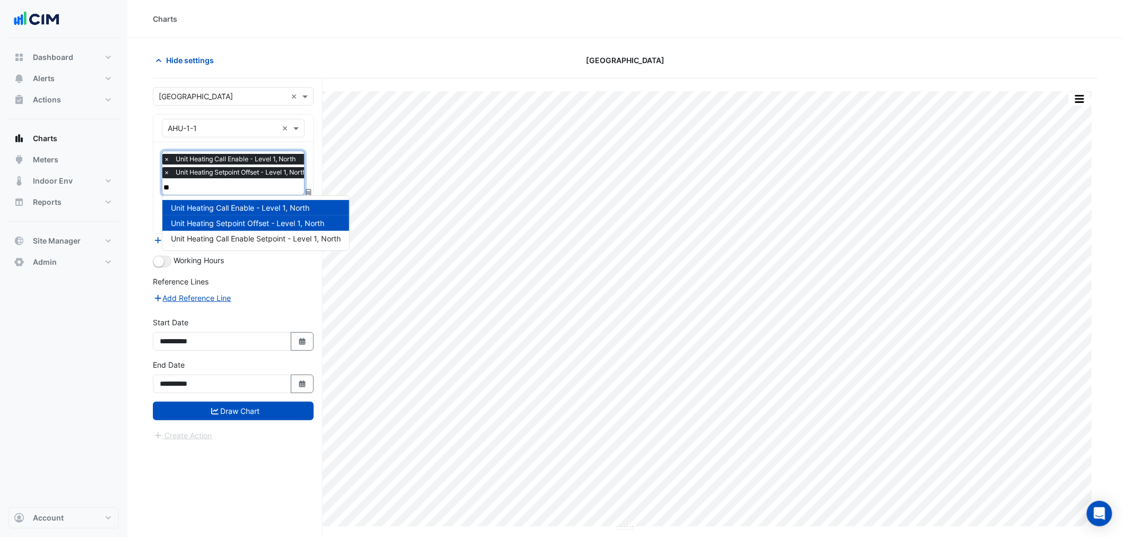
type input "***"
click at [247, 239] on span "Unit Heating Call Enable Setpoint - Level 1, North" at bounding box center [256, 238] width 170 height 9
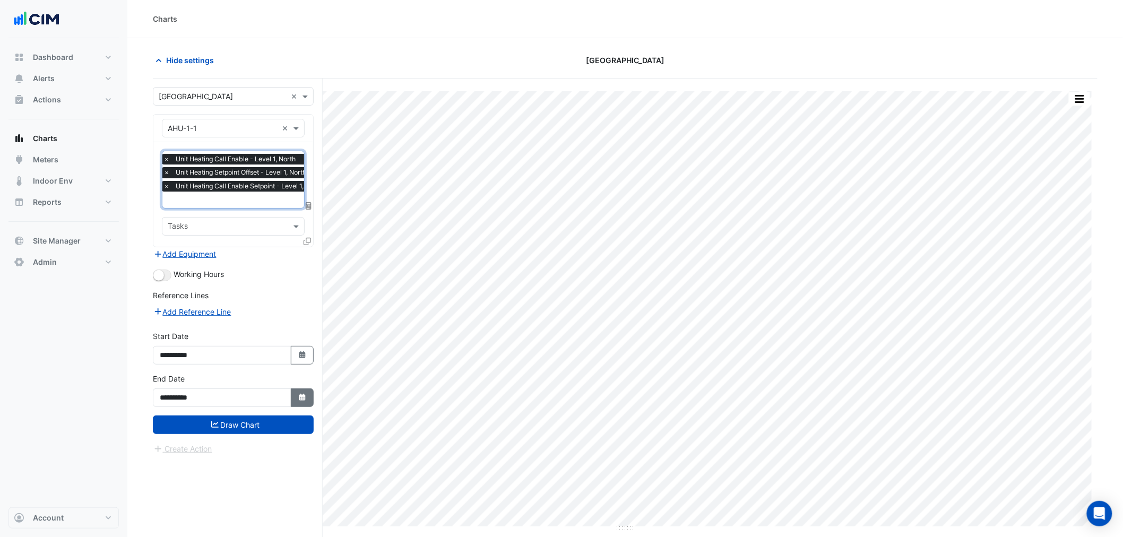
click at [298, 396] on icon "Select Date" at bounding box center [303, 397] width 10 height 7
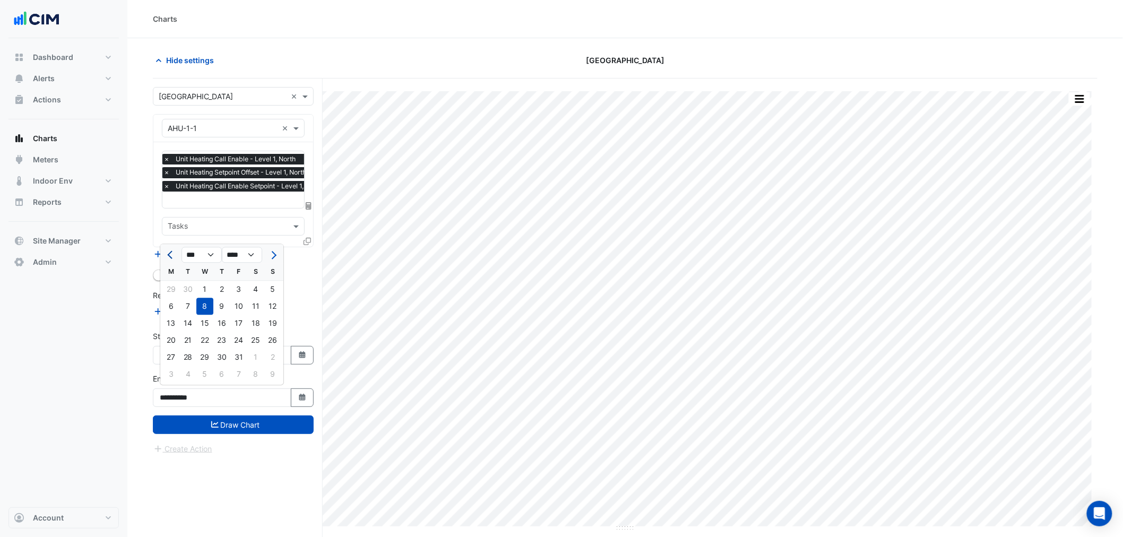
click at [168, 253] on span "Previous month" at bounding box center [171, 255] width 8 height 8
click at [168, 254] on span "Previous month" at bounding box center [171, 255] width 8 height 8
select select "*"
click at [225, 354] on div "31" at bounding box center [221, 357] width 17 height 17
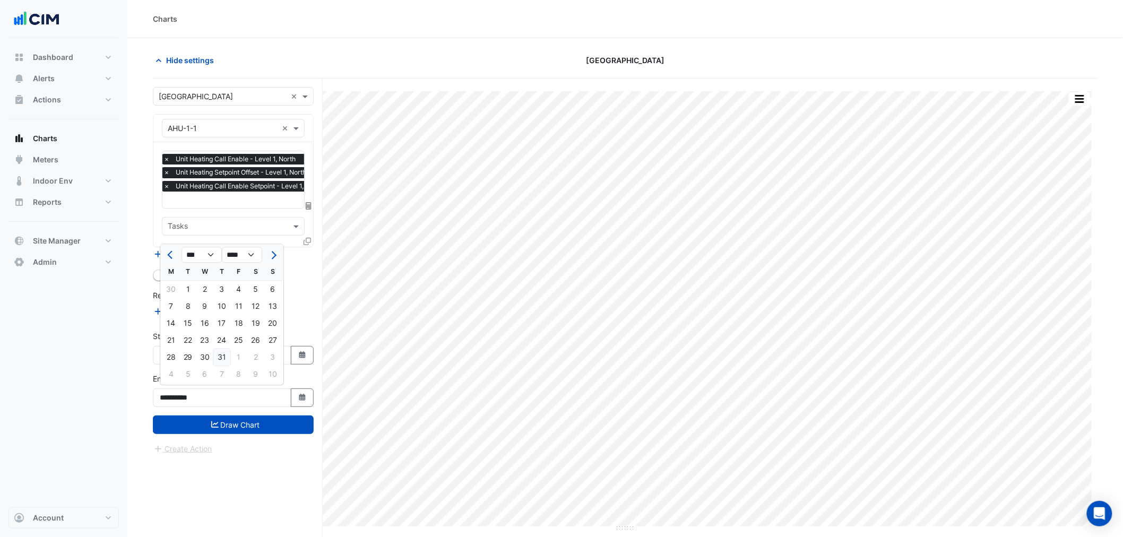
type input "**********"
click at [227, 199] on input "text" at bounding box center [244, 200] width 164 height 11
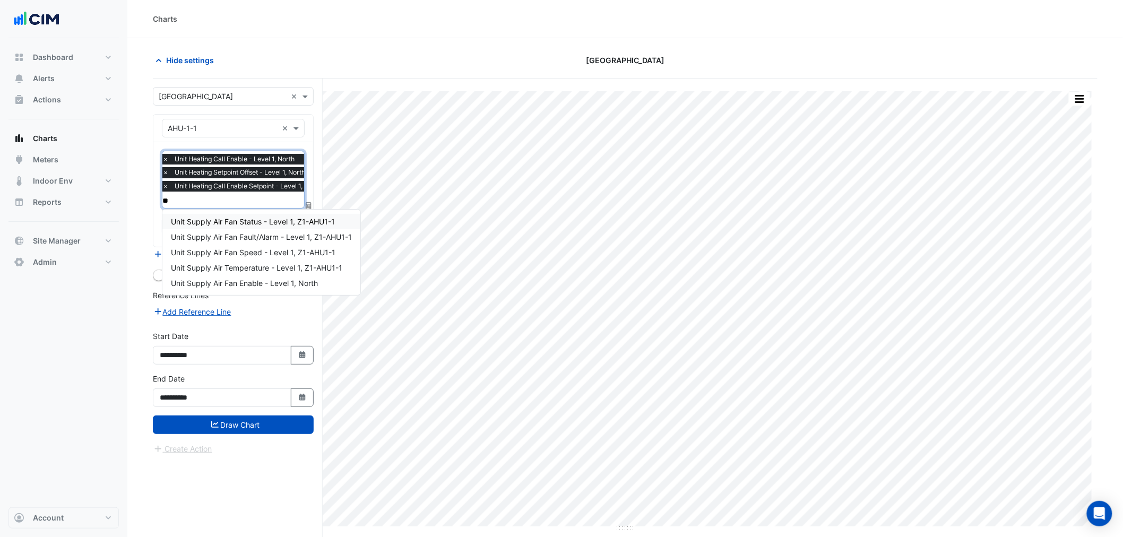
scroll to position [0, 0]
type input "****"
click at [257, 261] on div "Unit Supply Air Temperature - Level 1, Z1-AHU1-1" at bounding box center [261, 267] width 198 height 15
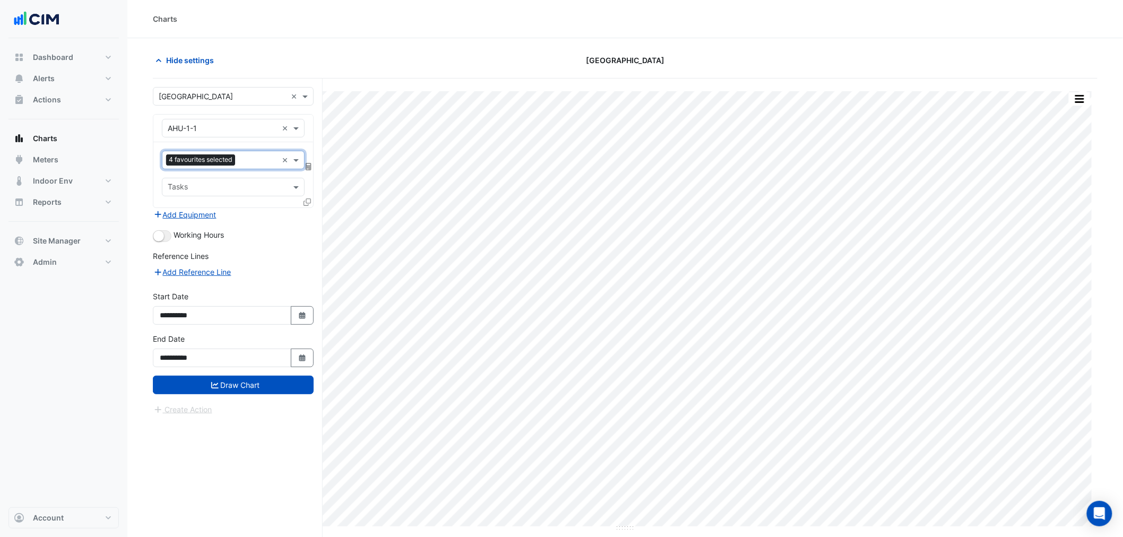
click at [225, 396] on form "**********" at bounding box center [233, 251] width 161 height 328
click at [224, 389] on button "Draw Chart" at bounding box center [233, 385] width 161 height 19
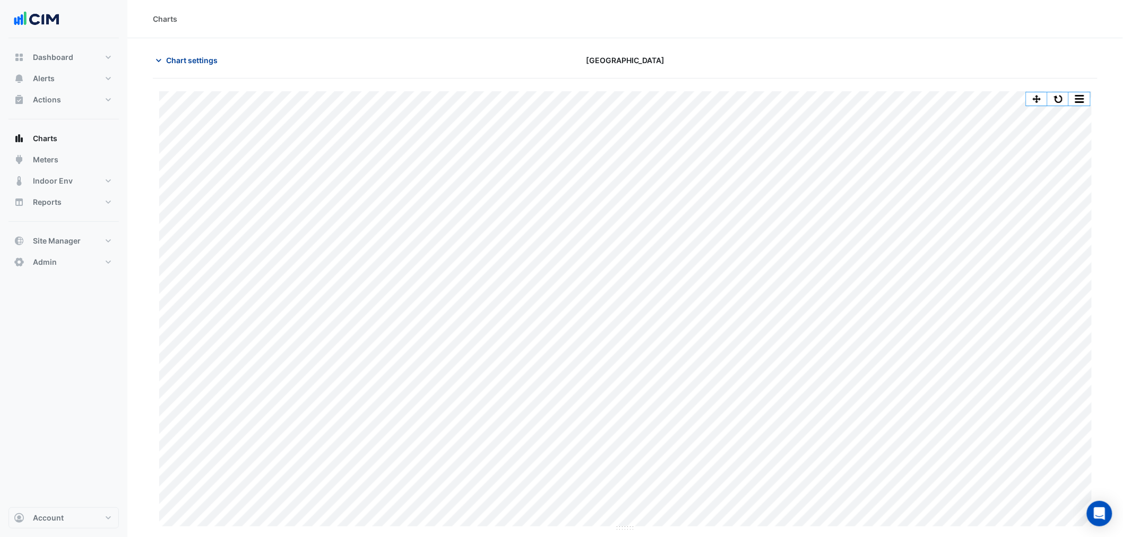
click at [188, 66] on button "Chart settings" at bounding box center [189, 60] width 72 height 19
